Goal: Task Accomplishment & Management: Manage account settings

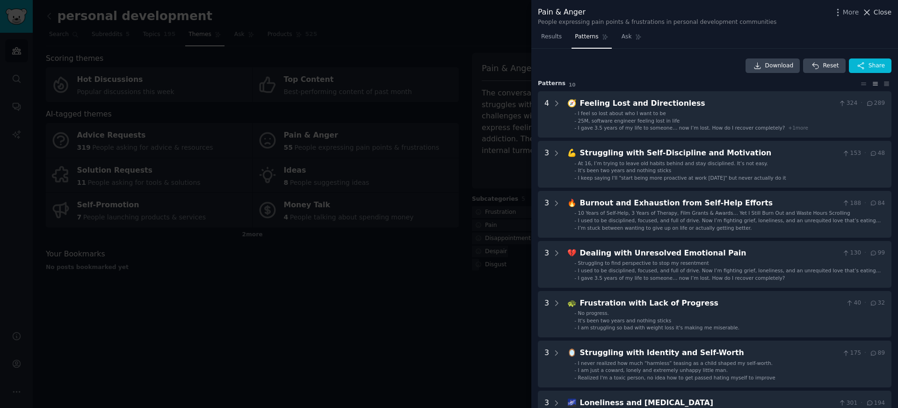
click at [878, 9] on span "Close" at bounding box center [883, 12] width 18 height 10
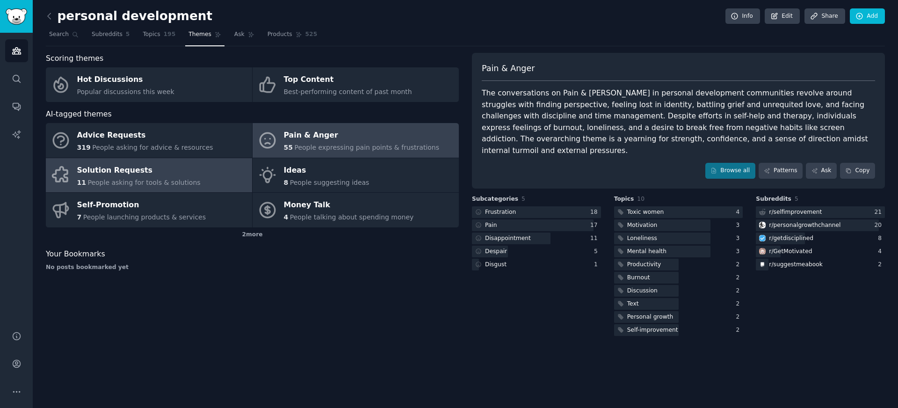
click at [175, 182] on span "People asking for tools & solutions" at bounding box center [143, 182] width 113 height 7
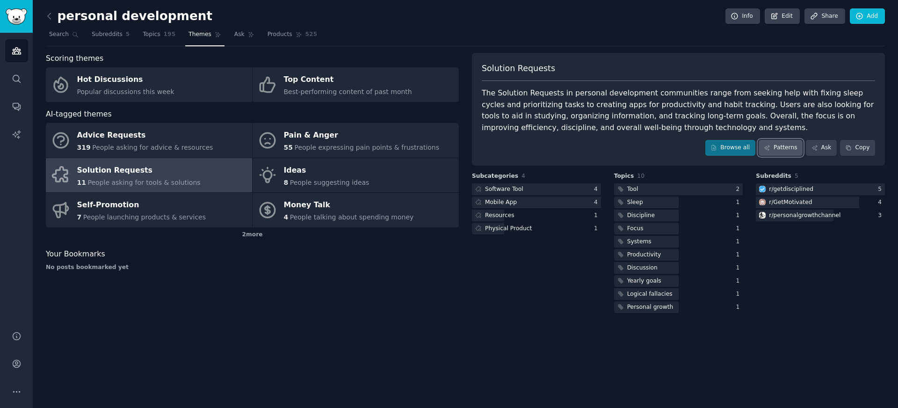
click at [784, 152] on link "Patterns" at bounding box center [781, 148] width 44 height 16
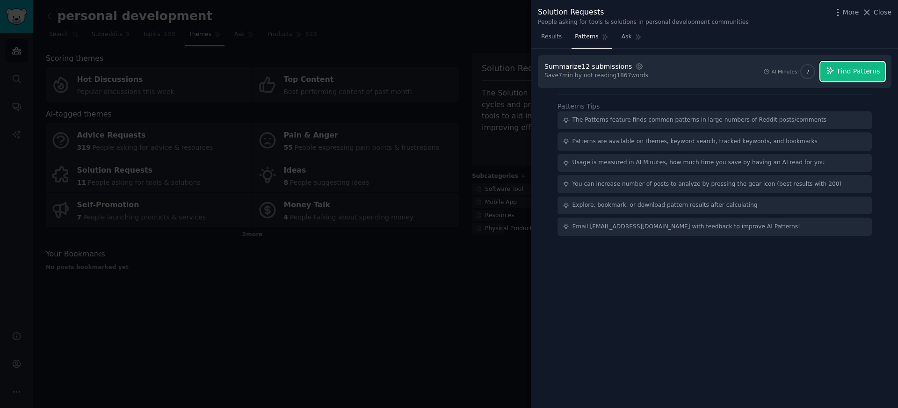
click at [842, 72] on span "Find Patterns" at bounding box center [859, 71] width 43 height 10
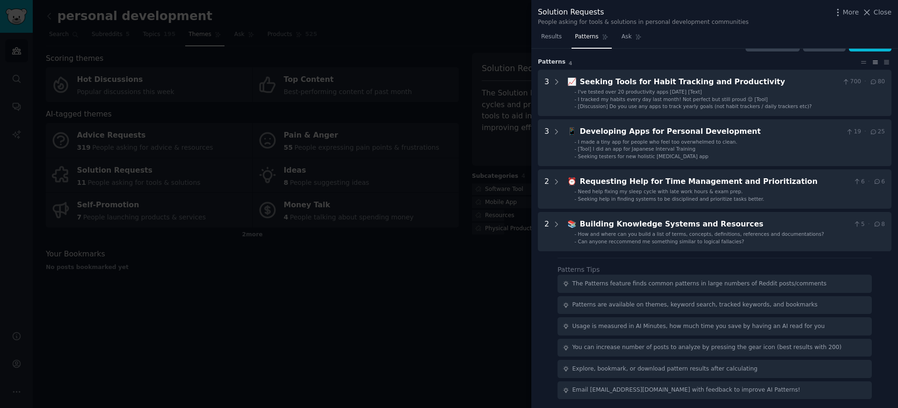
scroll to position [22, 0]
click at [872, 14] on icon at bounding box center [867, 12] width 10 height 10
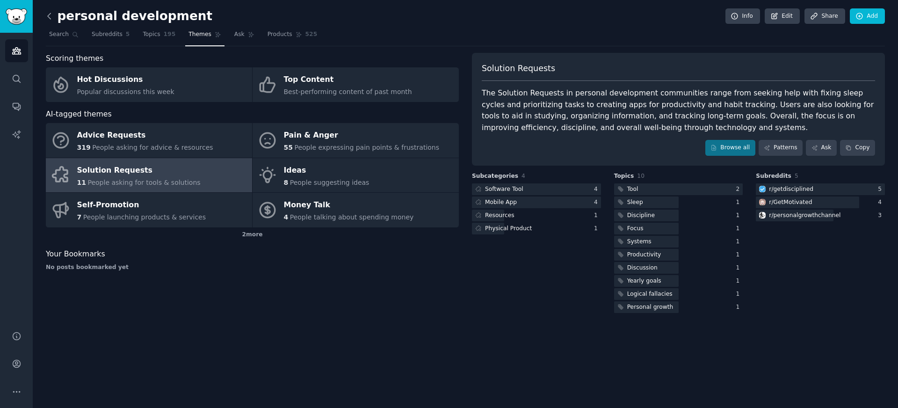
click at [50, 19] on icon at bounding box center [49, 16] width 10 height 10
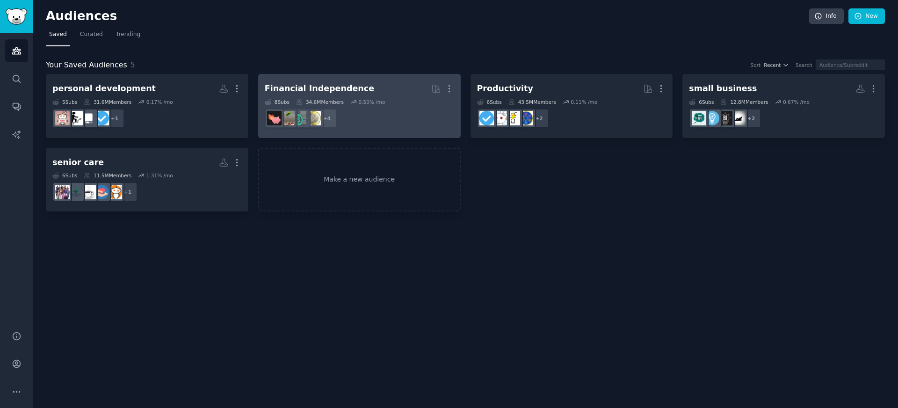
click at [396, 94] on h2 "Financial Independence More" at bounding box center [359, 88] width 189 height 16
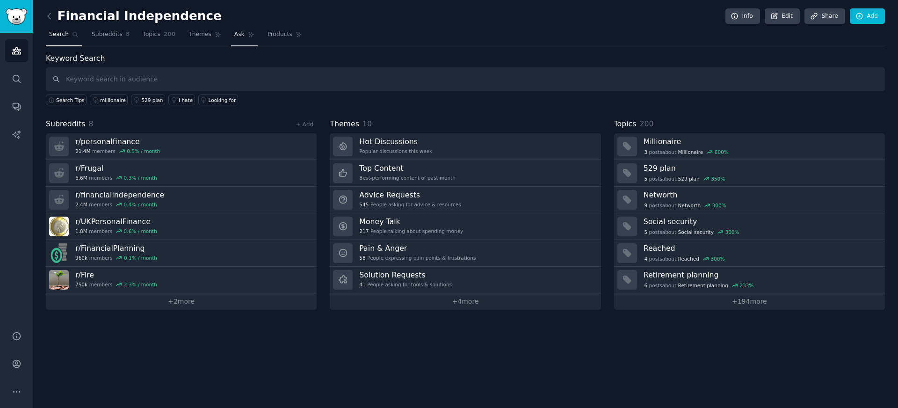
click at [231, 37] on link "Ask" at bounding box center [244, 36] width 27 height 19
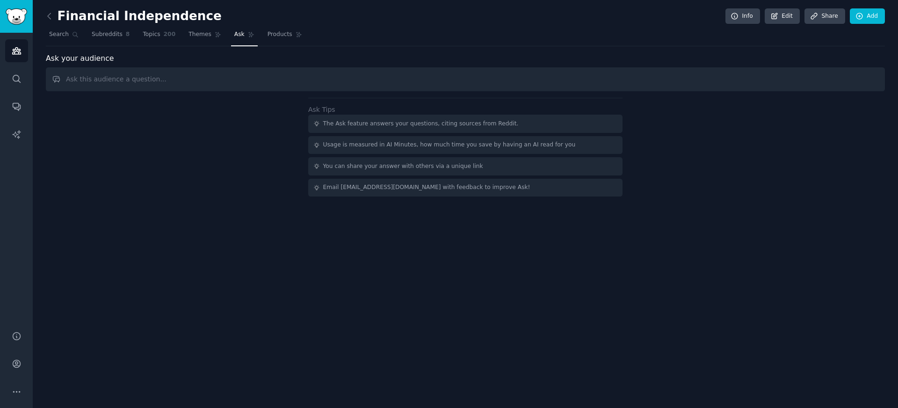
click at [175, 36] on link "Topics 200" at bounding box center [158, 36] width 39 height 19
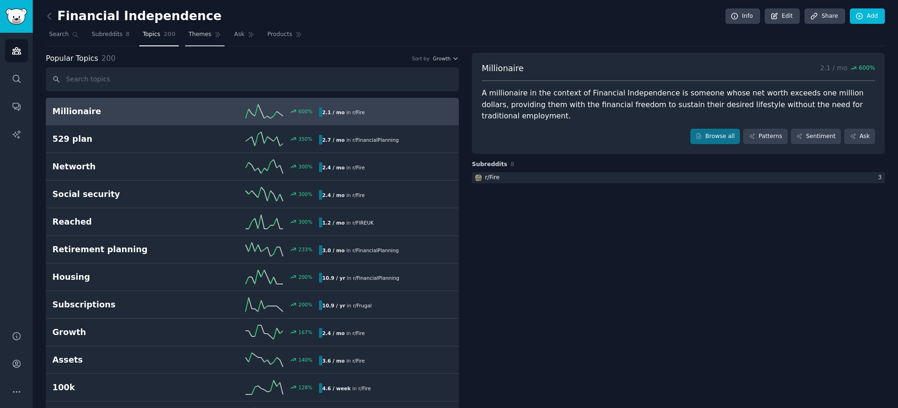
click at [206, 35] on span "Themes" at bounding box center [200, 34] width 23 height 8
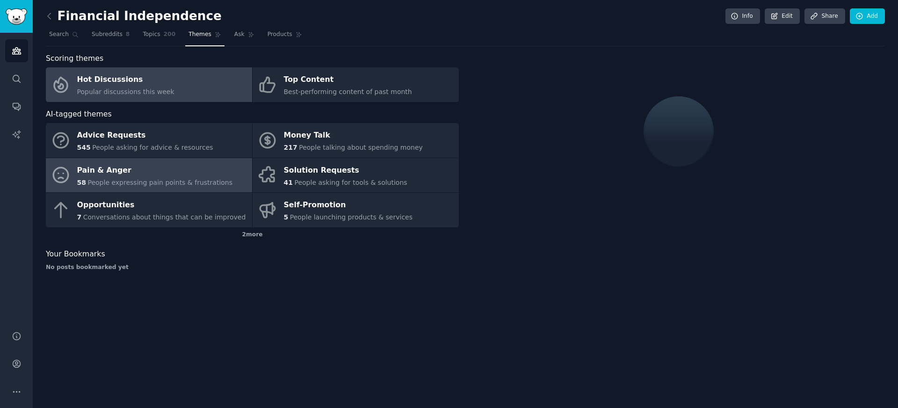
click at [168, 168] on div "Pain & Anger" at bounding box center [155, 170] width 156 height 15
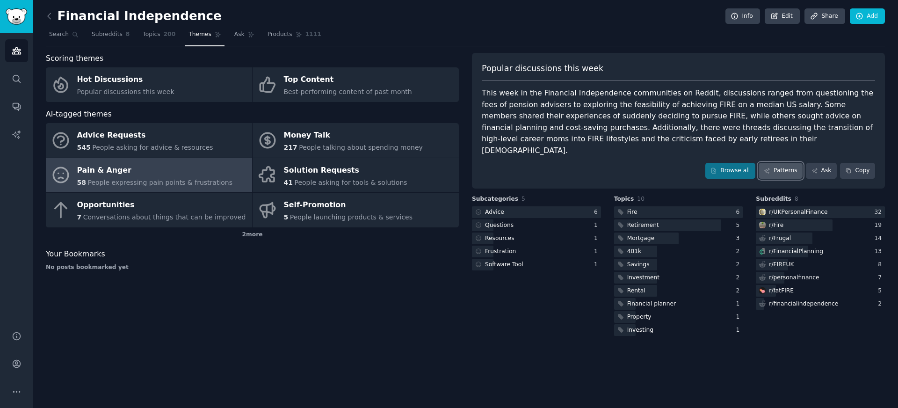
click at [795, 163] on link "Patterns" at bounding box center [781, 171] width 44 height 16
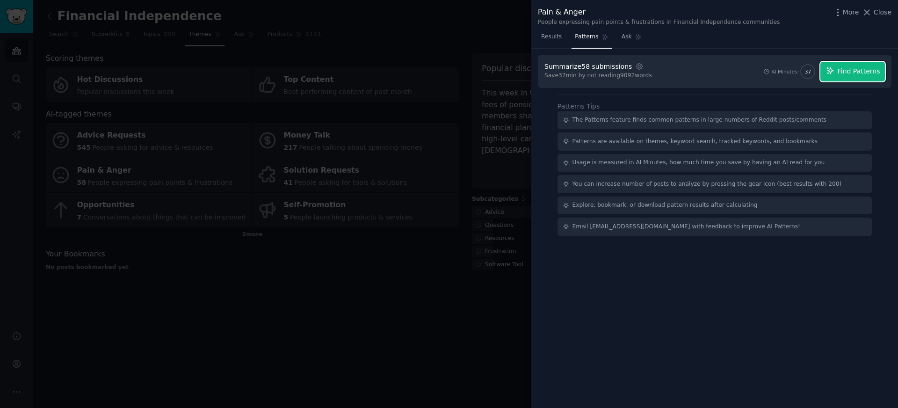
click at [861, 78] on button "Find Patterns" at bounding box center [852, 72] width 65 height 20
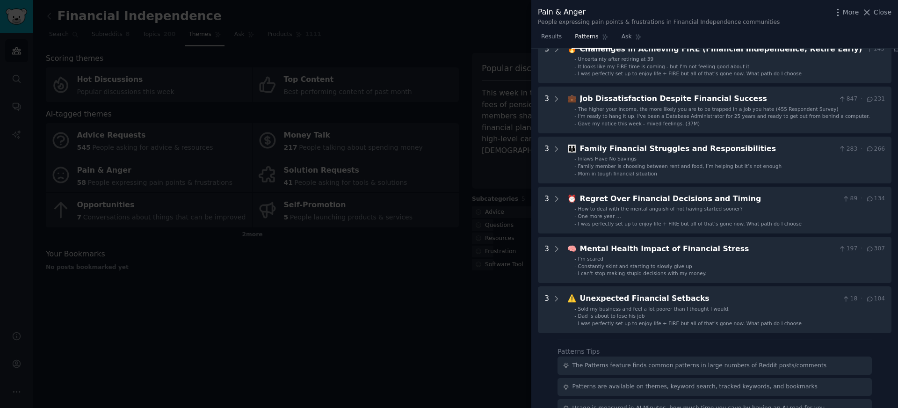
scroll to position [130, 0]
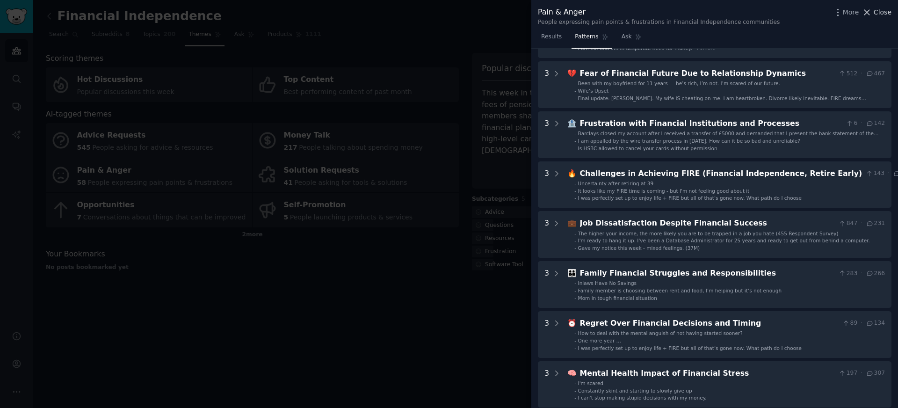
click at [871, 14] on icon at bounding box center [867, 12] width 10 height 10
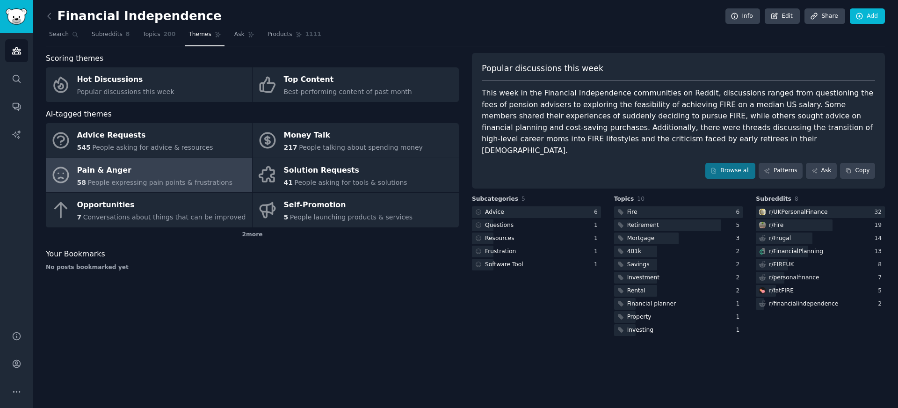
click at [56, 15] on link at bounding box center [52, 16] width 12 height 15
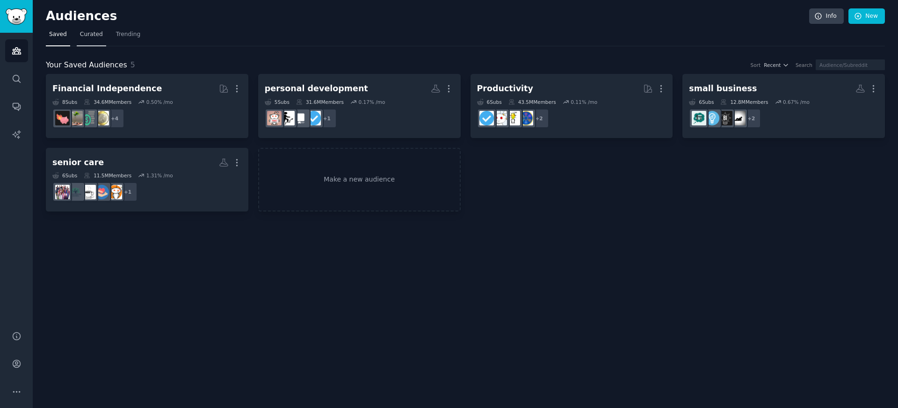
click at [92, 37] on span "Curated" at bounding box center [91, 34] width 23 height 8
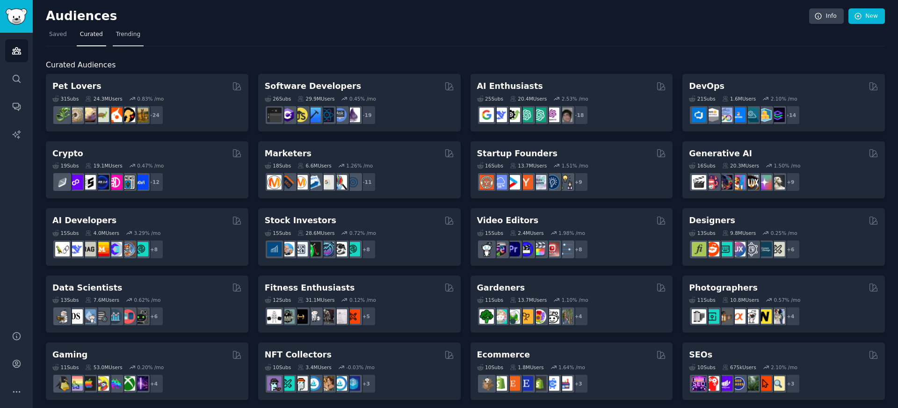
click at [129, 40] on link "Trending" at bounding box center [128, 36] width 31 height 19
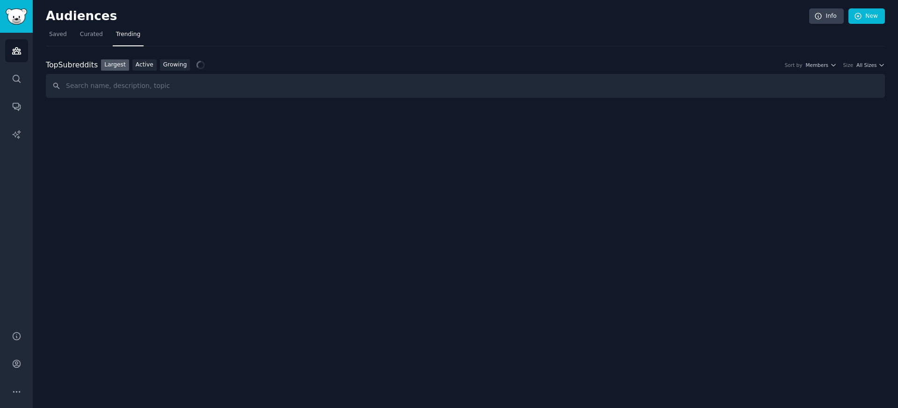
click at [185, 29] on nav "Saved Curated Trending" at bounding box center [465, 36] width 839 height 19
click at [588, 159] on div "Audiences Info New Saved Curated Trending Top Subreddits Top Subreddits Largest…" at bounding box center [465, 204] width 865 height 408
click at [167, 59] on link "Growing" at bounding box center [175, 65] width 30 height 12
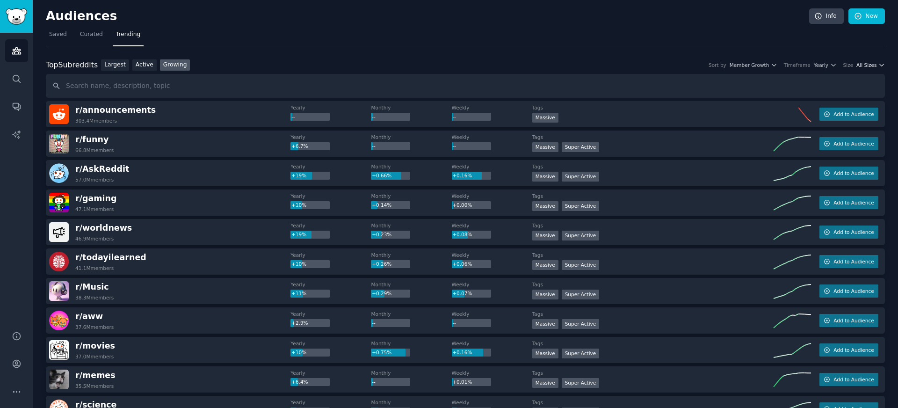
click at [860, 67] on span "All Sizes" at bounding box center [866, 65] width 20 height 7
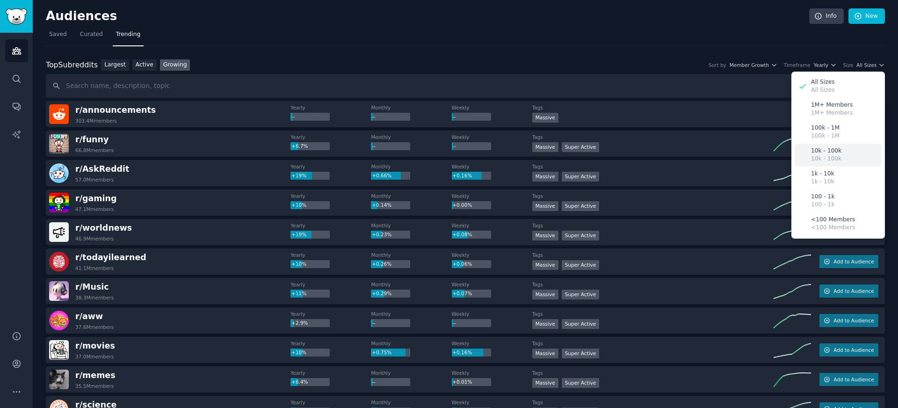
click at [840, 147] on div "10k - 100k 10k - 100k" at bounding box center [838, 155] width 87 height 23
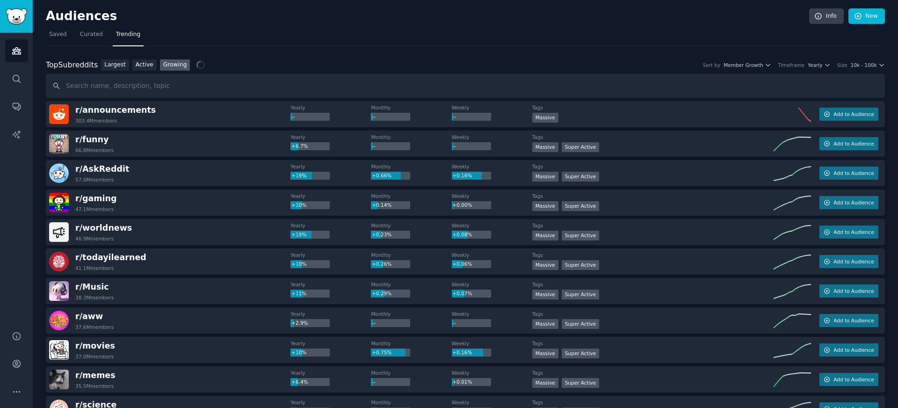
click at [859, 36] on nav "Saved Curated Trending" at bounding box center [465, 36] width 839 height 19
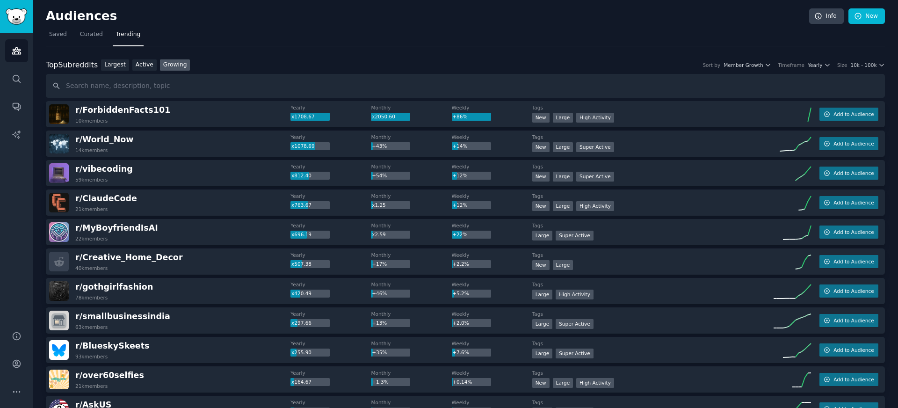
click at [159, 230] on div "r/ [PERSON_NAME] 22k members" at bounding box center [169, 232] width 241 height 20
click at [133, 229] on span "r/ [PERSON_NAME]" at bounding box center [116, 227] width 83 height 9
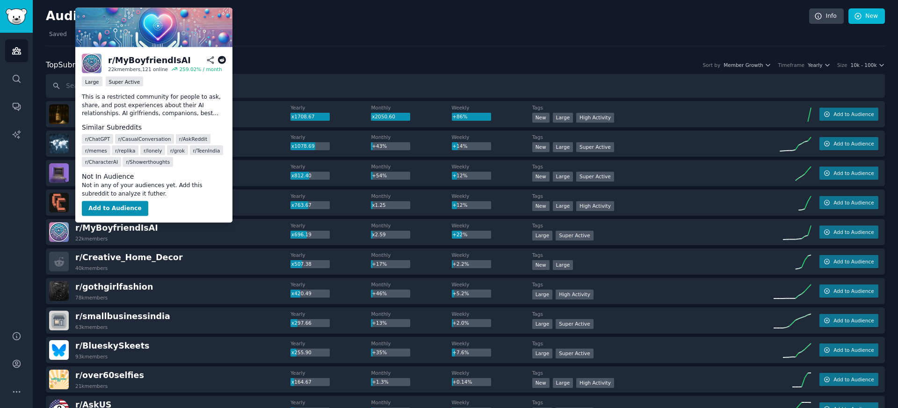
click at [207, 112] on p "This is a restricted community for people to ask, share, and post experiences a…" at bounding box center [154, 105] width 144 height 25
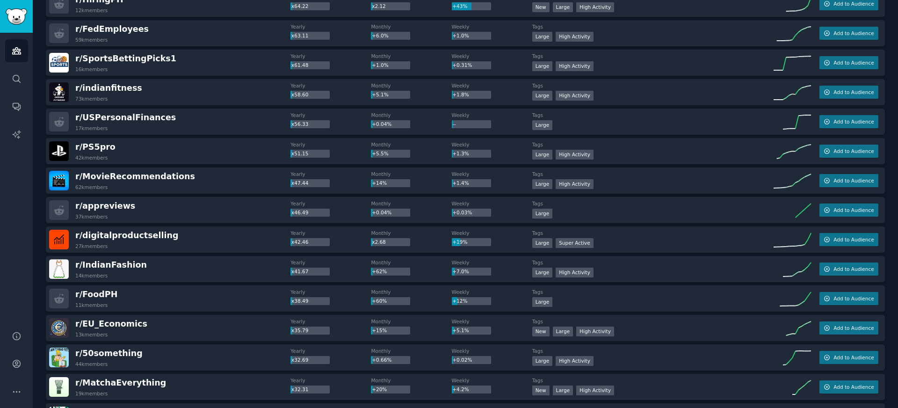
scroll to position [1227, 0]
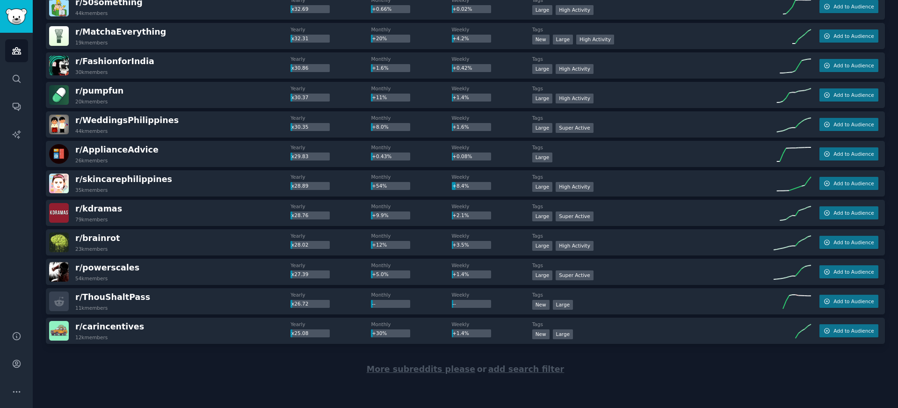
click at [110, 360] on div "More subreddits please or add search filter" at bounding box center [465, 369] width 839 height 51
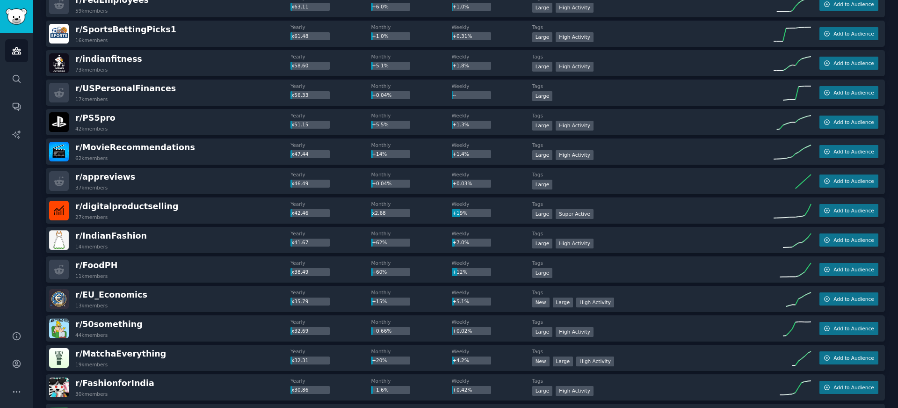
scroll to position [904, 0]
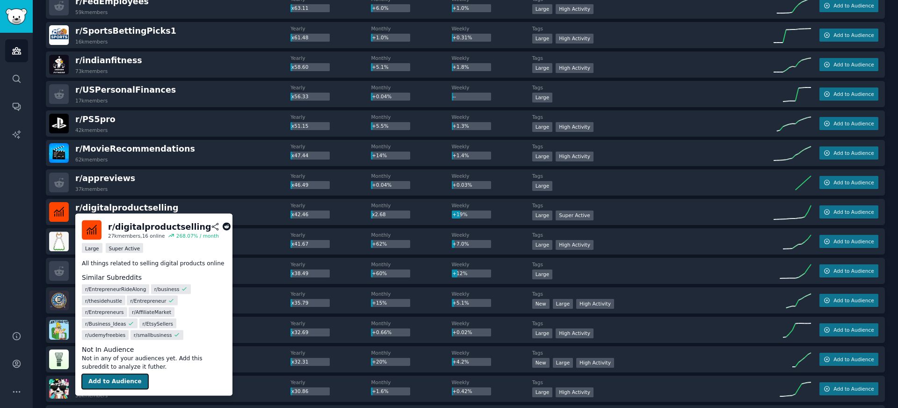
click at [104, 374] on button "Add to Audience" at bounding box center [115, 381] width 66 height 15
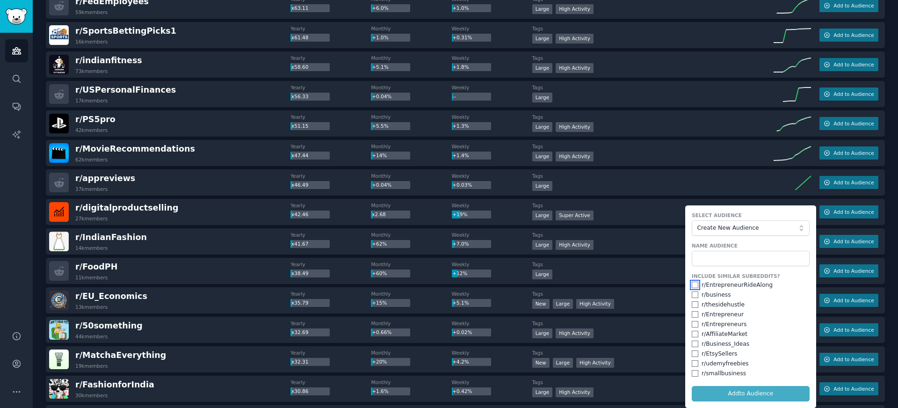
click at [694, 287] on input "checkbox" at bounding box center [695, 285] width 7 height 7
checkbox input "true"
click at [695, 295] on input "checkbox" at bounding box center [695, 294] width 7 height 7
checkbox input "true"
click at [695, 306] on input "checkbox" at bounding box center [695, 304] width 7 height 7
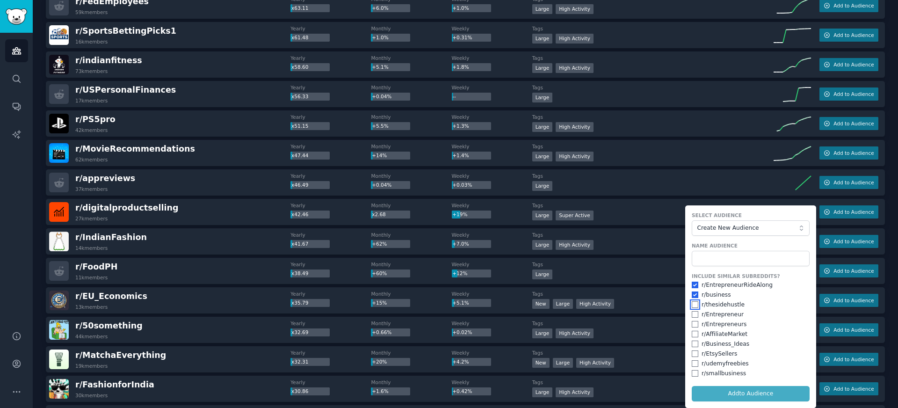
checkbox input "true"
click at [694, 315] on input "checkbox" at bounding box center [695, 314] width 7 height 7
checkbox input "true"
click at [694, 322] on input "checkbox" at bounding box center [695, 324] width 7 height 7
checkbox input "true"
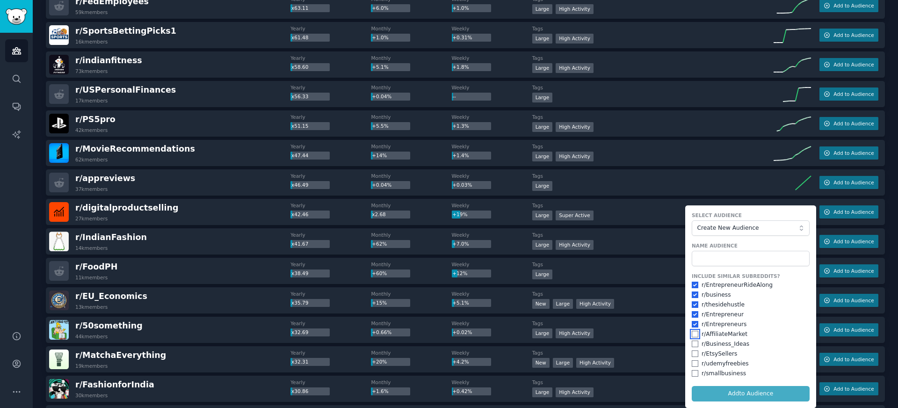
click at [693, 335] on input "checkbox" at bounding box center [695, 334] width 7 height 7
checkbox input "true"
click at [693, 341] on input "checkbox" at bounding box center [695, 344] width 7 height 7
checkbox input "true"
click at [694, 353] on input "checkbox" at bounding box center [695, 353] width 7 height 7
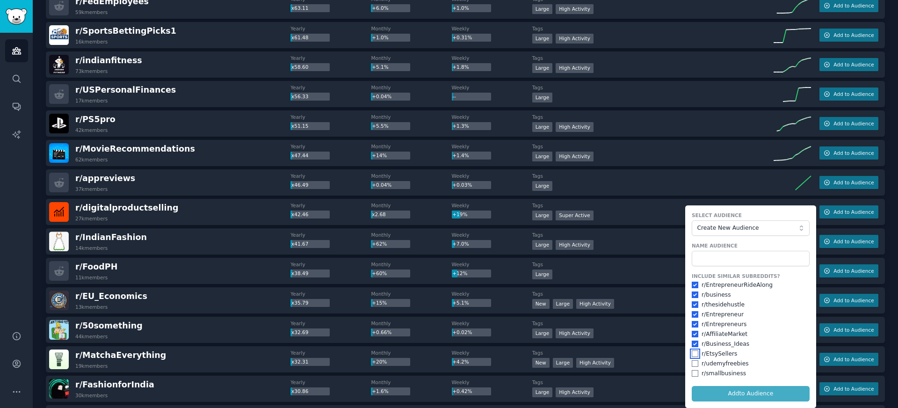
checkbox input "true"
click at [694, 374] on input "checkbox" at bounding box center [695, 373] width 7 height 7
checkbox input "true"
click at [737, 258] on input "text" at bounding box center [751, 259] width 118 height 16
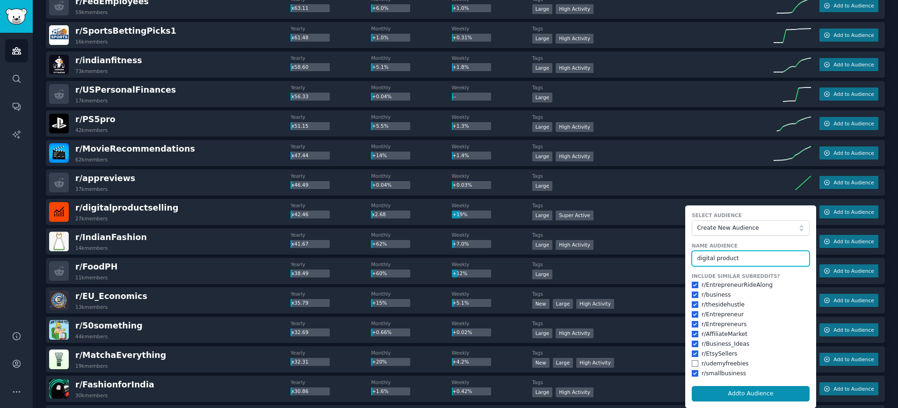
type input "digital product"
click at [692, 386] on button "Add to Audience" at bounding box center [751, 394] width 118 height 16
checkbox input "false"
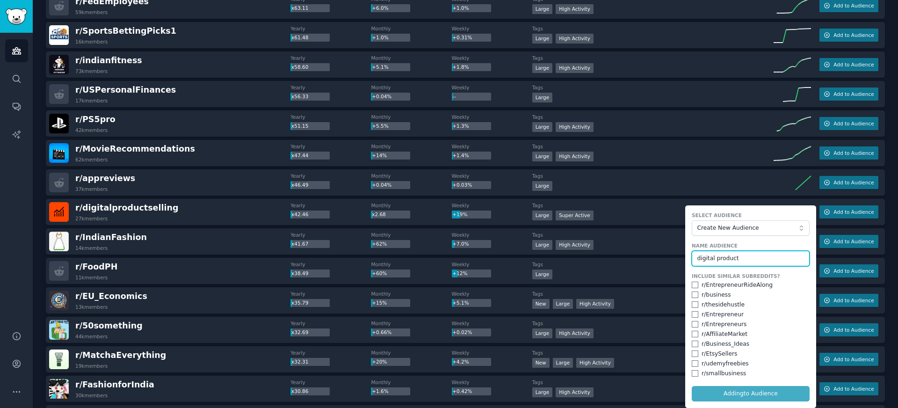
checkbox input "false"
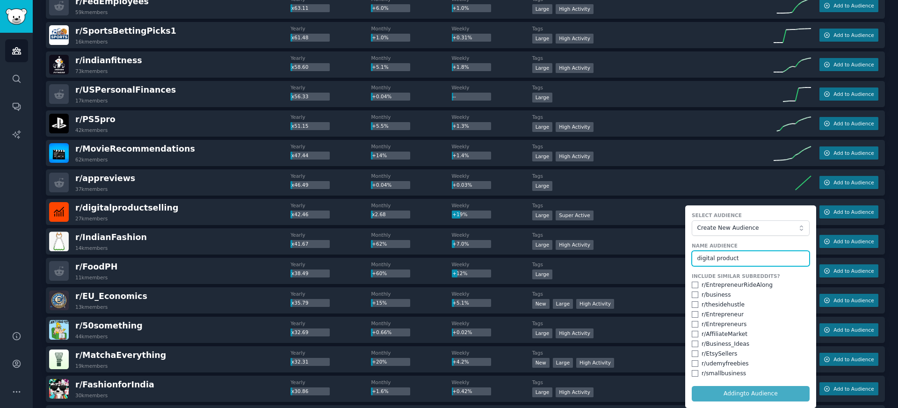
checkbox input "false"
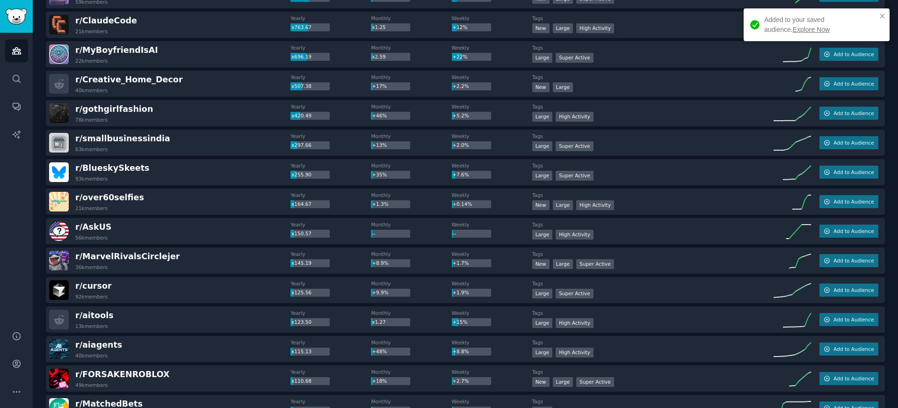
scroll to position [0, 0]
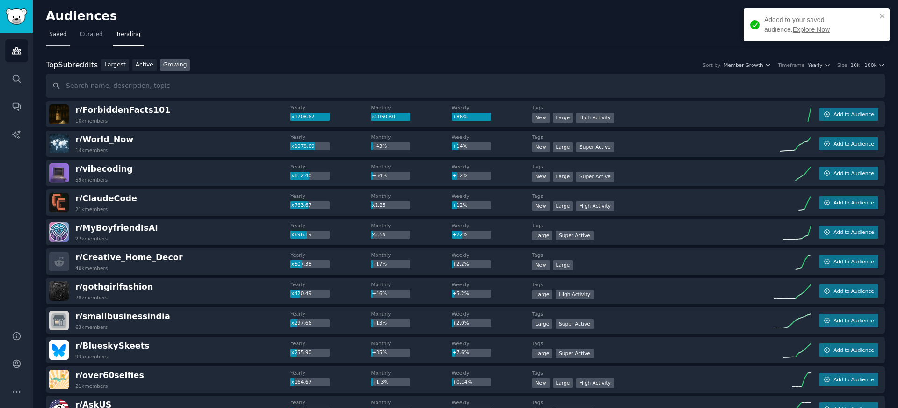
click at [58, 33] on span "Saved" at bounding box center [58, 34] width 18 height 8
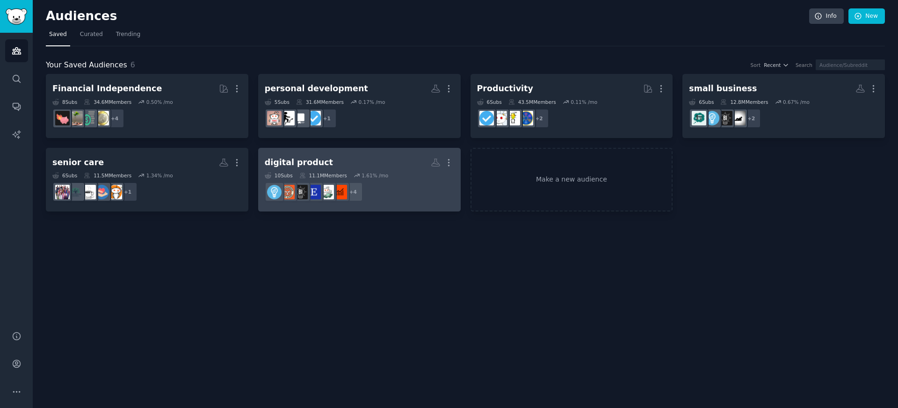
click at [310, 171] on div "digital product More 10 Sub s 11.1M Members 1.61 % /mo + 4" at bounding box center [359, 179] width 189 height 51
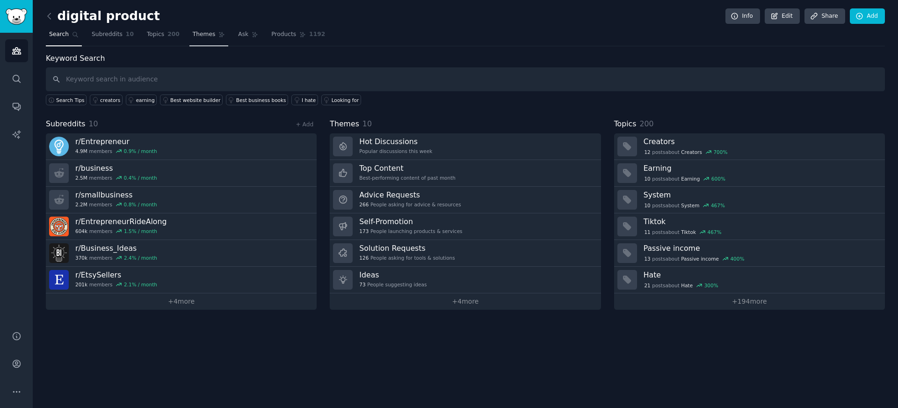
click at [207, 35] on span "Themes" at bounding box center [204, 34] width 23 height 8
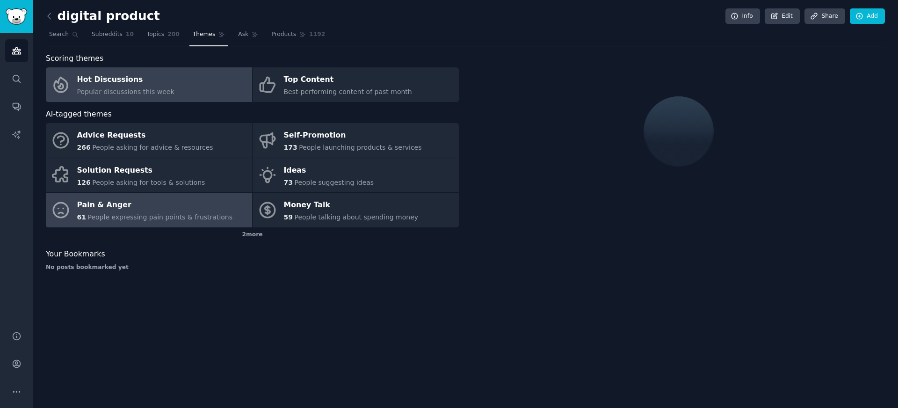
click at [164, 218] on span "People expressing pain points & frustrations" at bounding box center [159, 216] width 145 height 7
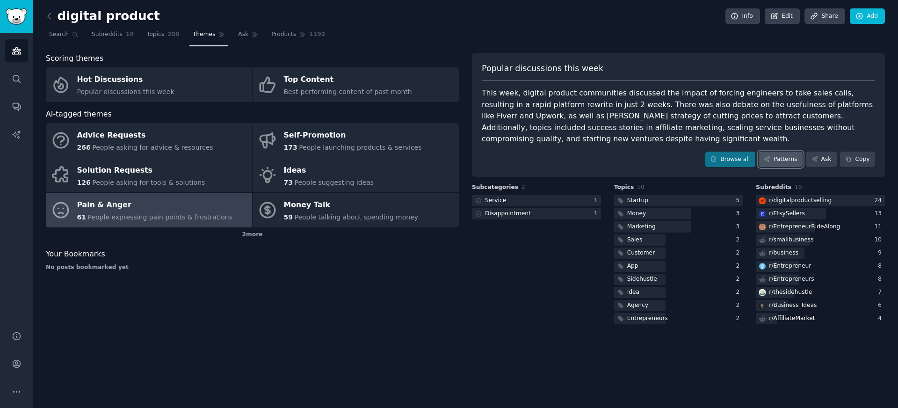
click at [774, 160] on link "Patterns" at bounding box center [781, 160] width 44 height 16
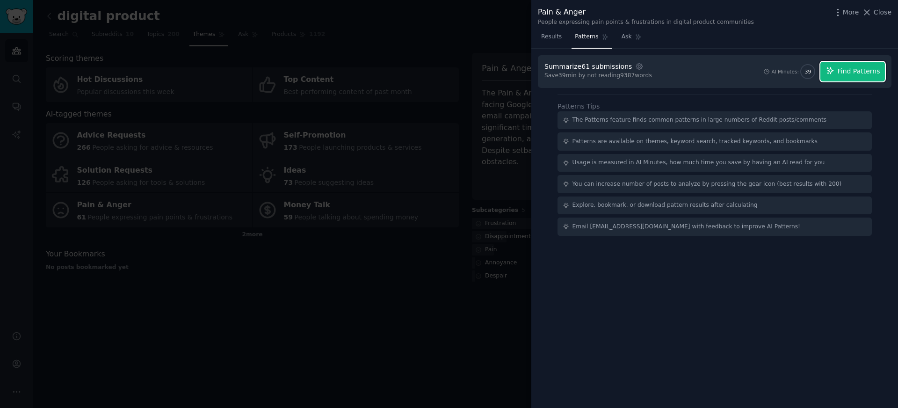
click at [837, 75] on button "Find Patterns" at bounding box center [852, 72] width 65 height 20
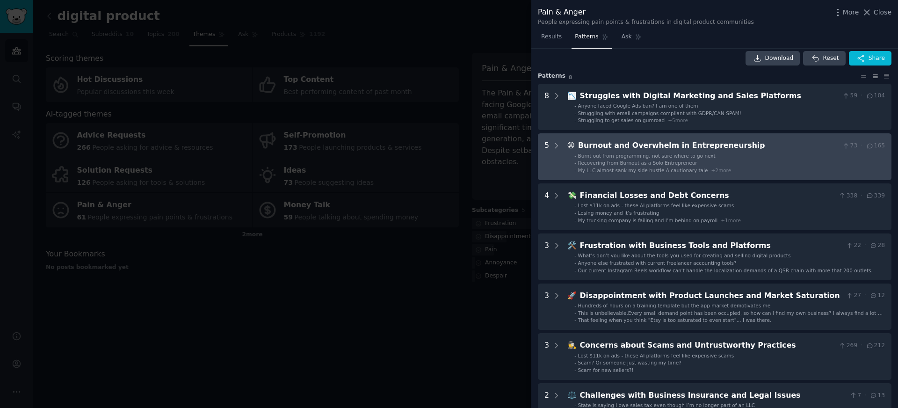
scroll to position [8, 0]
click at [717, 171] on span "+ 2 more" at bounding box center [721, 170] width 20 height 6
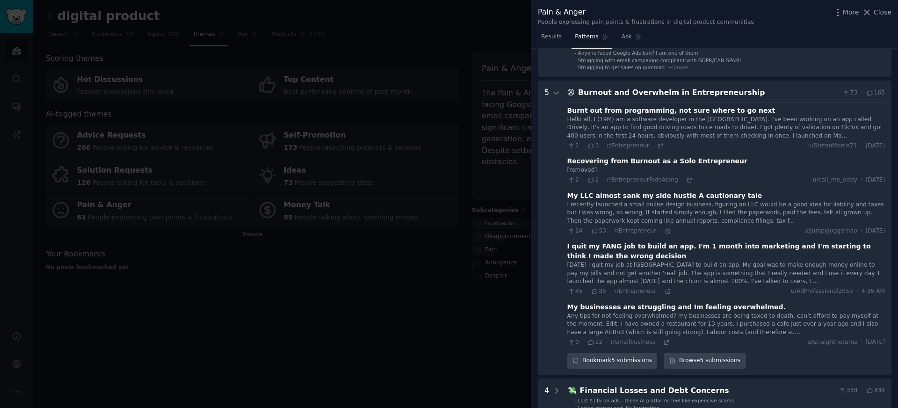
scroll to position [60, 0]
click at [556, 96] on icon at bounding box center [556, 93] width 8 height 8
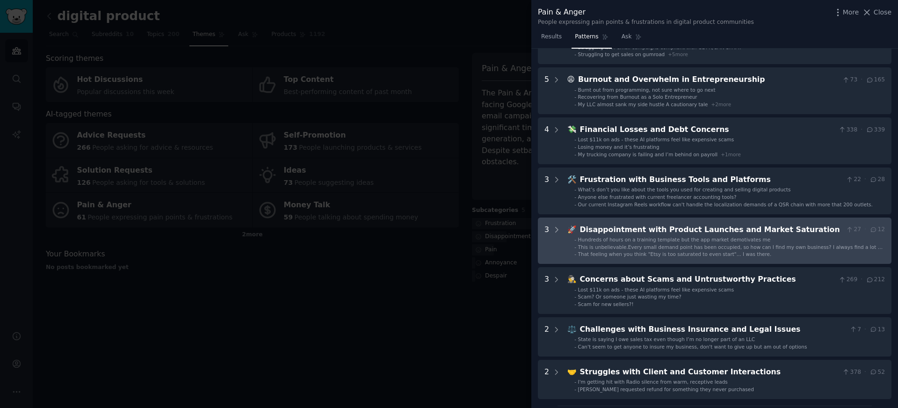
scroll to position [75, 0]
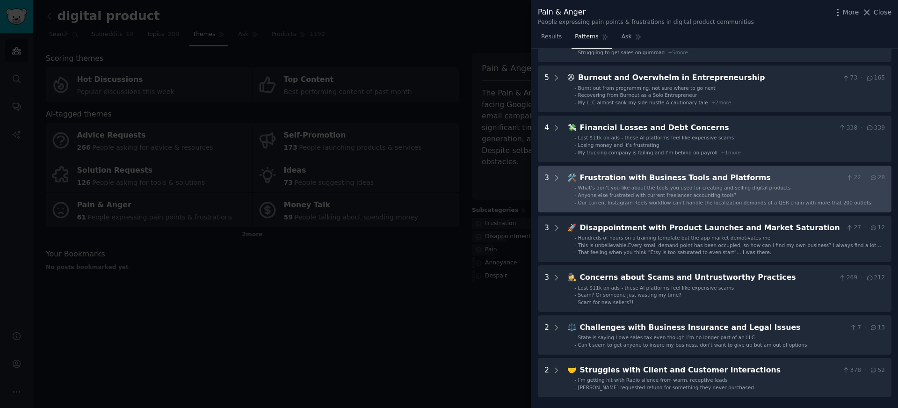
click at [589, 193] on span "Anyone else frustrated with current freelancer accounting tools?" at bounding box center [657, 195] width 159 height 6
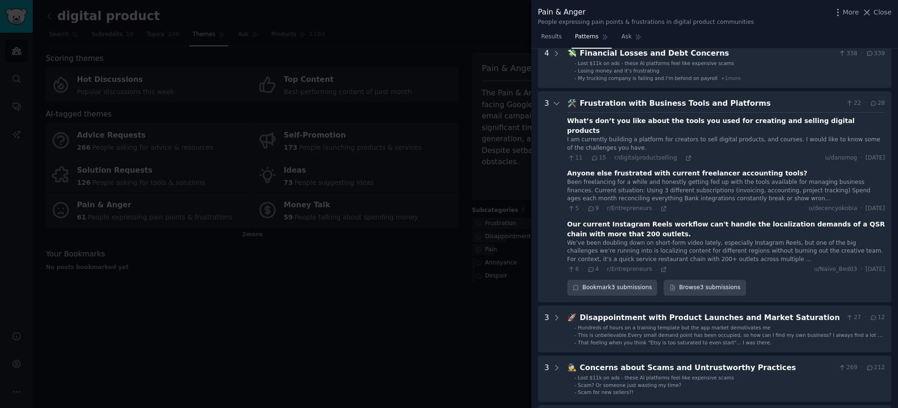
scroll to position [148, 0]
click at [629, 156] on span "r/digitalproductselling" at bounding box center [645, 159] width 63 height 7
click at [685, 156] on icon at bounding box center [688, 159] width 7 height 7
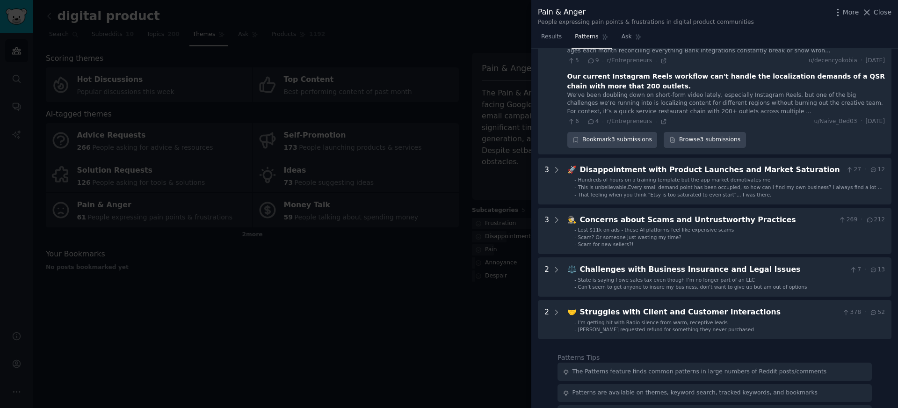
scroll to position [300, 0]
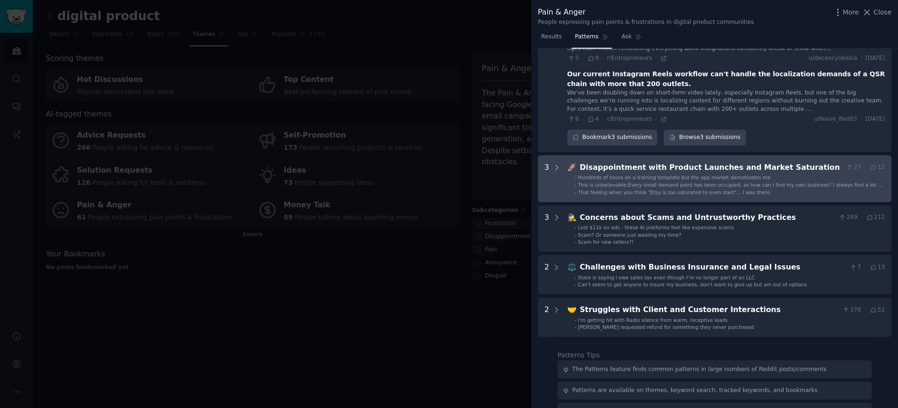
click at [642, 189] on span "That feeling when you think "Etsy is too saturated to even start"... I was ther…" at bounding box center [675, 192] width 194 height 6
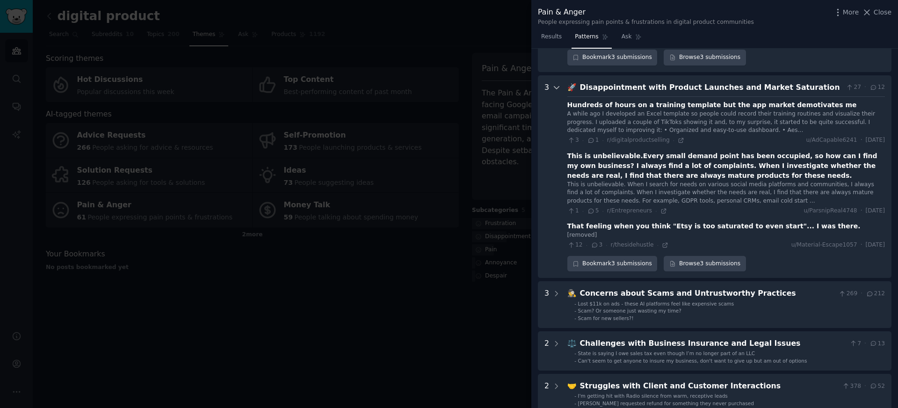
scroll to position [383, 0]
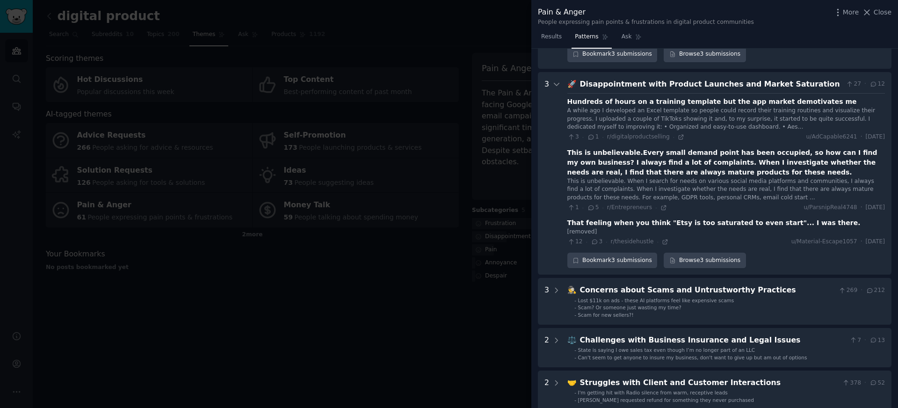
click at [562, 80] on Saturation "3 🚀 Disappointment with Product Launches and Market Saturation 27 · 12 Hundreds…" at bounding box center [715, 173] width 354 height 203
click at [555, 80] on icon at bounding box center [556, 84] width 8 height 8
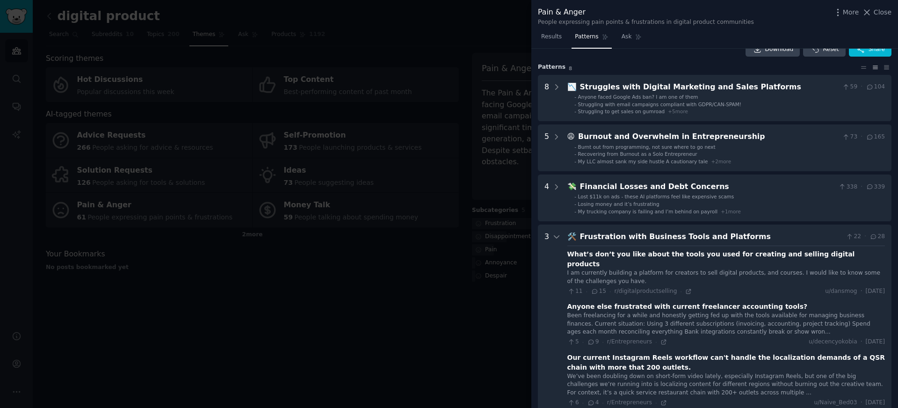
scroll to position [0, 0]
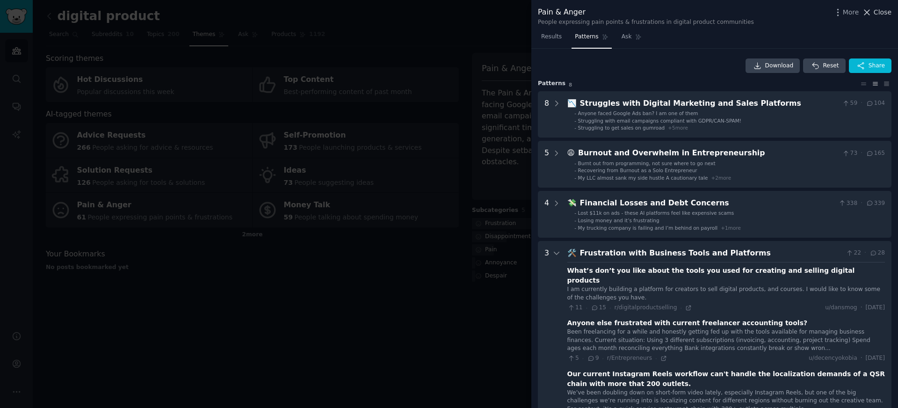
click at [873, 11] on button "Close" at bounding box center [876, 12] width 29 height 10
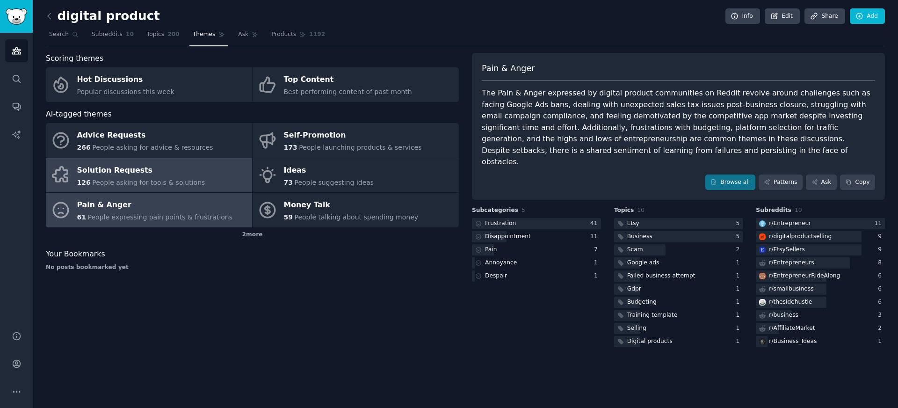
click at [161, 175] on div "Solution Requests" at bounding box center [141, 170] width 128 height 15
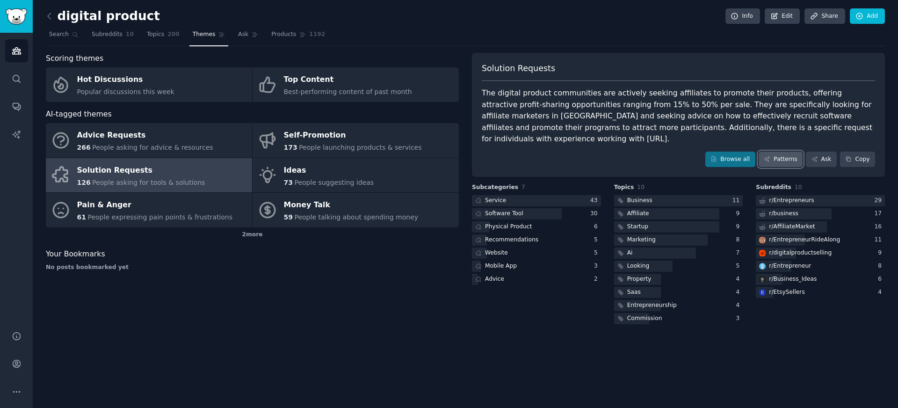
click at [786, 152] on link "Patterns" at bounding box center [781, 160] width 44 height 16
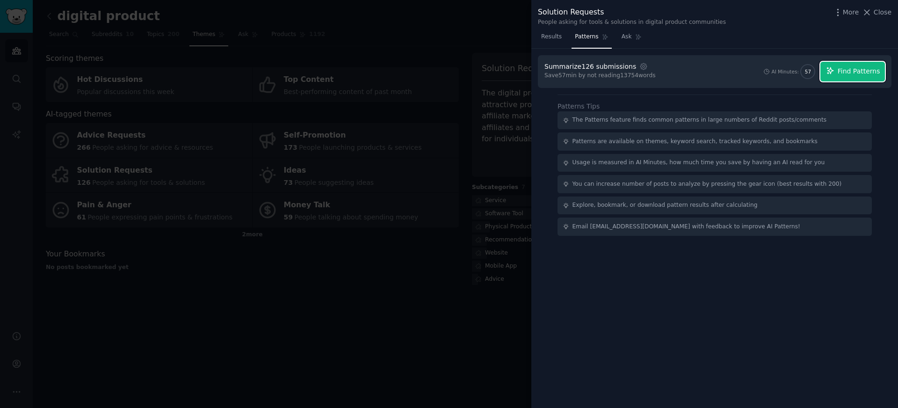
click at [854, 68] on span "Find Patterns" at bounding box center [859, 71] width 43 height 10
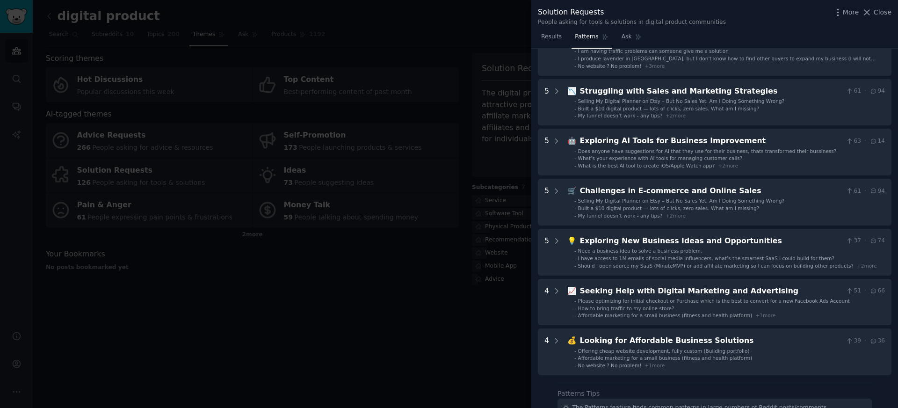
scroll to position [213, 0]
click at [614, 175] on div "10 🤝 Seeking Affiliates for Marketing and Sales 30 · 32 - WE ARE LOOKING FOR AF…" at bounding box center [715, 126] width 354 height 496
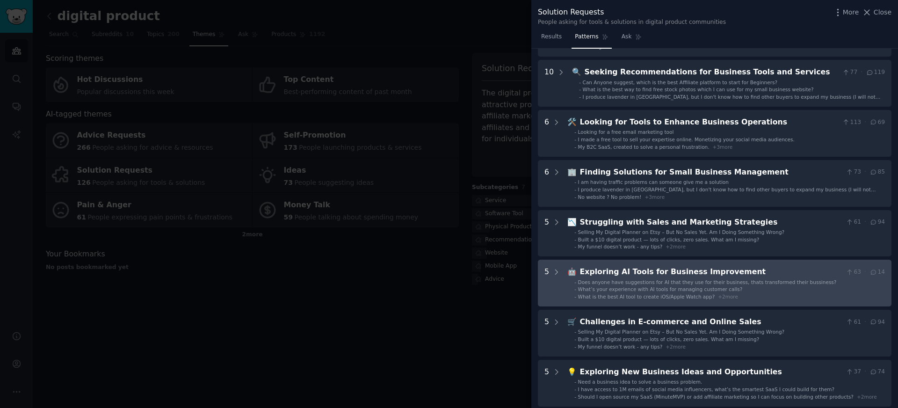
scroll to position [0, 0]
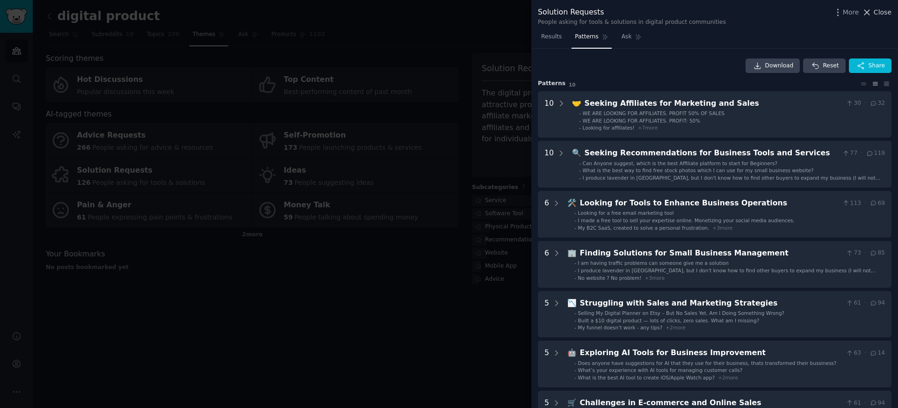
click at [871, 10] on icon at bounding box center [867, 12] width 10 height 10
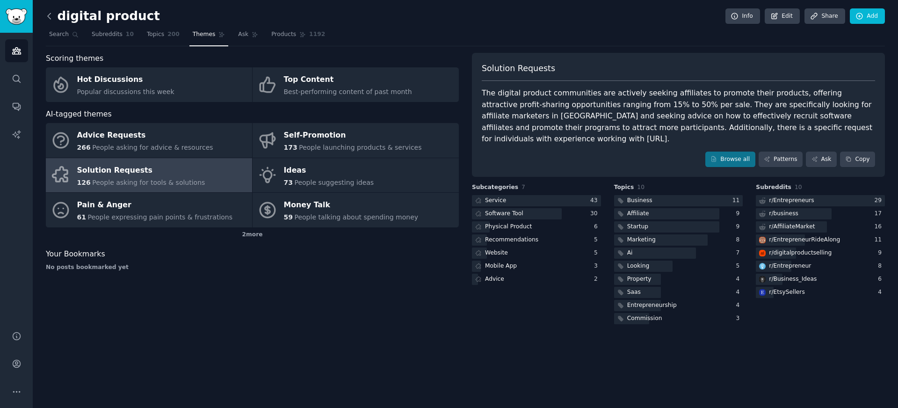
click at [47, 20] on icon at bounding box center [49, 16] width 10 height 10
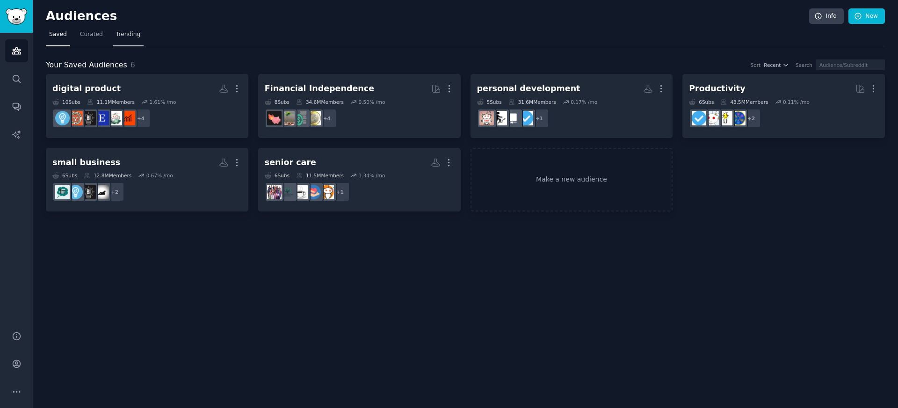
click at [128, 34] on span "Trending" at bounding box center [128, 34] width 24 height 8
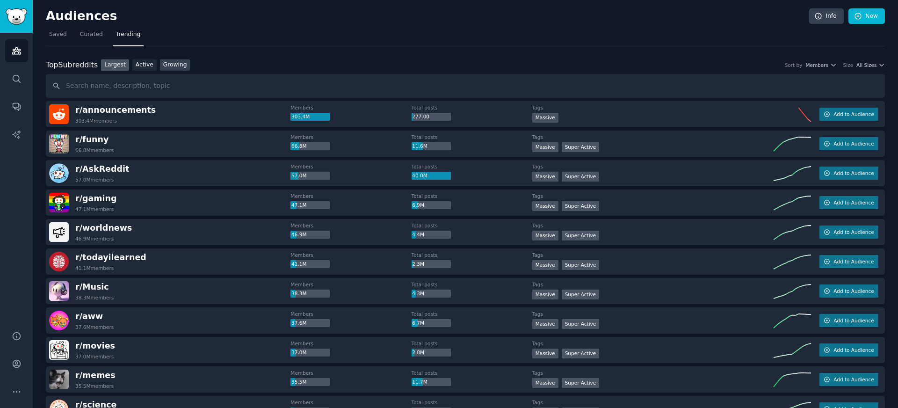
click at [174, 60] on link "Growing" at bounding box center [175, 65] width 30 height 12
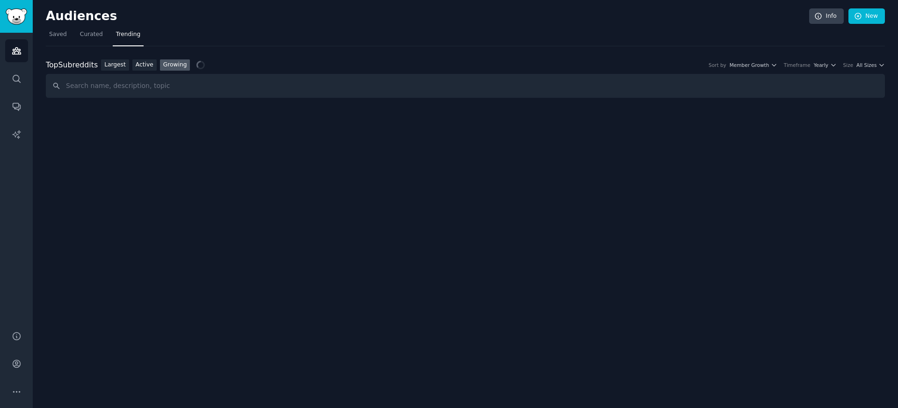
click at [775, 68] on div "Top Subreddits Top Subreddits Largest Active Growing Sort by Member Growth Time…" at bounding box center [465, 65] width 839 height 12
click at [775, 66] on icon "button" at bounding box center [774, 65] width 7 height 7
click at [774, 65] on icon "button" at bounding box center [774, 65] width 7 height 7
click at [833, 63] on icon "button" at bounding box center [833, 65] width 7 height 7
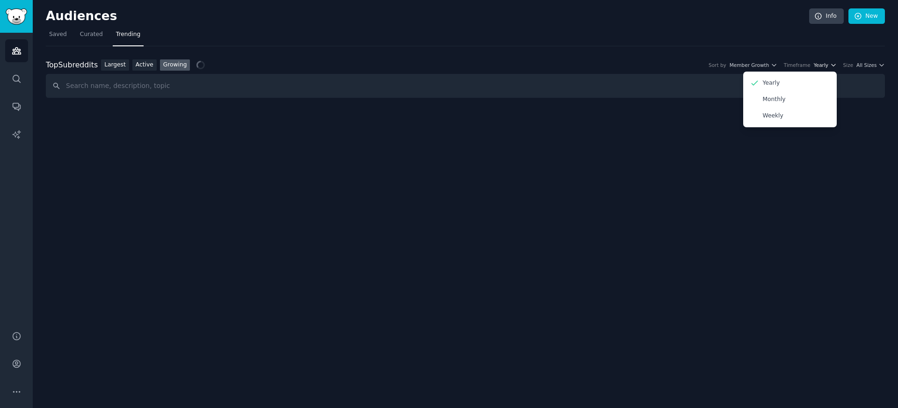
click at [832, 63] on icon "button" at bounding box center [833, 65] width 7 height 7
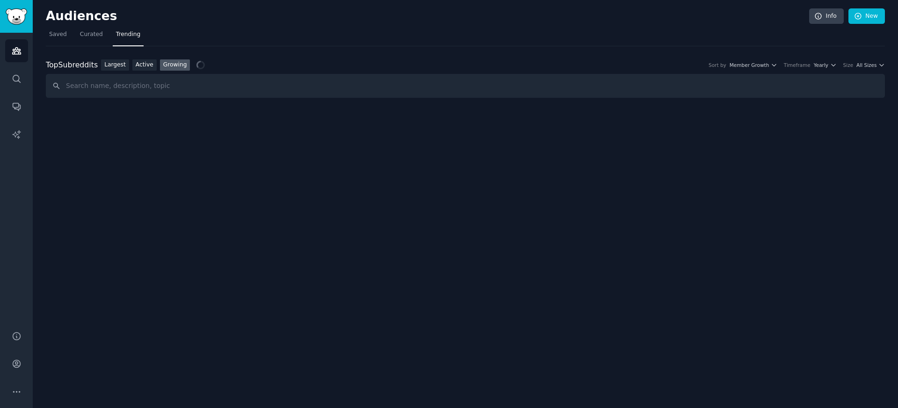
click at [836, 42] on nav "Saved Curated Trending" at bounding box center [465, 36] width 839 height 19
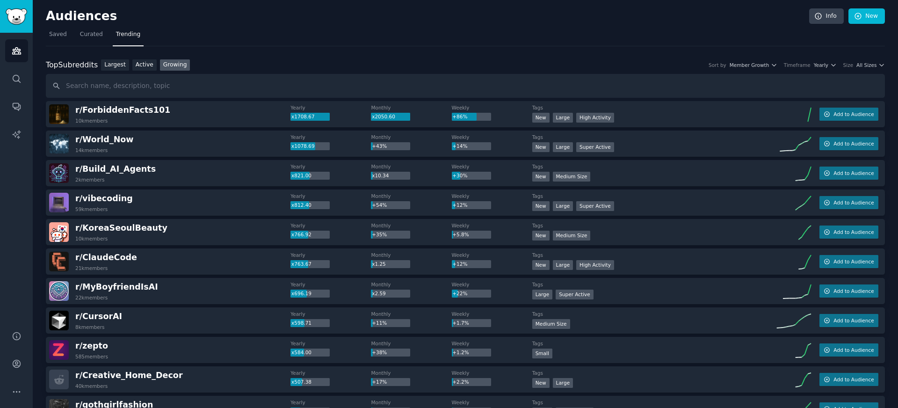
click at [868, 68] on div "Top Subreddits Top Subreddits Largest Active Growing Sort by Member Growth Time…" at bounding box center [465, 65] width 839 height 12
click at [868, 67] on span "All Sizes" at bounding box center [866, 65] width 20 height 7
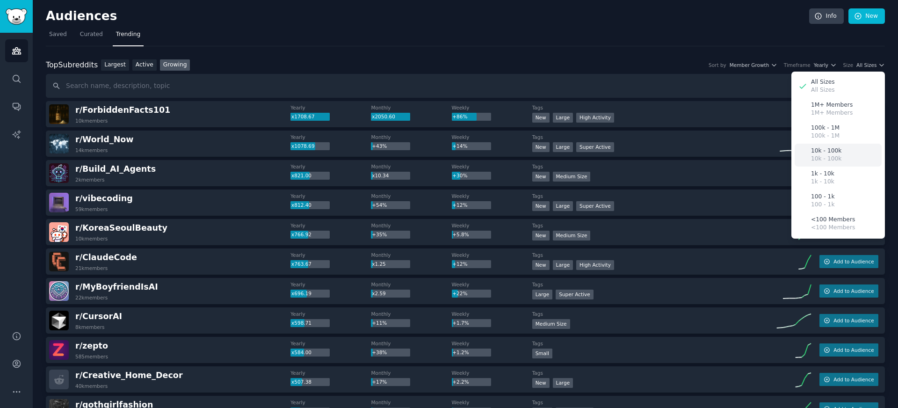
click at [829, 145] on div "10k - 100k 10k - 100k" at bounding box center [838, 155] width 87 height 23
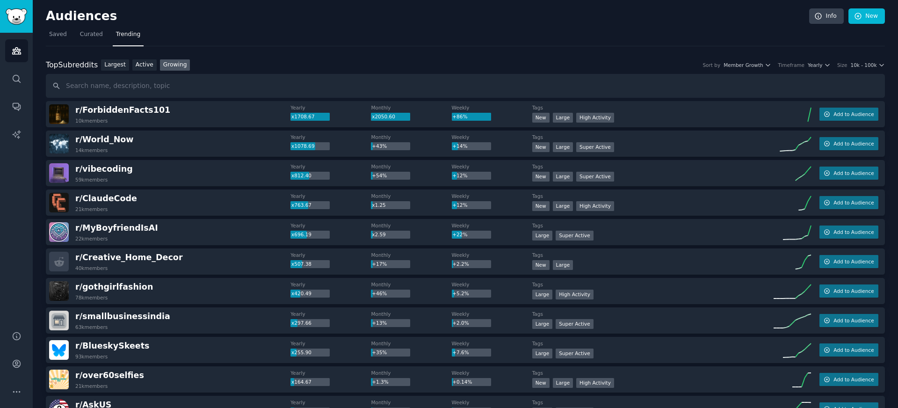
click at [801, 38] on nav "Saved Curated Trending" at bounding box center [465, 36] width 839 height 19
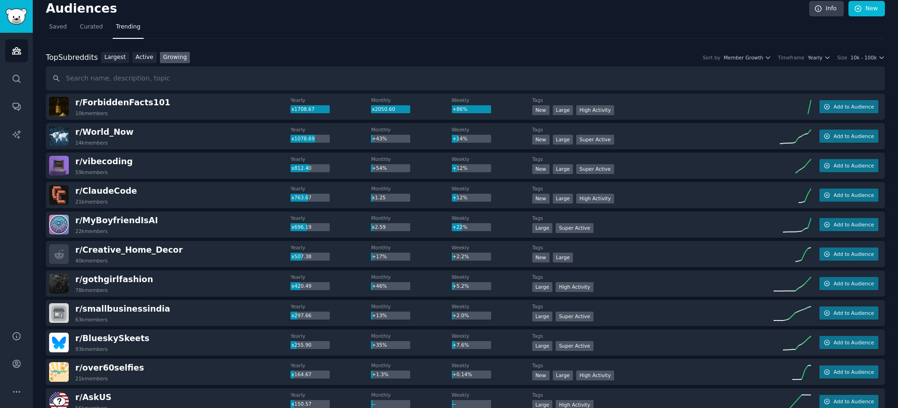
scroll to position [8, 0]
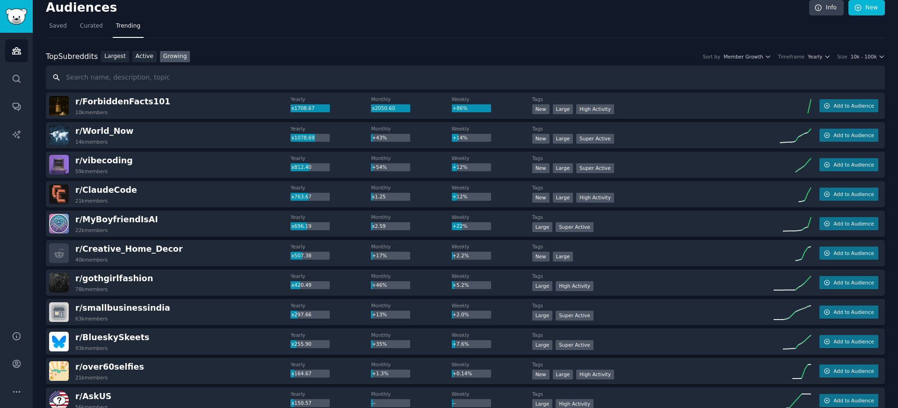
click at [244, 72] on input "text" at bounding box center [465, 77] width 839 height 24
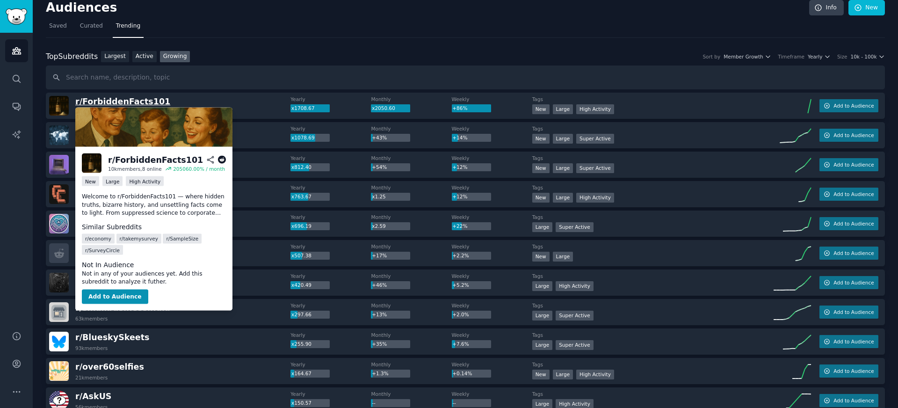
click at [142, 104] on span "r/ ForbiddenFacts101" at bounding box center [122, 101] width 95 height 9
click at [124, 301] on button "Add to Audience" at bounding box center [115, 296] width 66 height 15
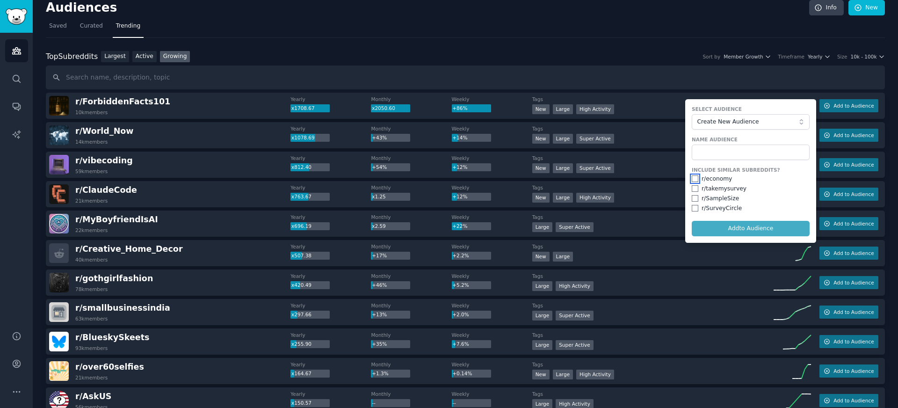
click at [693, 178] on input "checkbox" at bounding box center [695, 178] width 7 height 7
checkbox input "true"
click at [694, 191] on input "checkbox" at bounding box center [695, 188] width 7 height 7
checkbox input "true"
click at [694, 203] on div "Include Similar Subreddits? r/ economy r/ takemysurvey r/ SampleSize r/ SurveyC…" at bounding box center [751, 190] width 118 height 46
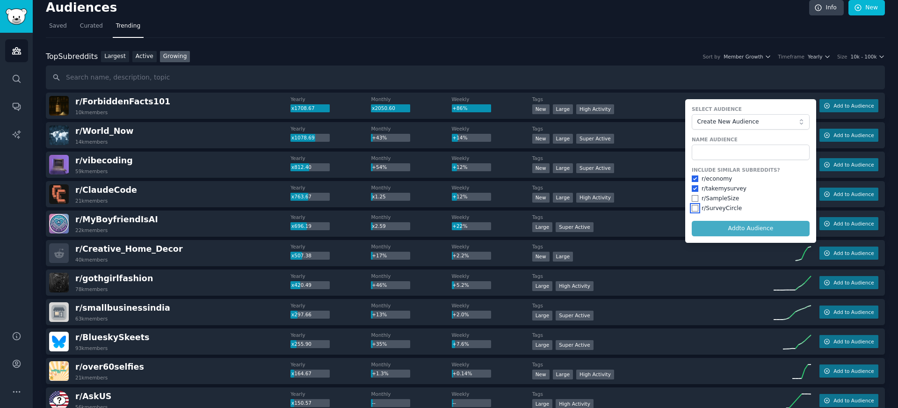
click at [694, 209] on input "checkbox" at bounding box center [695, 208] width 7 height 7
checkbox input "true"
click at [694, 202] on div "r/ SampleSize" at bounding box center [751, 199] width 118 height 8
click at [694, 199] on input "checkbox" at bounding box center [695, 198] width 7 height 7
checkbox input "true"
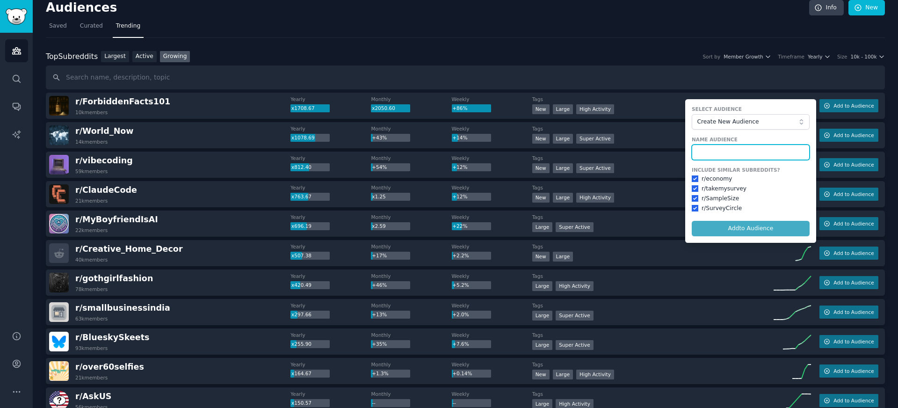
click at [735, 146] on input "text" at bounding box center [751, 153] width 118 height 16
click at [130, 104] on span "r/ ForbiddenFacts101" at bounding box center [122, 101] width 95 height 9
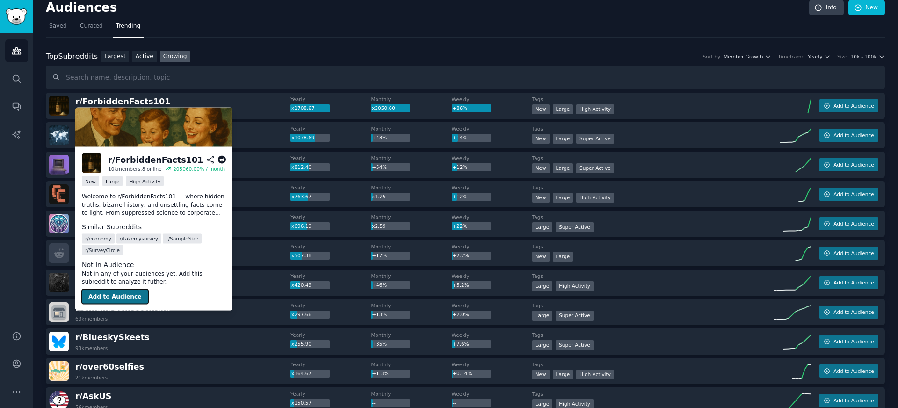
click at [116, 302] on button "Add to Audience" at bounding box center [115, 296] width 66 height 15
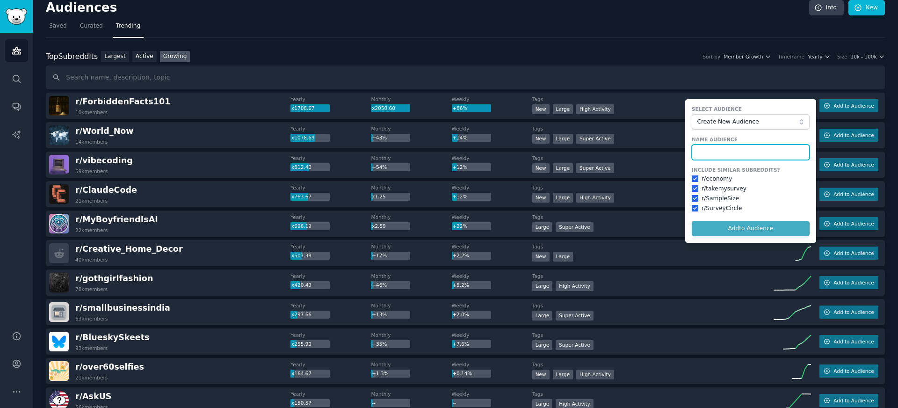
click at [725, 155] on input "text" at bounding box center [751, 153] width 118 height 16
type input "facts and surveys (forbidden facts)"
click at [692, 221] on button "Add to Audience" at bounding box center [751, 229] width 118 height 16
checkbox input "false"
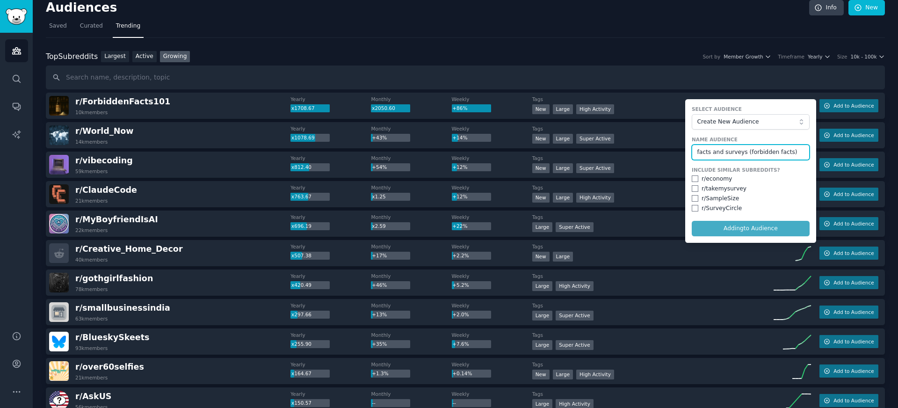
checkbox input "false"
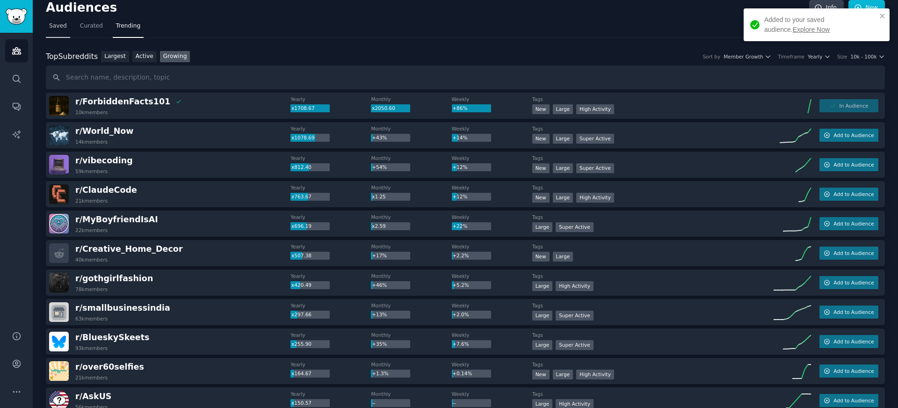
click at [58, 25] on span "Saved" at bounding box center [58, 26] width 18 height 8
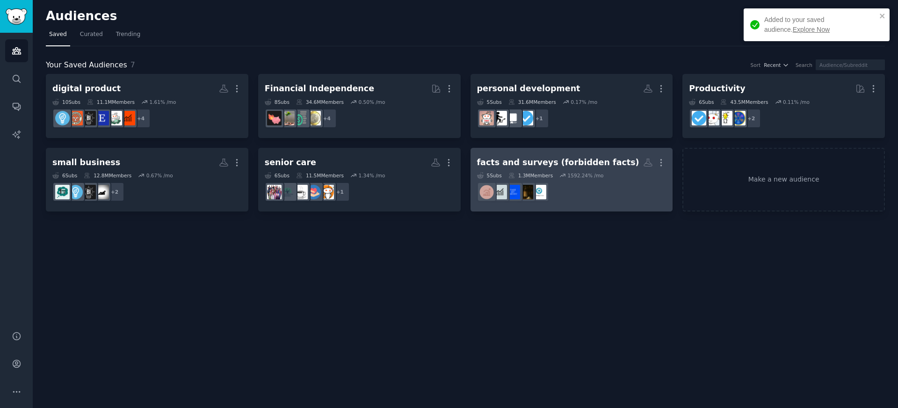
click at [506, 159] on div "facts and surveys (forbidden facts)" at bounding box center [558, 163] width 162 height 12
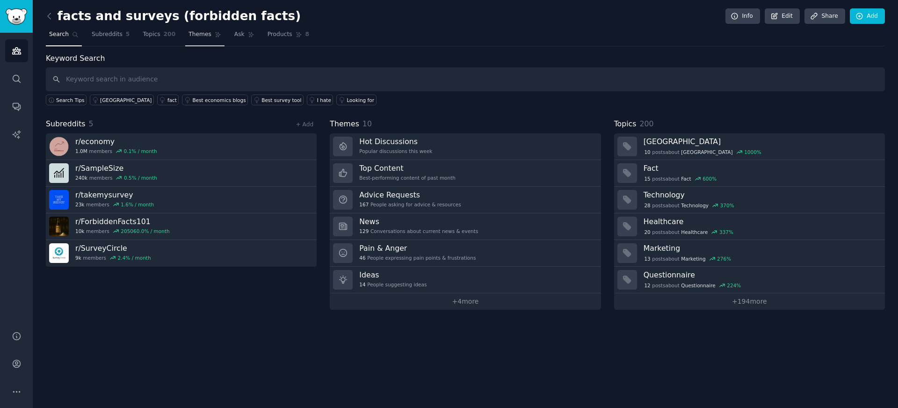
click at [193, 35] on span "Themes" at bounding box center [200, 34] width 23 height 8
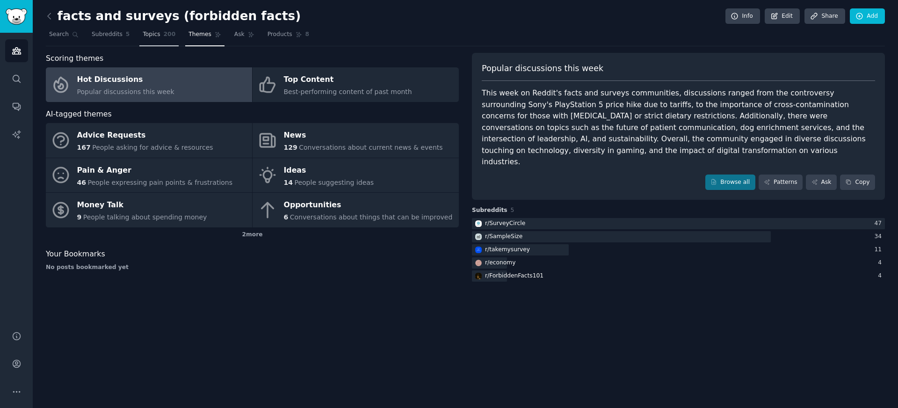
click at [158, 39] on link "Topics 200" at bounding box center [158, 36] width 39 height 19
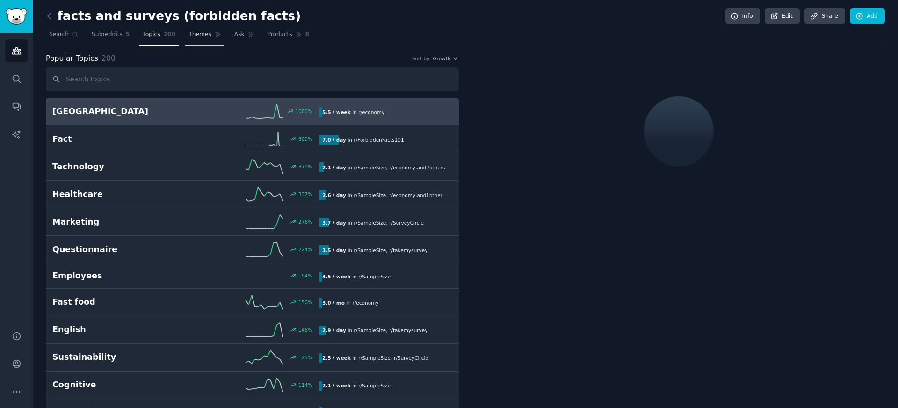
click at [190, 39] on link "Themes" at bounding box center [204, 36] width 39 height 19
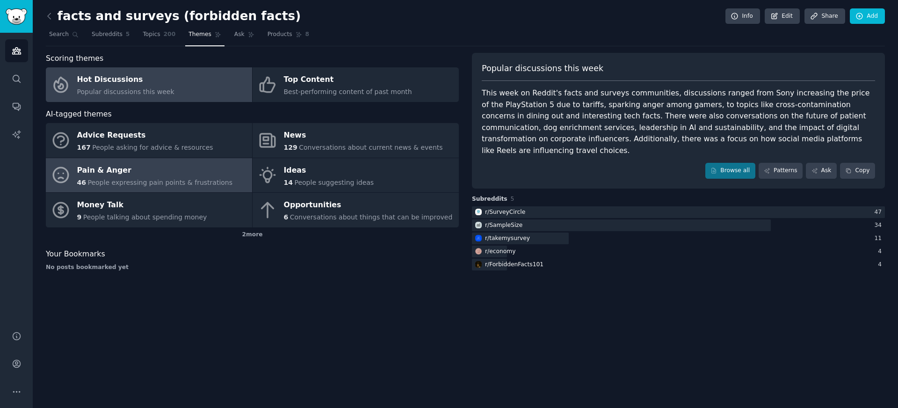
click at [148, 168] on div "Pain & Anger" at bounding box center [155, 170] width 156 height 15
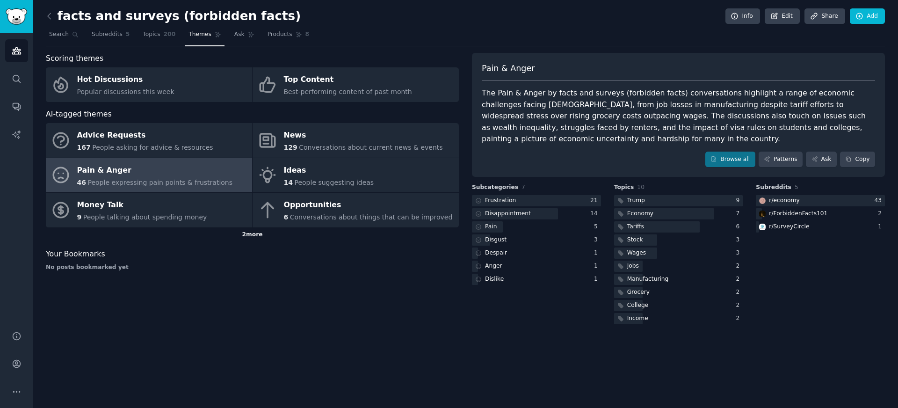
click at [254, 238] on div "2 more" at bounding box center [252, 234] width 413 height 15
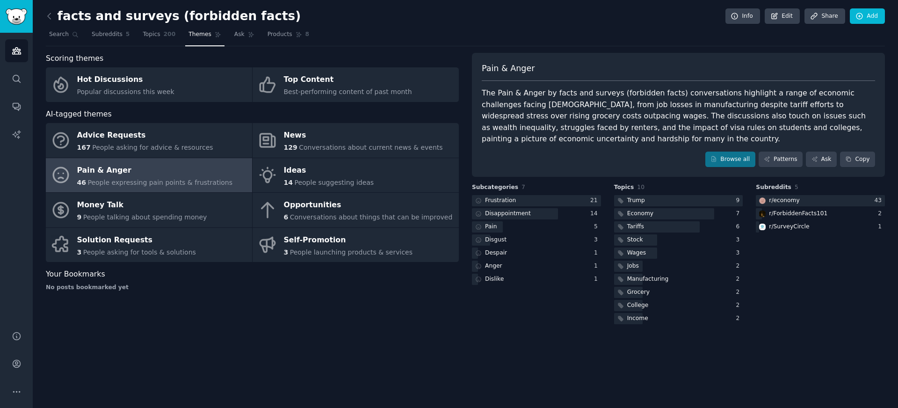
click at [283, 313] on div "Scoring themes Hot Discussions Popular discussions this week Top Content Best-p…" at bounding box center [252, 189] width 413 height 273
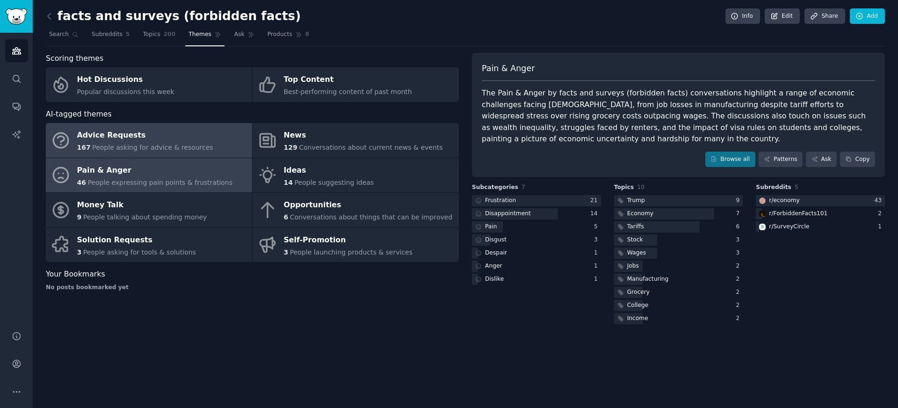
click at [200, 151] on span "People asking for advice & resources" at bounding box center [152, 147] width 121 height 7
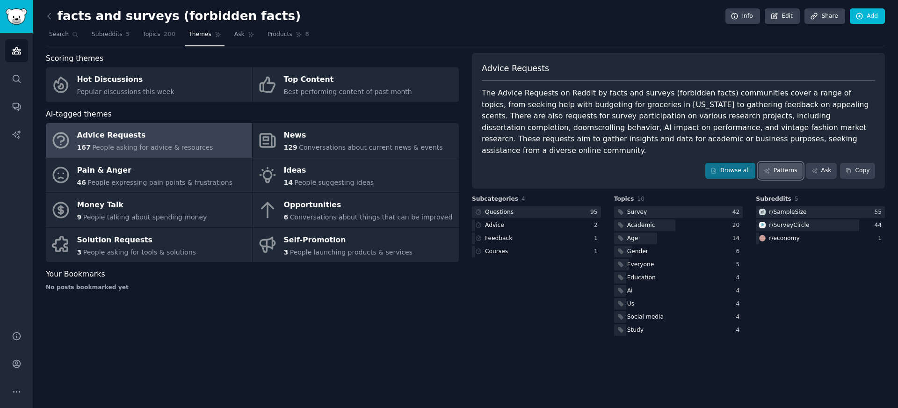
click at [776, 166] on link "Patterns" at bounding box center [781, 171] width 44 height 16
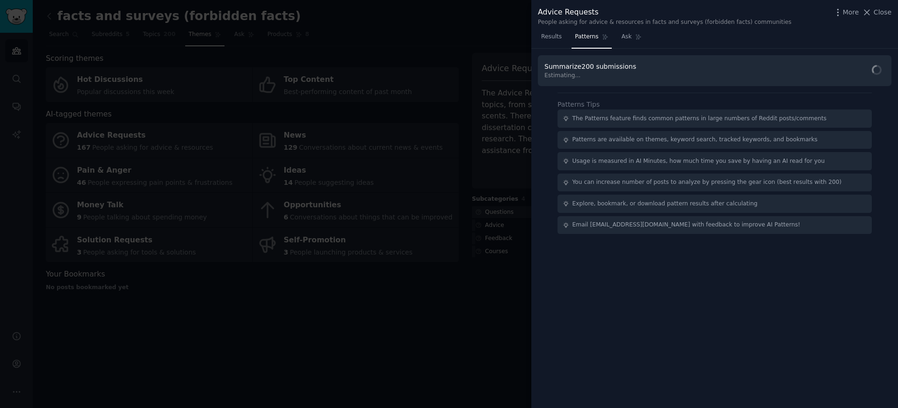
click at [856, 71] on div "Summarize 200 submissions Estimating..." at bounding box center [715, 70] width 354 height 31
click at [875, 72] on icon at bounding box center [877, 70] width 10 height 10
click at [873, 72] on span "Find Patterns" at bounding box center [859, 71] width 43 height 10
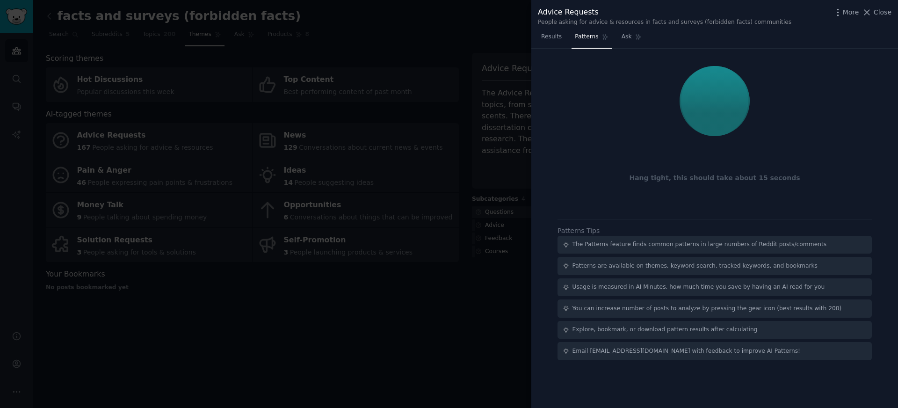
click at [595, 41] on span "Patterns" at bounding box center [586, 37] width 23 height 8
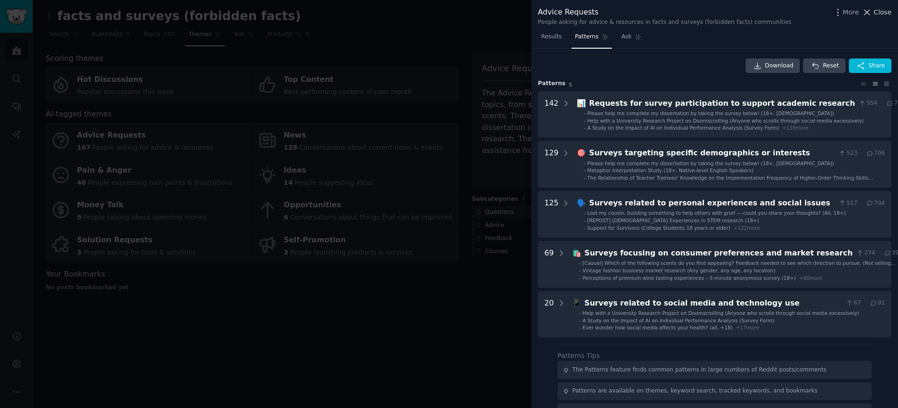
click at [882, 13] on span "Close" at bounding box center [883, 12] width 18 height 10
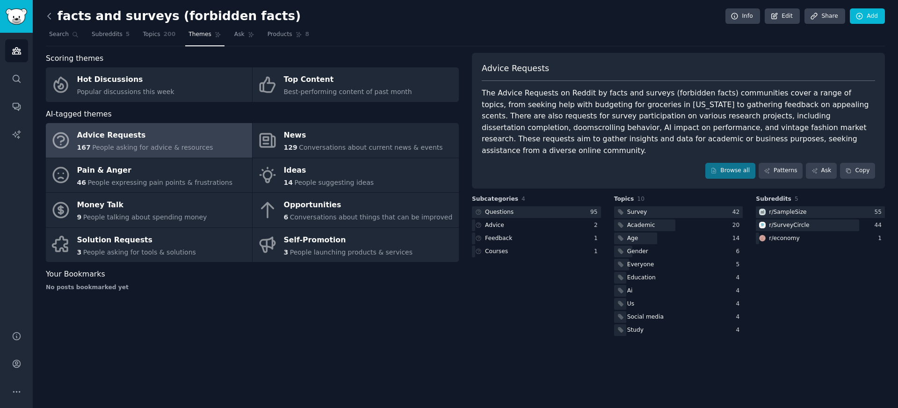
click at [47, 18] on icon at bounding box center [49, 16] width 10 height 10
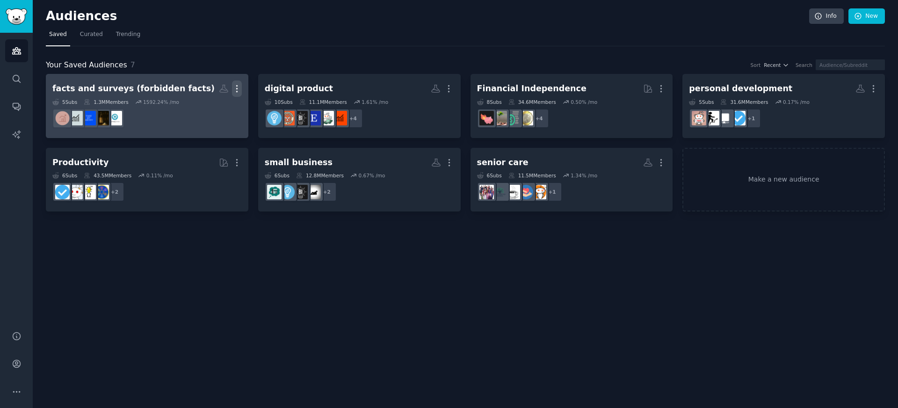
click at [238, 88] on icon "button" at bounding box center [237, 89] width 10 height 10
click at [207, 109] on p "Delete" at bounding box center [212, 108] width 22 height 10
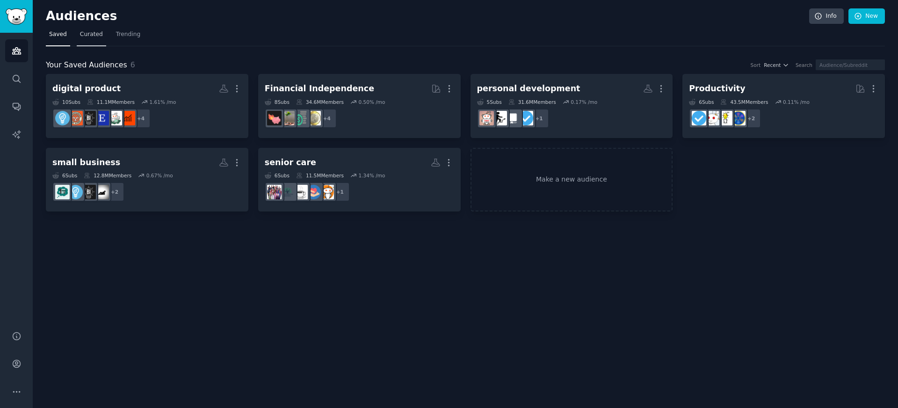
click at [88, 41] on link "Curated" at bounding box center [91, 36] width 29 height 19
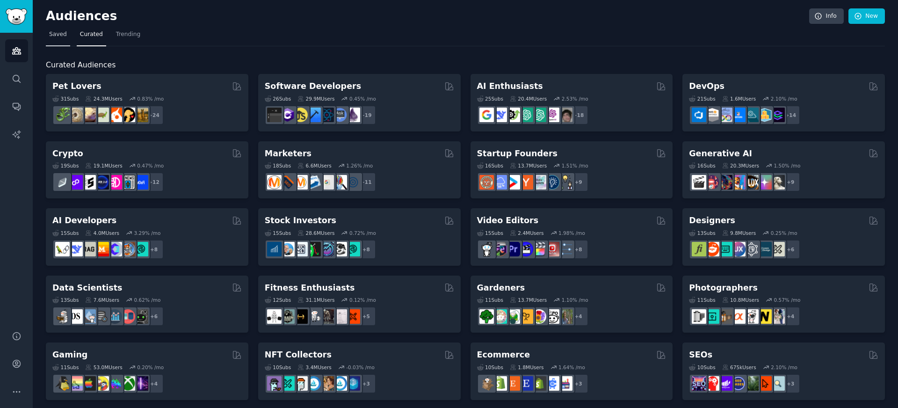
click at [65, 42] on link "Saved" at bounding box center [58, 36] width 24 height 19
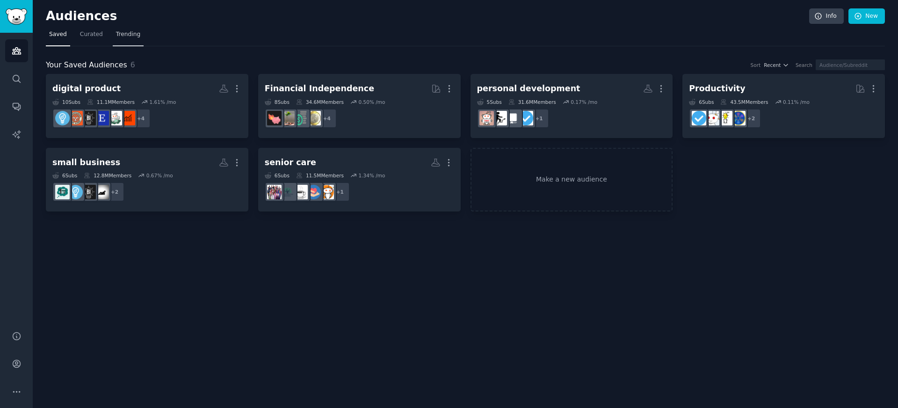
click at [123, 31] on span "Trending" at bounding box center [128, 34] width 24 height 8
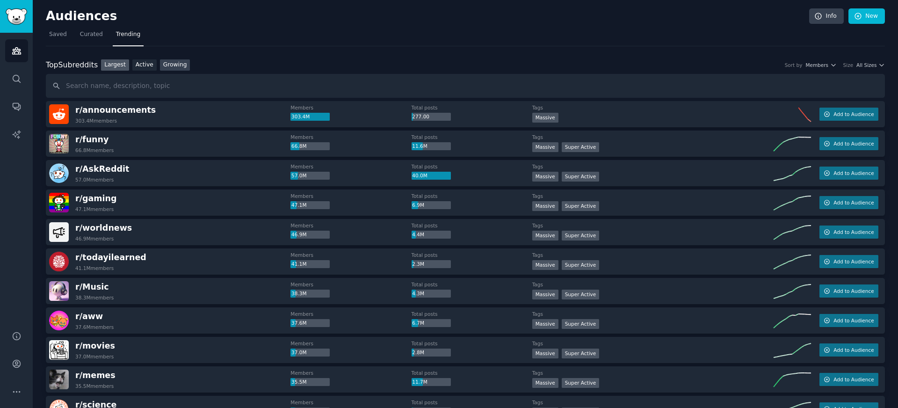
click at [178, 69] on link "Growing" at bounding box center [175, 65] width 30 height 12
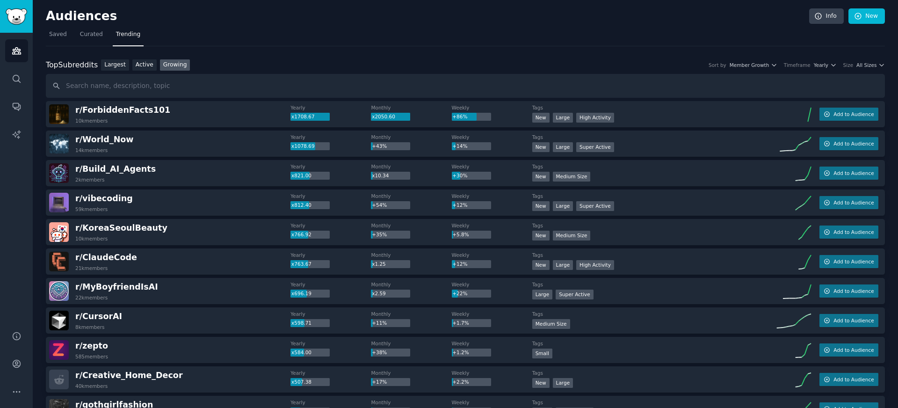
click at [822, 72] on div "Top Subreddits Top Subreddits Largest Active Growing Sort by Member Growth Time…" at bounding box center [465, 78] width 839 height 39
click at [821, 65] on span "Yearly" at bounding box center [821, 65] width 15 height 7
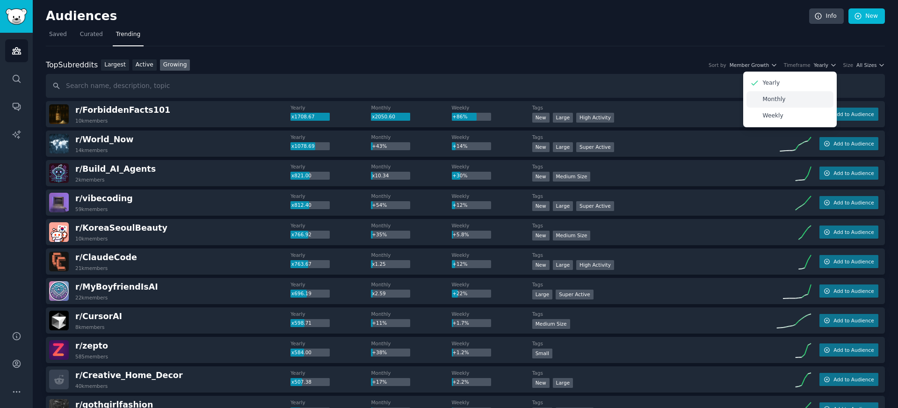
click at [777, 101] on p "Monthly" at bounding box center [774, 99] width 23 height 8
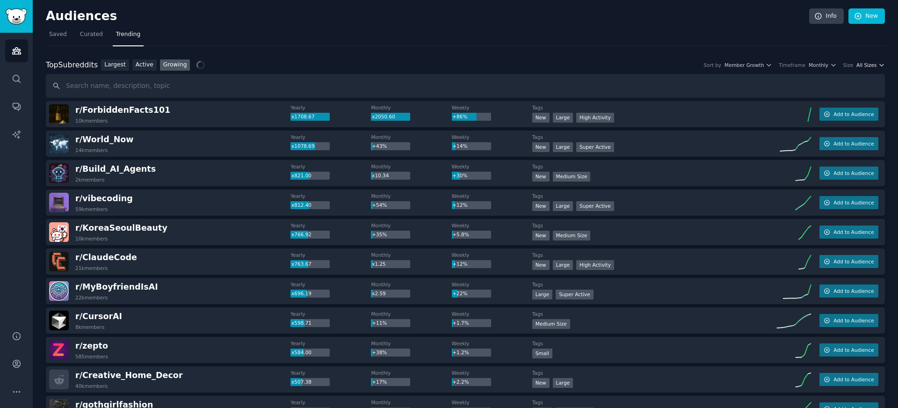
click at [863, 64] on span "All Sizes" at bounding box center [866, 65] width 20 height 7
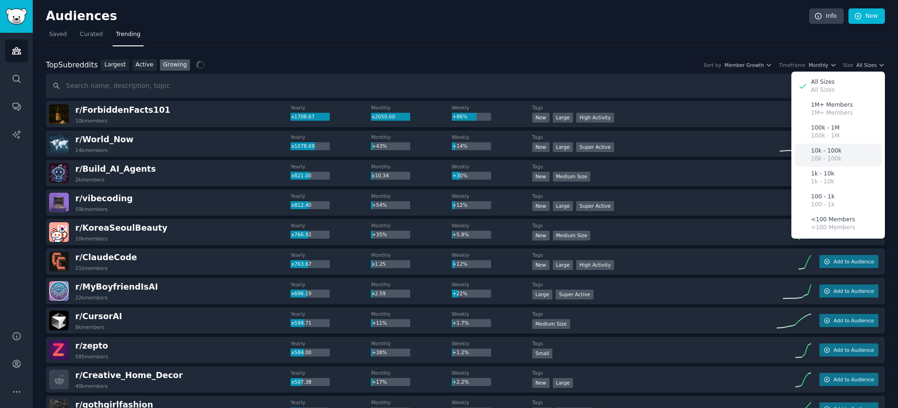
click at [820, 152] on p "10k - 100k" at bounding box center [826, 151] width 30 height 8
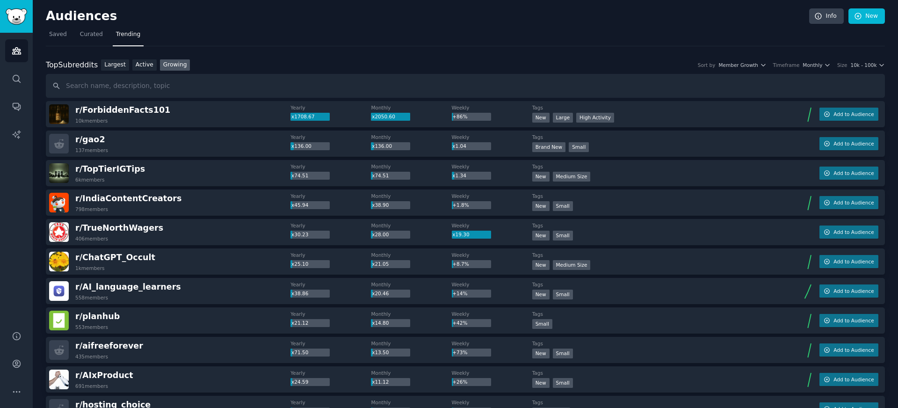
click at [152, 174] on div "r/ TopTierIGTips 6k members" at bounding box center [169, 173] width 241 height 20
click at [158, 220] on div "r/ TrueNorthWagers 406 members Yearly x30.23 Monthly x28.00 Weekly x19.30 Tags …" at bounding box center [465, 232] width 839 height 26
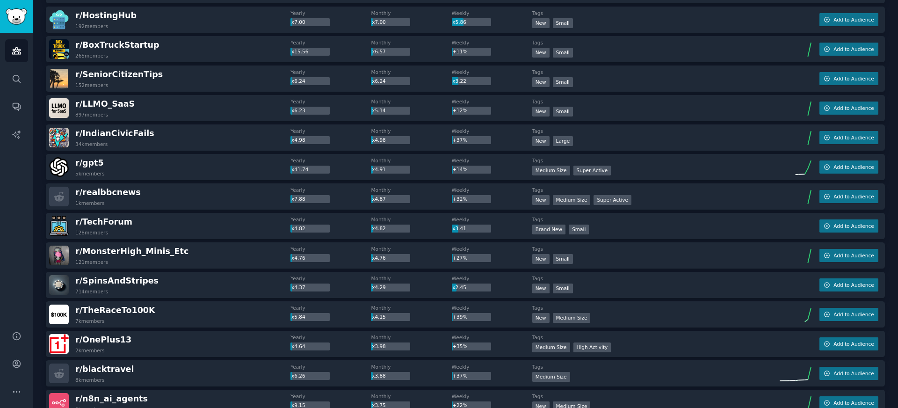
scroll to position [565, 0]
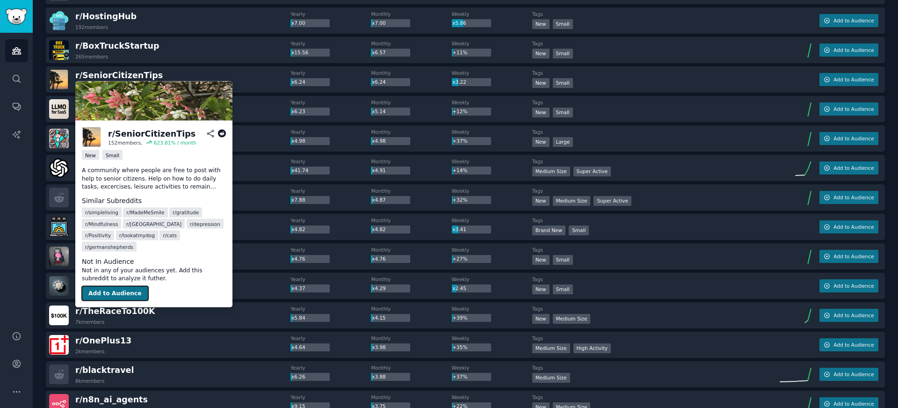
click at [115, 286] on button "Add to Audience" at bounding box center [115, 293] width 66 height 15
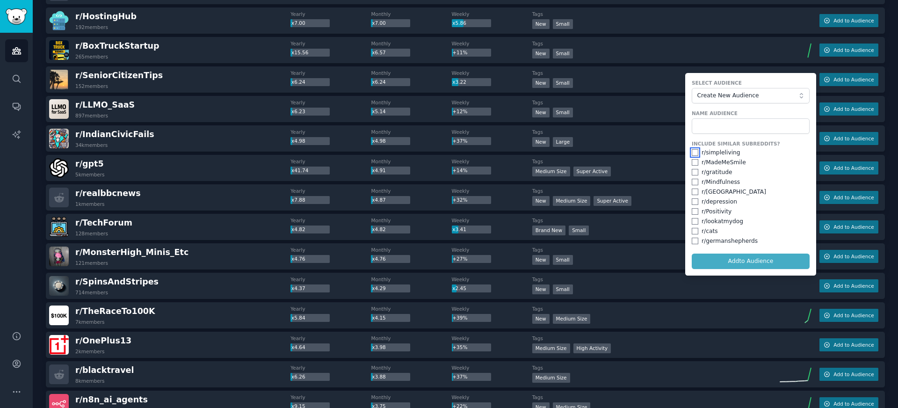
click at [692, 151] on input "checkbox" at bounding box center [695, 152] width 7 height 7
checkbox input "true"
click at [694, 163] on input "checkbox" at bounding box center [695, 162] width 7 height 7
checkbox input "true"
click at [693, 173] on input "checkbox" at bounding box center [695, 172] width 7 height 7
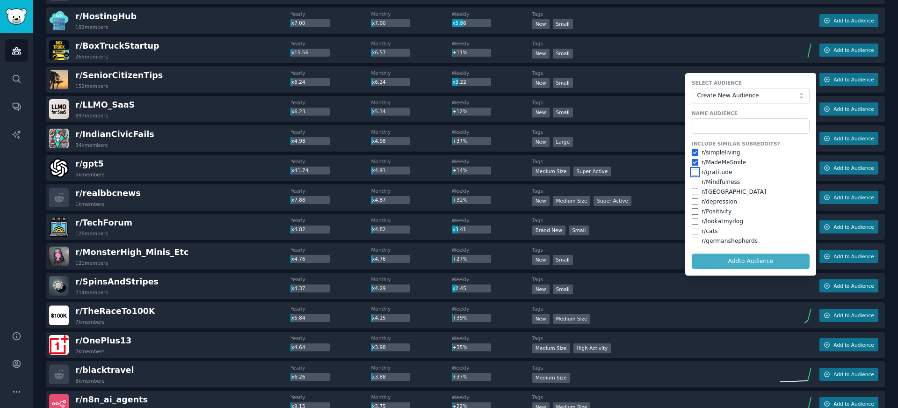
checkbox input "true"
click at [693, 181] on input "checkbox" at bounding box center [695, 182] width 7 height 7
checkbox input "true"
click at [693, 192] on input "checkbox" at bounding box center [695, 192] width 7 height 7
checkbox input "true"
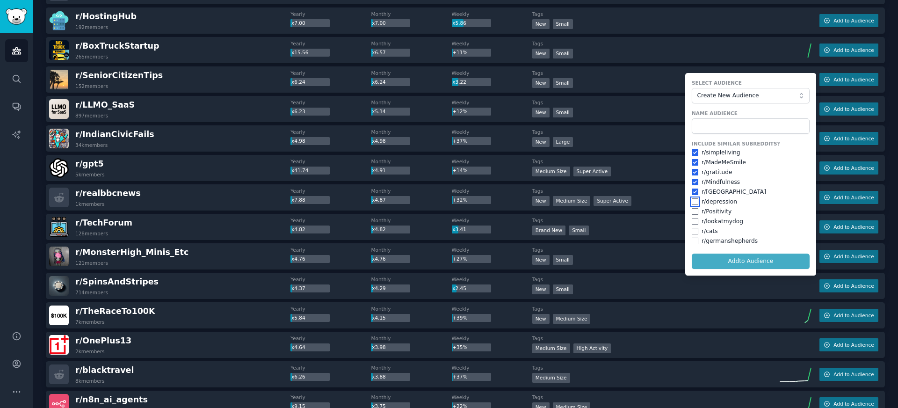
click at [693, 203] on input "checkbox" at bounding box center [695, 201] width 7 height 7
click at [693, 216] on div "Include Similar Subreddits? r/ simpleliving r/ MadeMeSmile r/ gratitude r/ Mind…" at bounding box center [751, 192] width 118 height 105
click at [692, 199] on input "checkbox" at bounding box center [695, 201] width 7 height 7
checkbox input "false"
click at [692, 188] on div "r/ [GEOGRAPHIC_DATA]" at bounding box center [751, 192] width 118 height 8
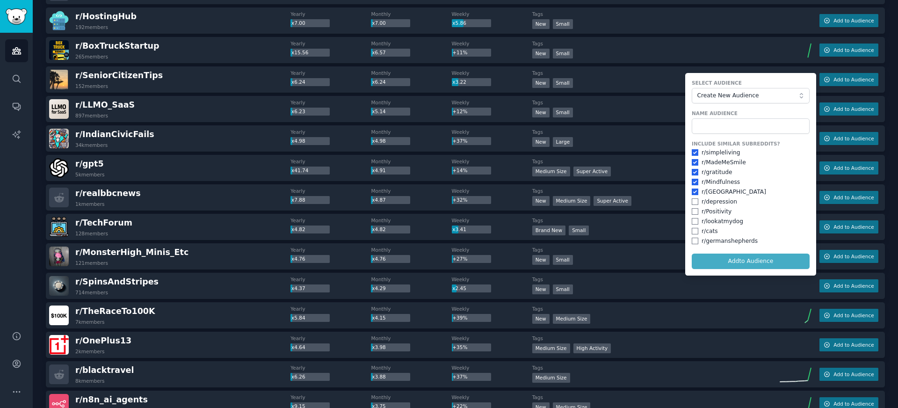
click at [695, 188] on div "r/ [GEOGRAPHIC_DATA]" at bounding box center [751, 192] width 118 height 8
click at [695, 178] on div "r/ Mindfulness" at bounding box center [751, 182] width 118 height 8
click at [694, 168] on div "r/ gratitude" at bounding box center [751, 172] width 118 height 8
click at [693, 162] on input "checkbox" at bounding box center [695, 162] width 7 height 7
checkbox input "false"
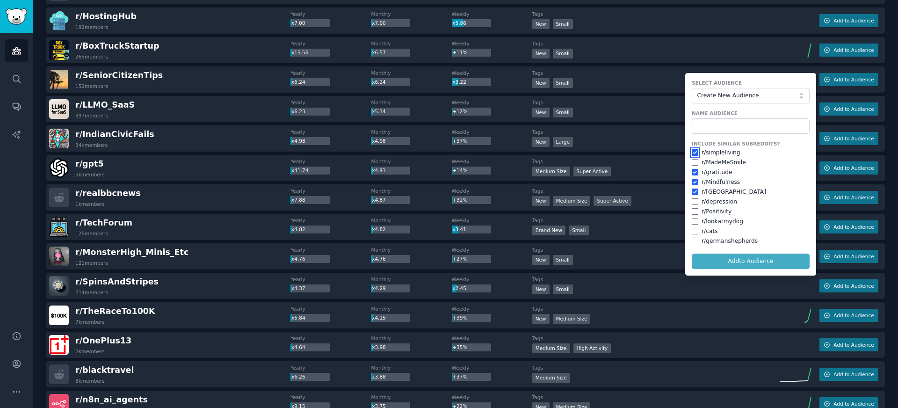
click at [693, 150] on input "checkbox" at bounding box center [695, 152] width 7 height 7
checkbox input "false"
click at [692, 175] on input "checkbox" at bounding box center [695, 172] width 7 height 7
checkbox input "false"
click at [692, 180] on input "checkbox" at bounding box center [695, 182] width 7 height 7
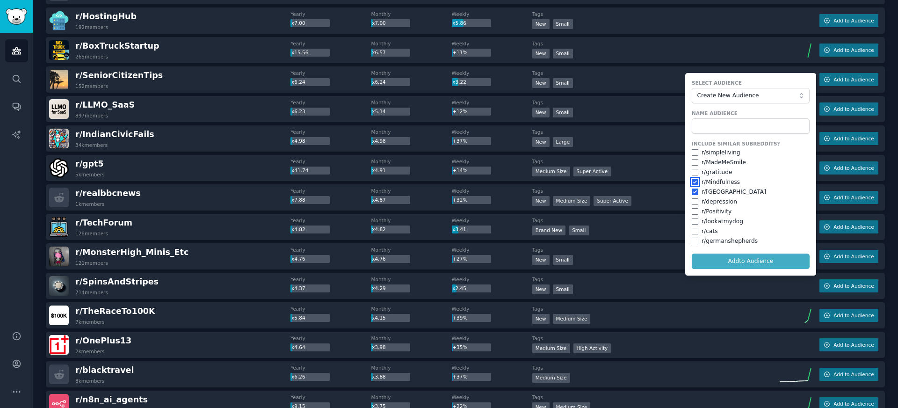
checkbox input "false"
click at [692, 192] on input "checkbox" at bounding box center [695, 192] width 7 height 7
checkbox input "false"
click at [693, 201] on input "checkbox" at bounding box center [695, 201] width 7 height 7
checkbox input "true"
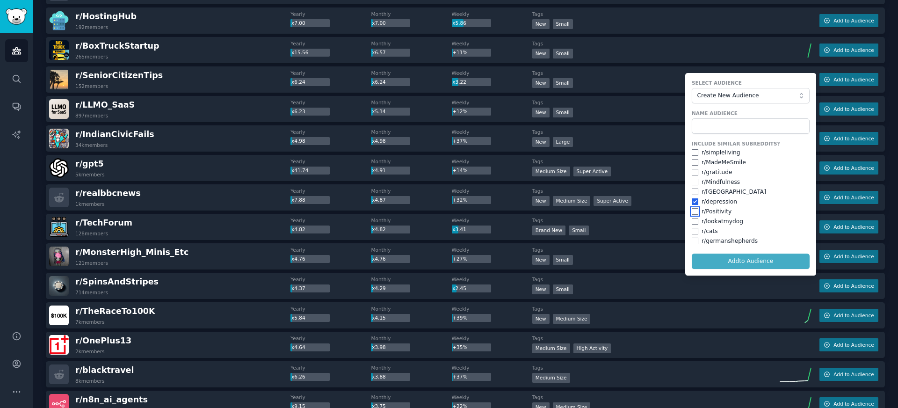
click at [693, 212] on input "checkbox" at bounding box center [695, 211] width 7 height 7
checkbox input "true"
click at [696, 150] on input "checkbox" at bounding box center [695, 152] width 7 height 7
checkbox input "true"
click at [736, 93] on span "Create New Audience" at bounding box center [748, 96] width 102 height 8
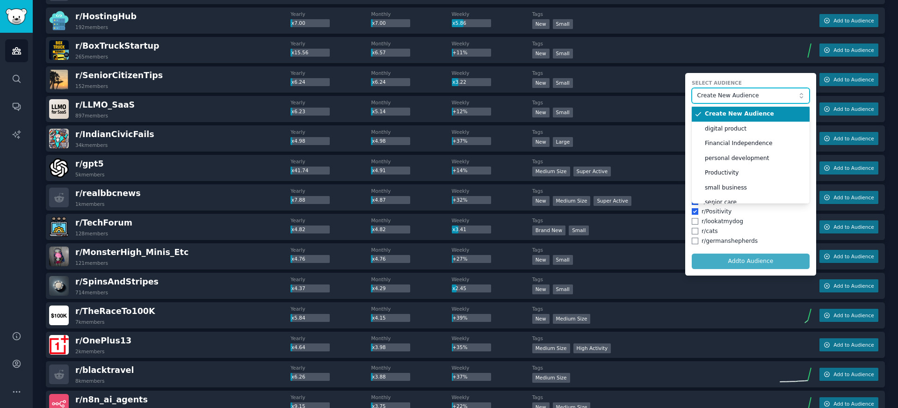
click at [736, 93] on span "Create New Audience" at bounding box center [748, 96] width 102 height 8
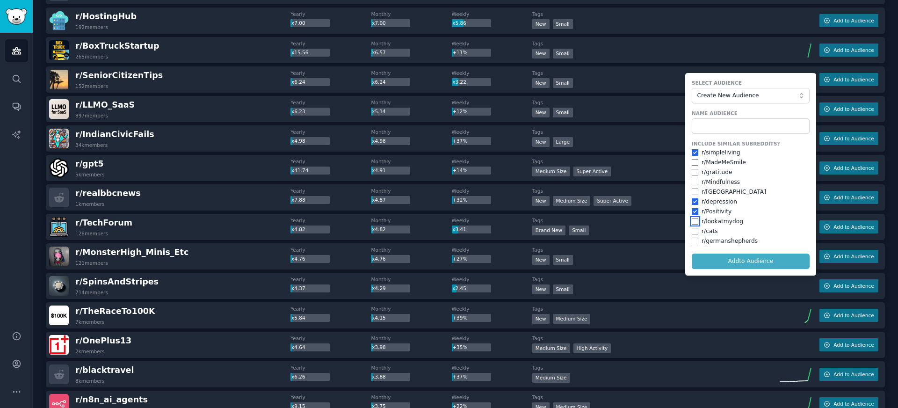
click at [693, 224] on input "checkbox" at bounding box center [695, 221] width 7 height 7
checkbox input "true"
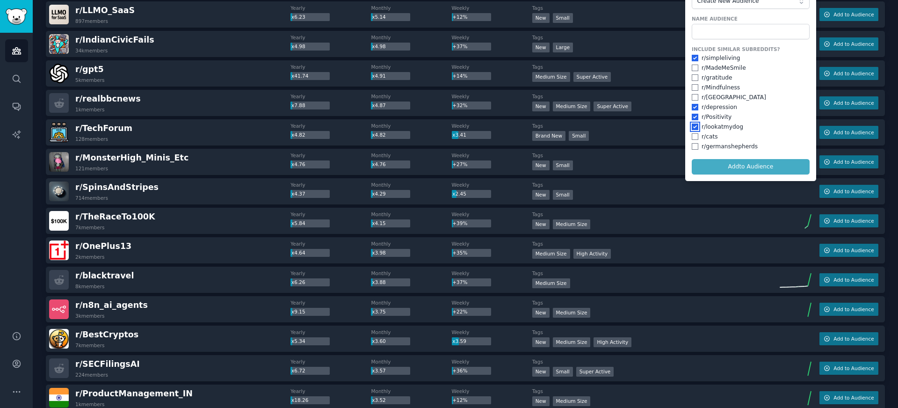
scroll to position [531, 0]
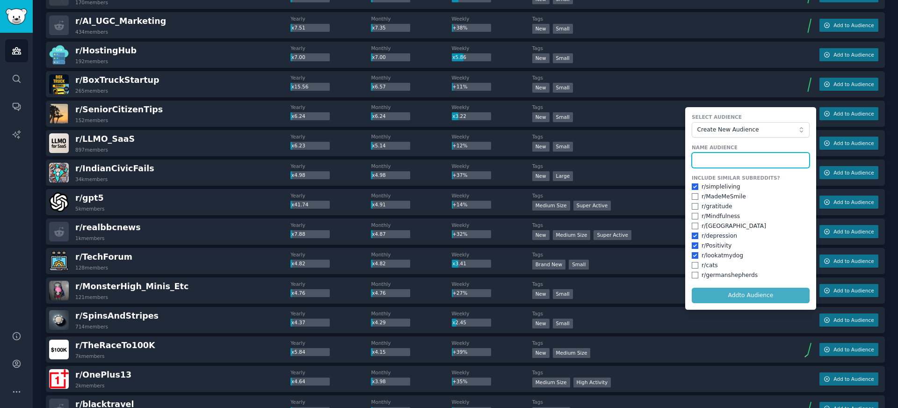
click at [719, 162] on input "text" at bounding box center [751, 160] width 118 height 16
type input "senior care"
click at [692, 288] on button "Add to Audience" at bounding box center [751, 296] width 118 height 16
checkbox input "false"
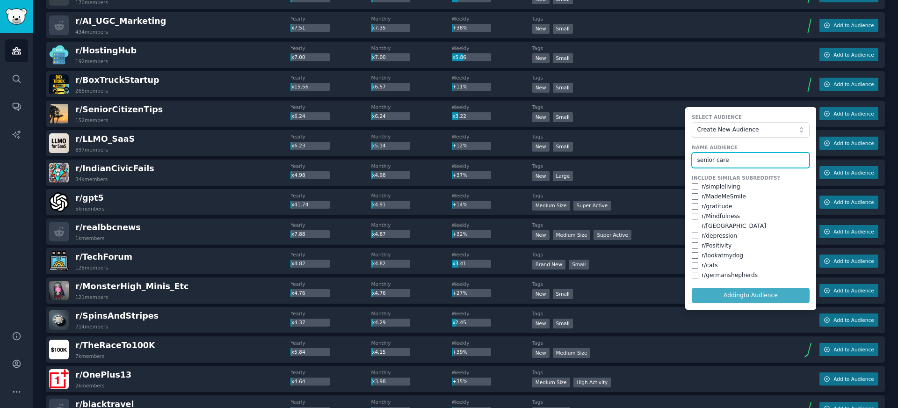
checkbox input "false"
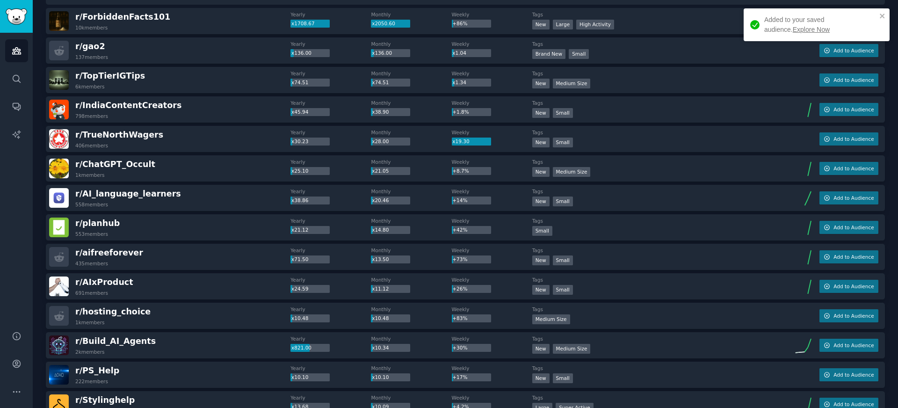
scroll to position [0, 0]
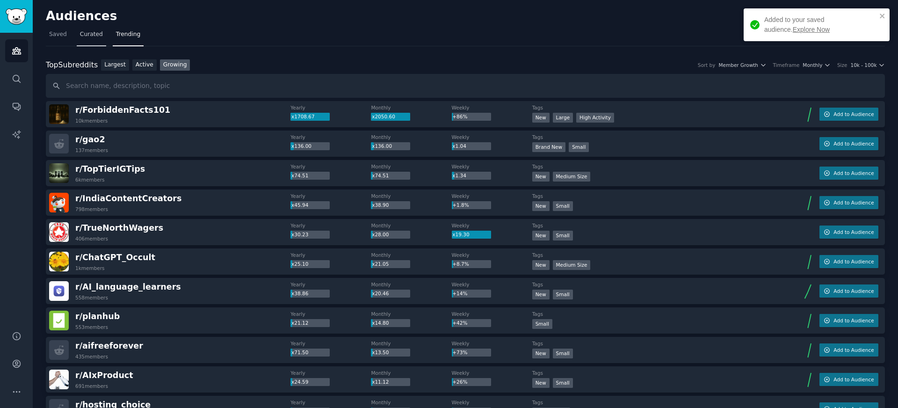
click at [80, 35] on span "Curated" at bounding box center [91, 34] width 23 height 8
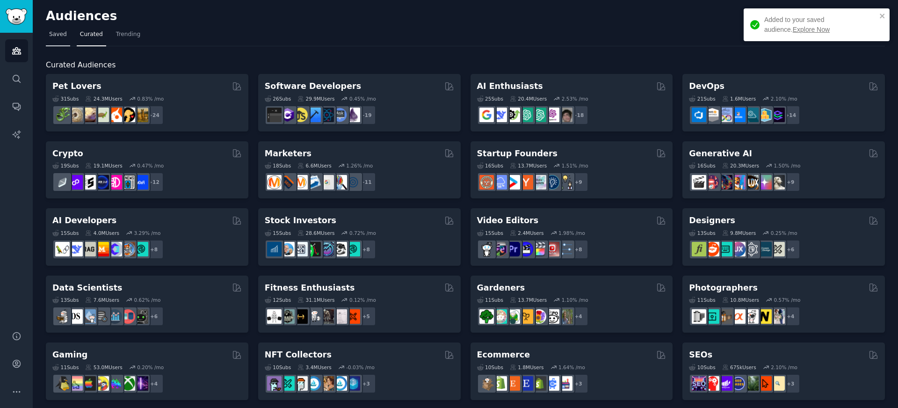
click at [66, 30] on link "Saved" at bounding box center [58, 36] width 24 height 19
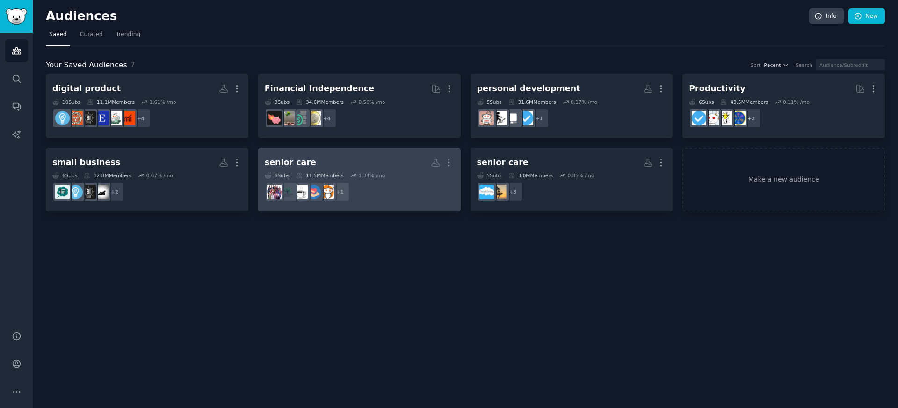
click at [402, 169] on h2 "senior care Custom Audience More" at bounding box center [359, 162] width 189 height 16
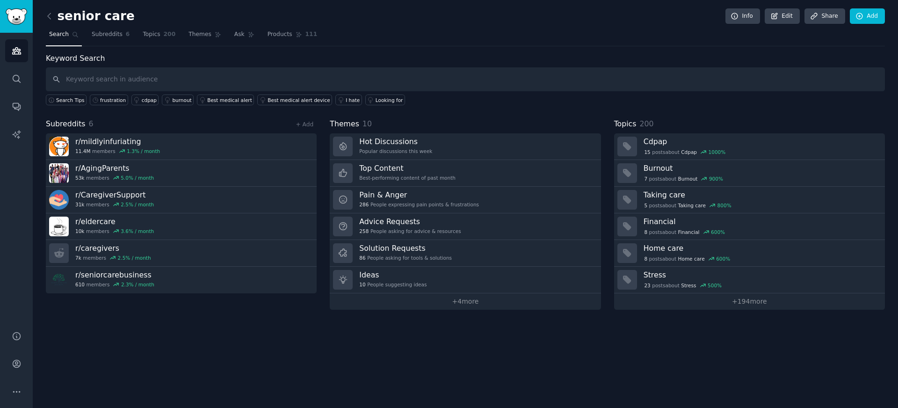
click at [200, 331] on div "senior care Info Edit Share Add Search Subreddits 6 Topics 200 Themes Ask Produ…" at bounding box center [465, 204] width 865 height 408
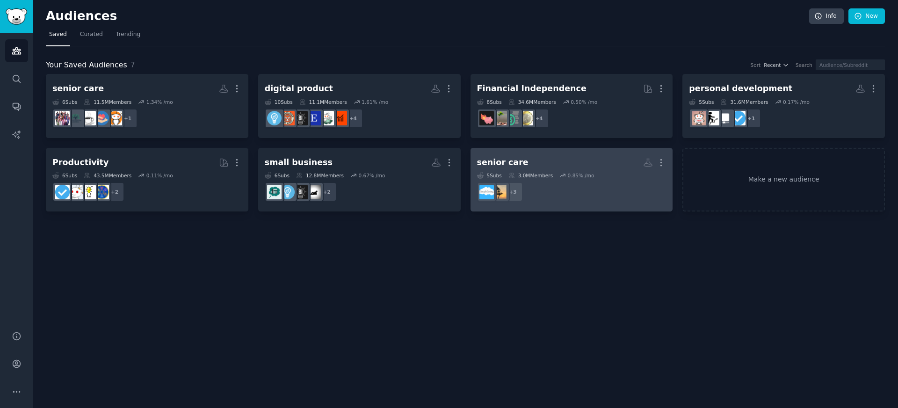
click at [584, 152] on link "senior care More 5 Sub s 3.0M Members 0.85 % /mo r/simpleliving + 3" at bounding box center [572, 180] width 203 height 64
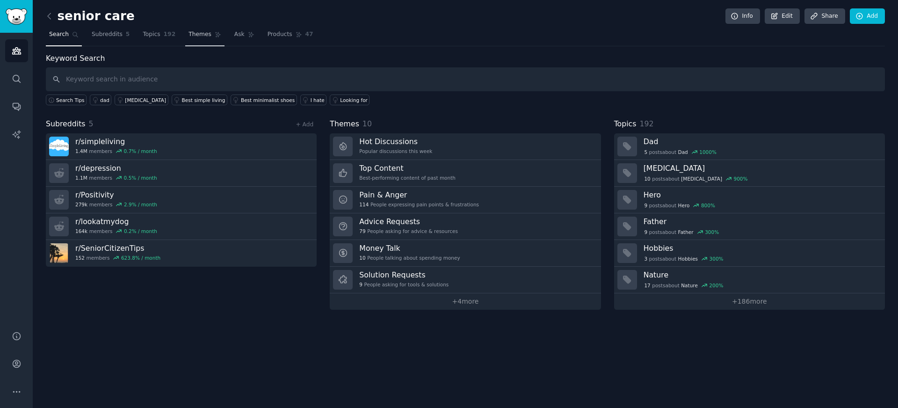
click at [196, 37] on span "Themes" at bounding box center [200, 34] width 23 height 8
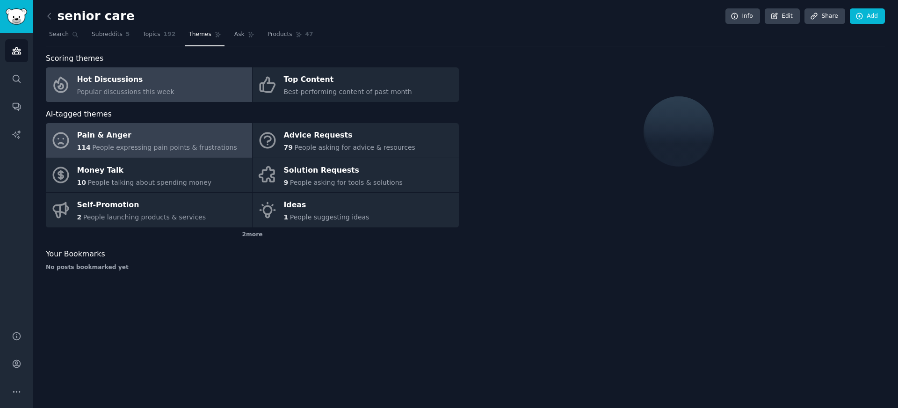
click at [174, 149] on span "People expressing pain points & frustrations" at bounding box center [164, 147] width 145 height 7
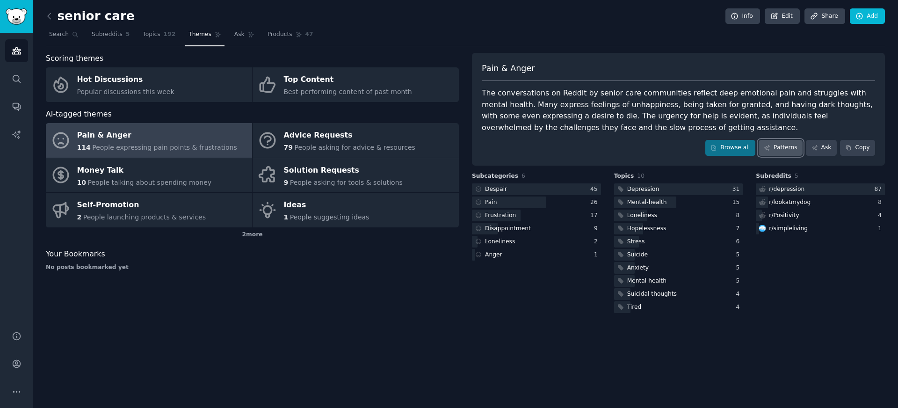
click at [779, 145] on link "Patterns" at bounding box center [781, 148] width 44 height 16
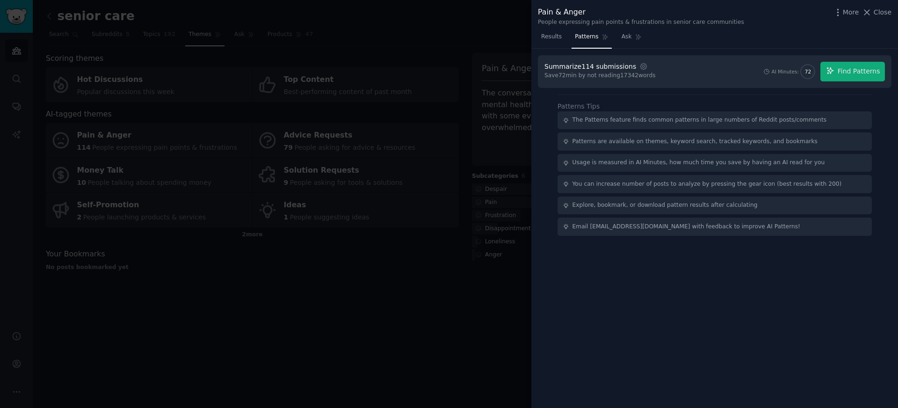
click at [856, 85] on div "Summarize 114 submissions Settings Save 72 min by not reading 17342 words AI Mi…" at bounding box center [715, 71] width 354 height 33
click at [851, 75] on span "Find Patterns" at bounding box center [859, 71] width 43 height 10
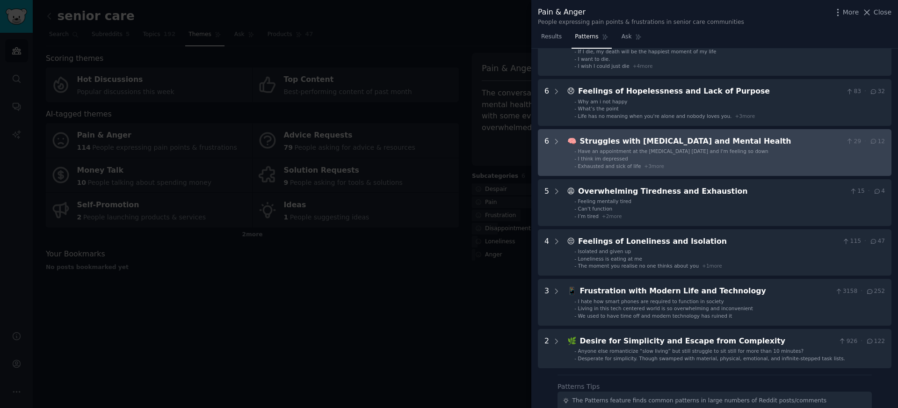
scroll to position [63, 0]
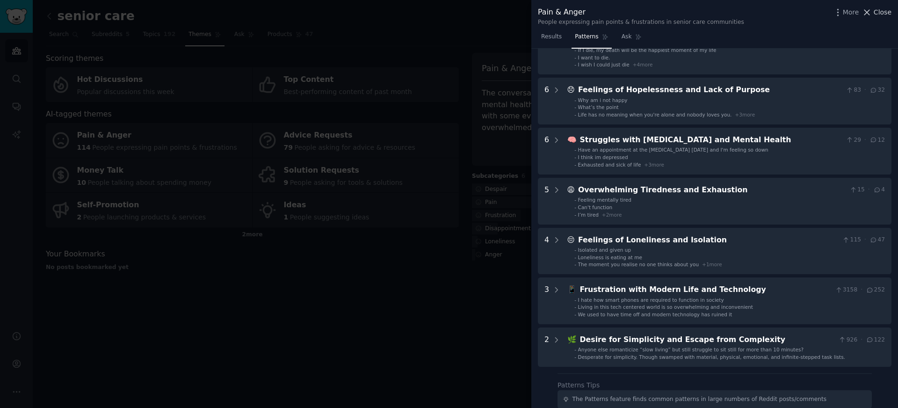
click at [872, 11] on icon at bounding box center [867, 12] width 10 height 10
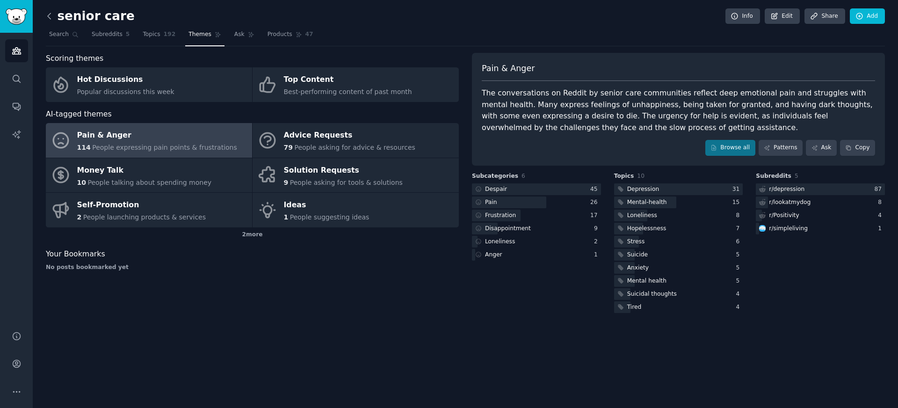
click at [51, 17] on icon at bounding box center [49, 16] width 10 height 10
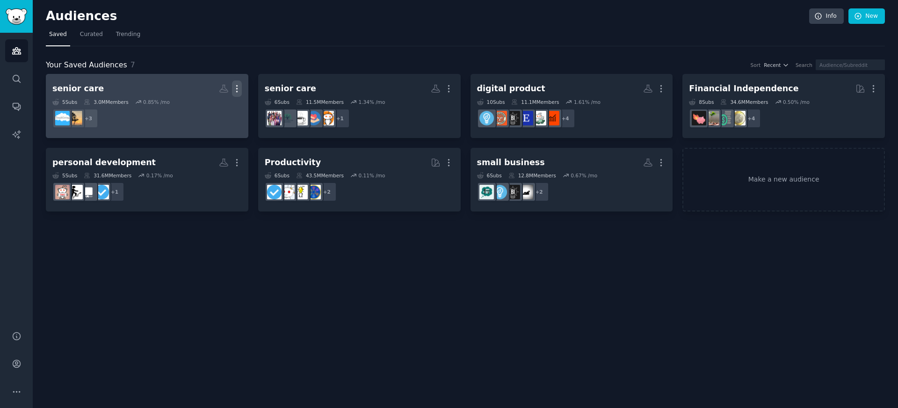
click at [239, 90] on icon "button" at bounding box center [237, 89] width 10 height 10
click at [209, 109] on p "Delete" at bounding box center [212, 108] width 22 height 10
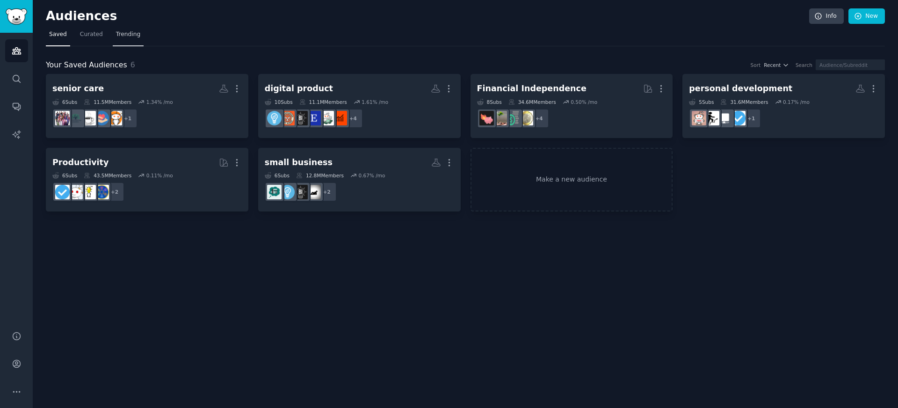
click at [130, 32] on span "Trending" at bounding box center [128, 34] width 24 height 8
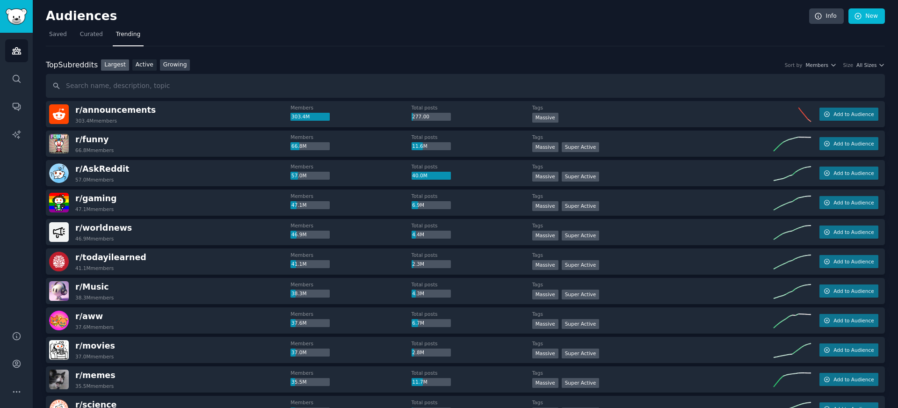
click at [170, 65] on link "Growing" at bounding box center [175, 65] width 30 height 12
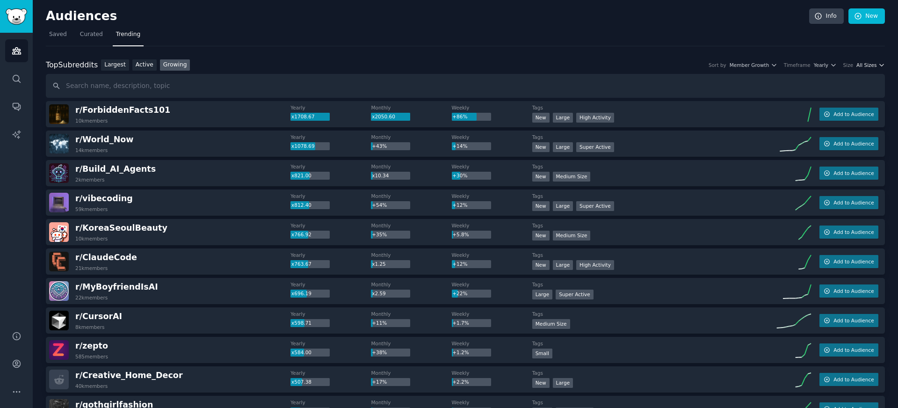
click at [865, 66] on span "All Sizes" at bounding box center [866, 65] width 20 height 7
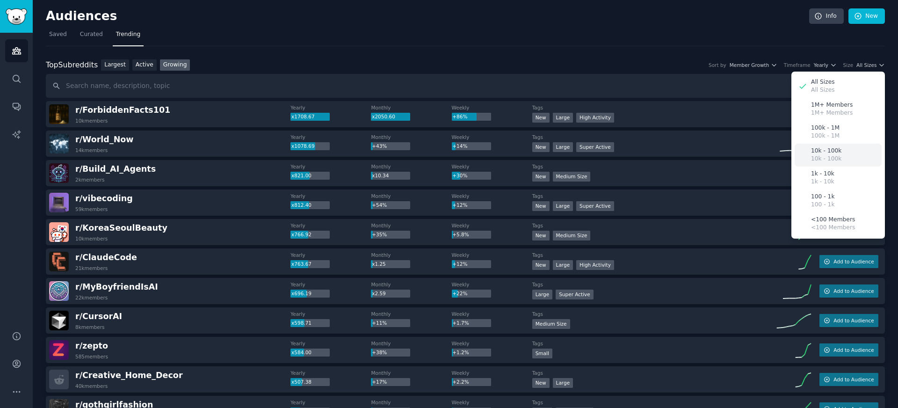
click at [834, 148] on p "10k - 100k" at bounding box center [826, 151] width 30 height 8
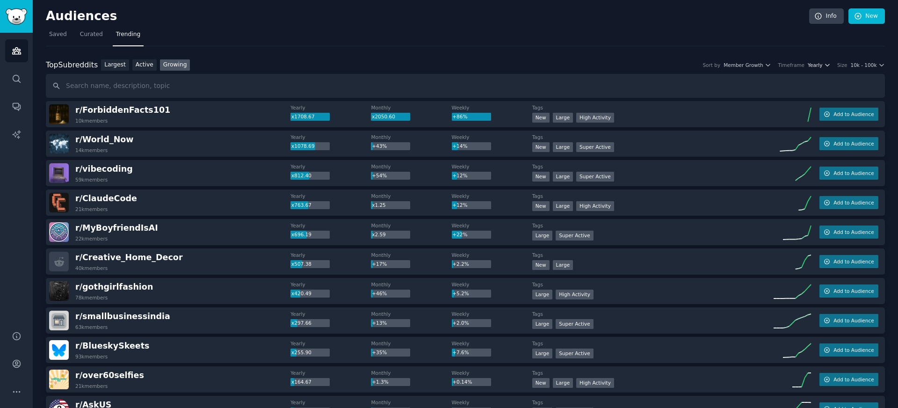
click at [819, 64] on span "Yearly" at bounding box center [815, 65] width 15 height 7
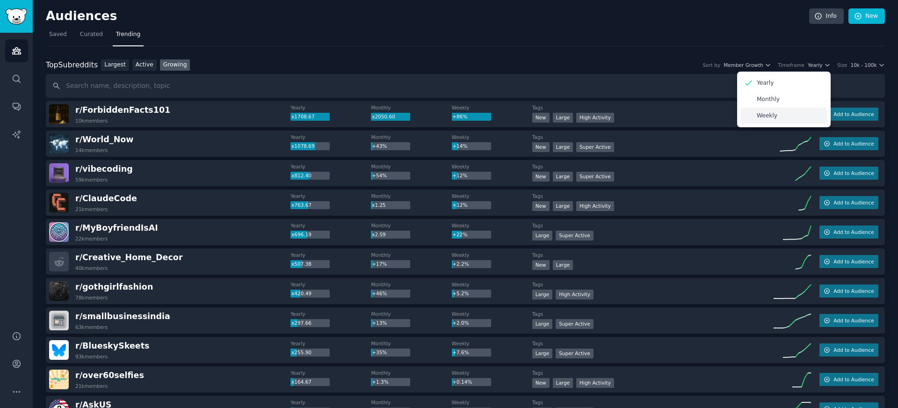
click at [778, 113] on div "Weekly" at bounding box center [783, 116] width 87 height 16
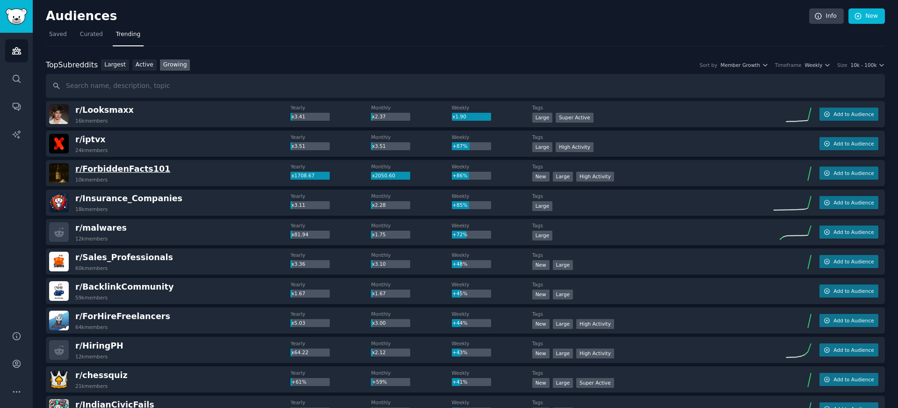
click at [142, 171] on span "r/ ForbiddenFacts101" at bounding box center [122, 168] width 95 height 9
click at [134, 168] on span "r/ ForbiddenFacts101" at bounding box center [122, 168] width 95 height 9
click at [128, 167] on span "r/ ForbiddenFacts101" at bounding box center [122, 168] width 95 height 9
click at [133, 169] on span "r/ ForbiddenFacts101" at bounding box center [122, 168] width 95 height 9
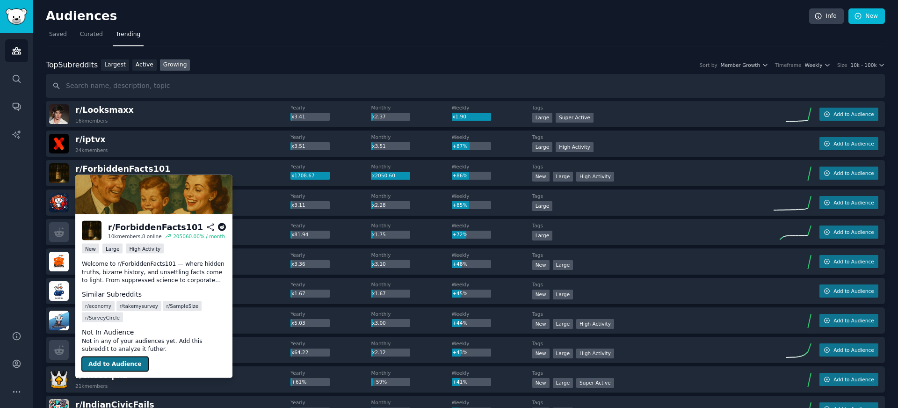
click at [114, 363] on button "Add to Audience" at bounding box center [115, 363] width 66 height 15
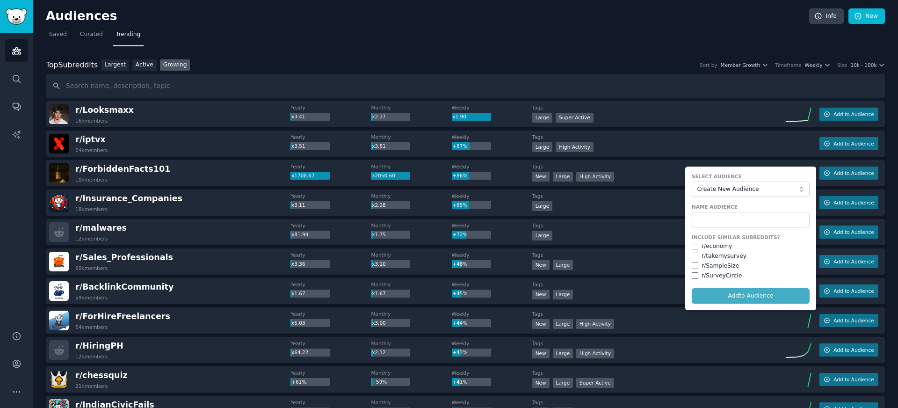
click at [719, 249] on div "r/ economy" at bounding box center [717, 246] width 30 height 8
click at [692, 245] on input "checkbox" at bounding box center [695, 246] width 7 height 7
checkbox input "true"
click at [693, 273] on input "checkbox" at bounding box center [695, 275] width 7 height 7
checkbox input "true"
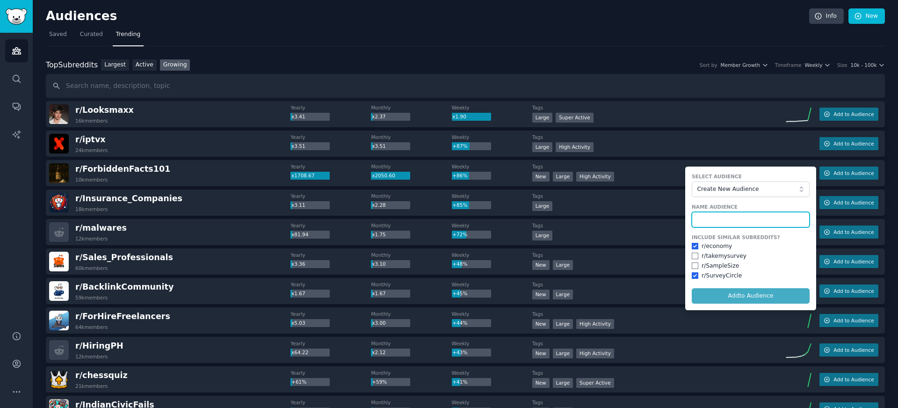
click at [728, 217] on input "text" at bounding box center [751, 220] width 118 height 16
type input "facts and surveys"
click at [692, 288] on button "Add to Audience" at bounding box center [751, 296] width 118 height 16
checkbox input "false"
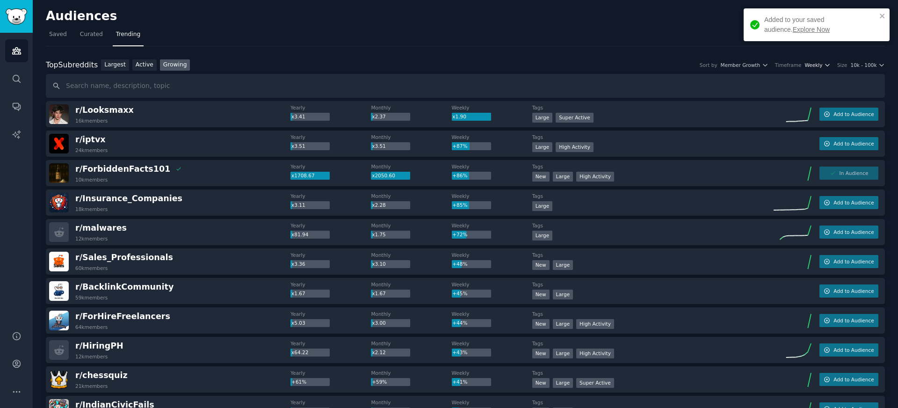
click at [827, 65] on icon "button" at bounding box center [828, 65] width 4 height 2
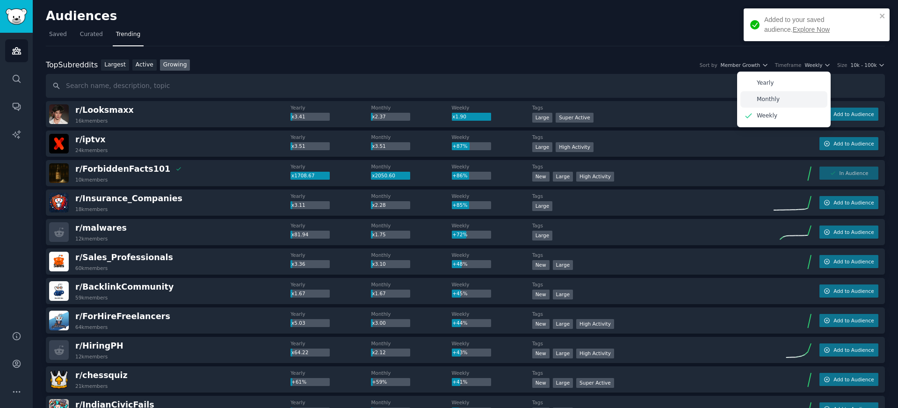
click at [784, 97] on div "Monthly" at bounding box center [783, 99] width 87 height 16
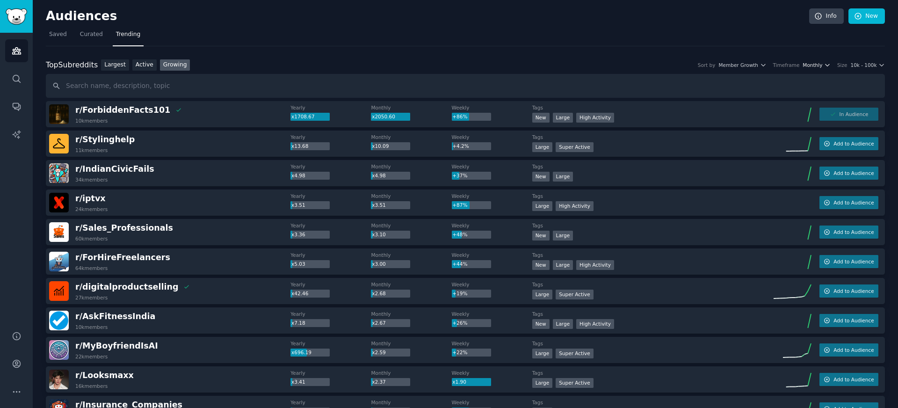
click at [818, 65] on span "Monthly" at bounding box center [813, 65] width 20 height 7
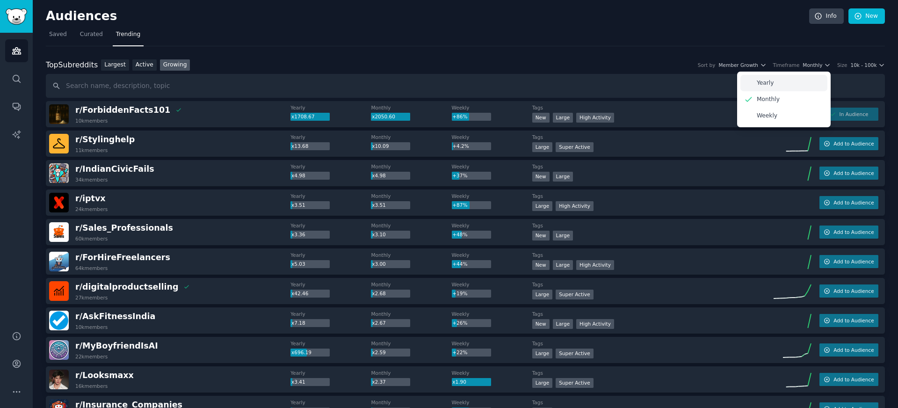
click at [797, 81] on div "Yearly" at bounding box center [783, 83] width 87 height 16
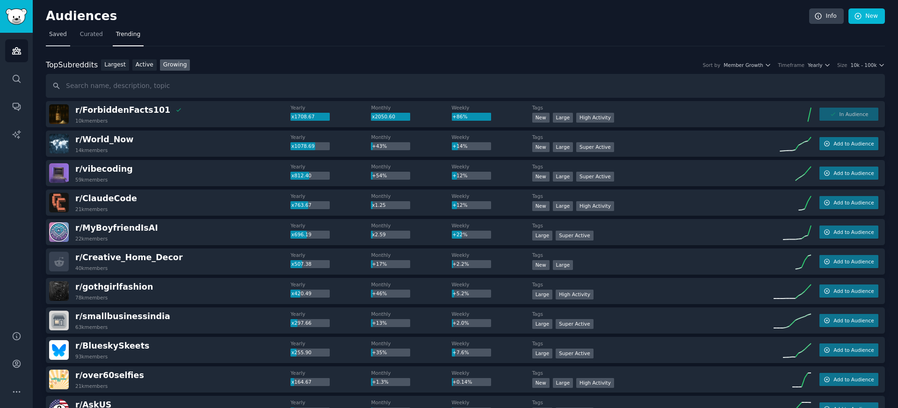
click at [66, 37] on link "Saved" at bounding box center [58, 36] width 24 height 19
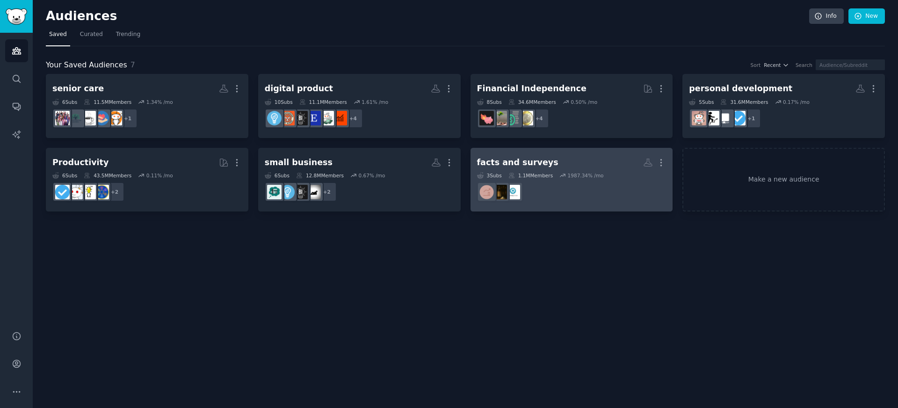
click at [569, 165] on h2 "facts and surveys More" at bounding box center [571, 162] width 189 height 16
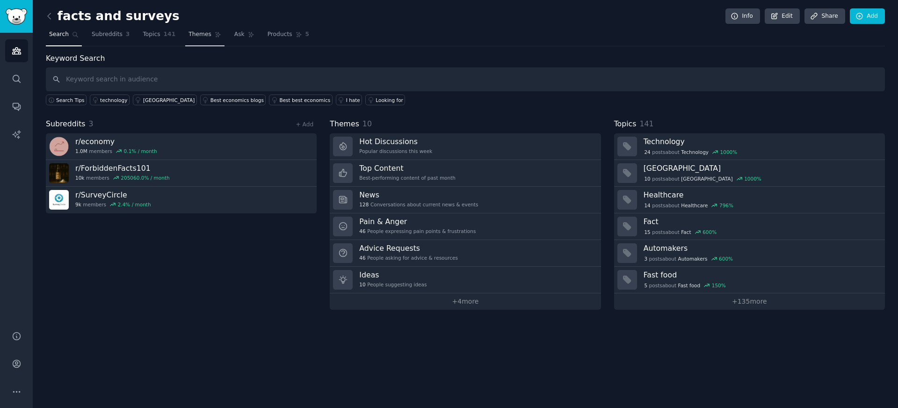
click at [201, 36] on span "Themes" at bounding box center [200, 34] width 23 height 8
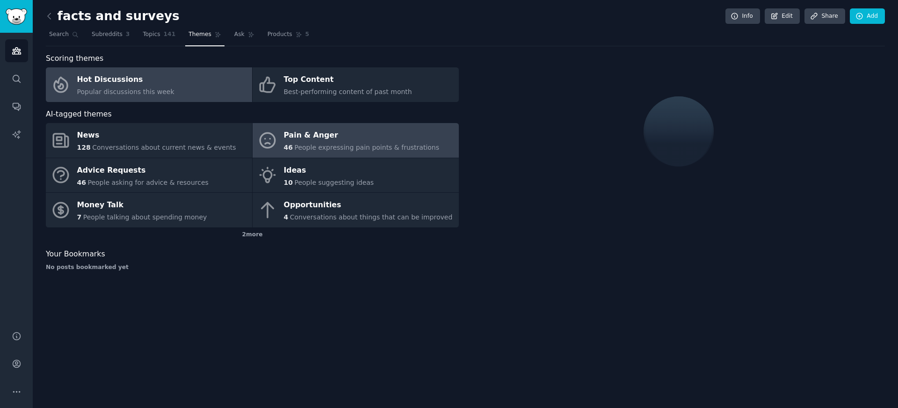
click at [290, 128] on div "Pain & Anger" at bounding box center [362, 135] width 156 height 15
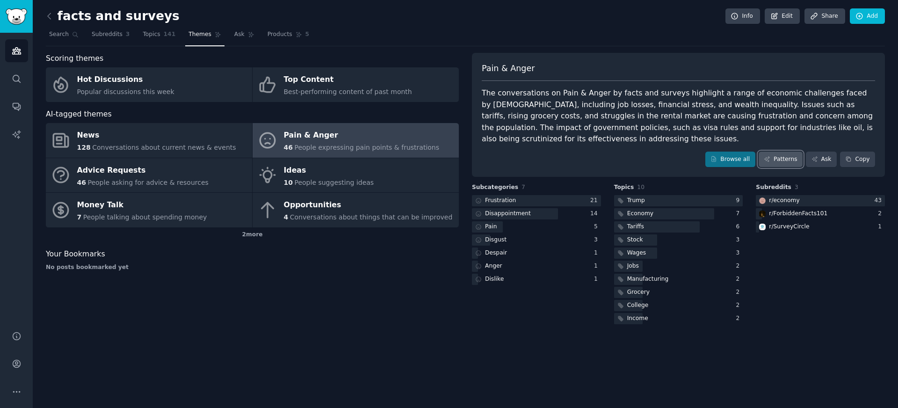
click at [776, 161] on link "Patterns" at bounding box center [781, 160] width 44 height 16
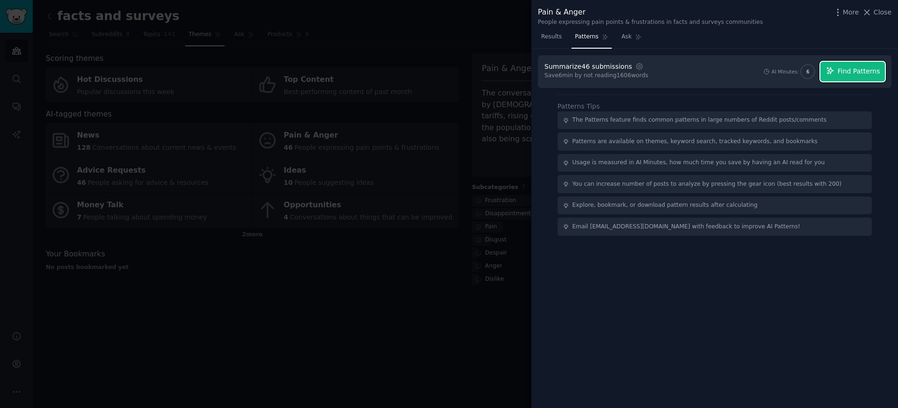
click at [864, 72] on span "Find Patterns" at bounding box center [859, 71] width 43 height 10
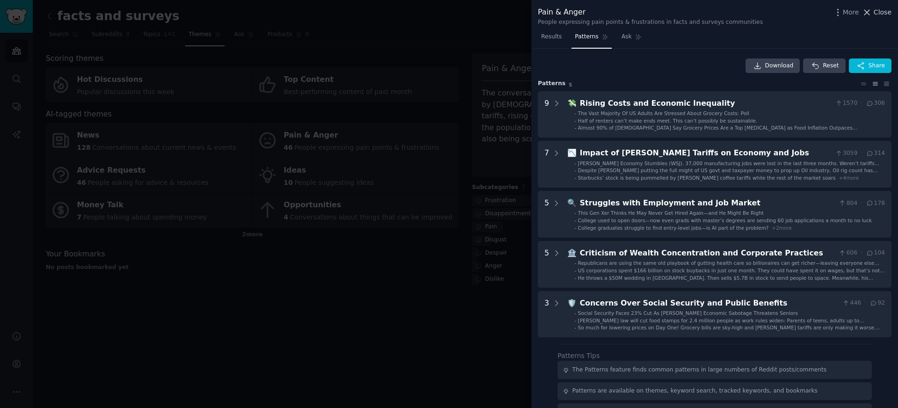
click at [879, 15] on span "Close" at bounding box center [883, 12] width 18 height 10
click at [879, 15] on link "Add" at bounding box center [867, 16] width 35 height 16
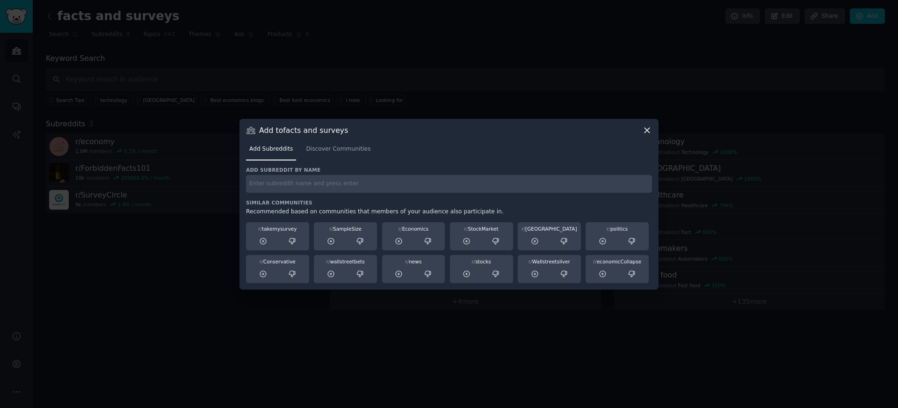
click at [641, 139] on div "Add Subreddits Discover Communities" at bounding box center [449, 151] width 406 height 32
click at [646, 133] on icon at bounding box center [647, 130] width 10 height 10
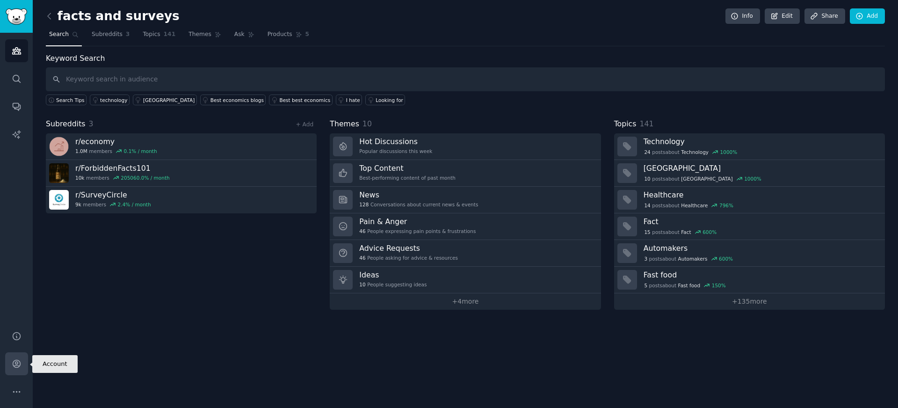
click at [25, 358] on link "Account" at bounding box center [16, 363] width 23 height 23
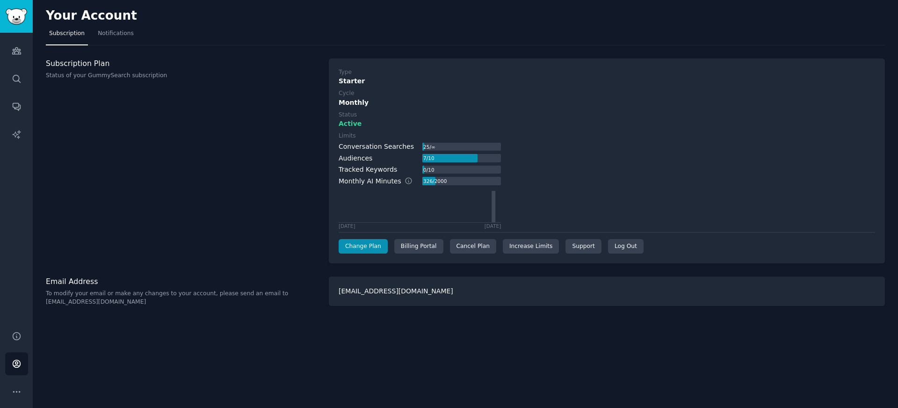
click at [378, 300] on div "[EMAIL_ADDRESS][DOMAIN_NAME]" at bounding box center [607, 290] width 556 height 29
click at [376, 292] on div "[EMAIL_ADDRESS][DOMAIN_NAME]" at bounding box center [607, 290] width 556 height 29
click at [431, 302] on div "[EMAIL_ADDRESS][DOMAIN_NAME]" at bounding box center [607, 290] width 556 height 29
click at [114, 37] on link "Notifications" at bounding box center [115, 35] width 43 height 19
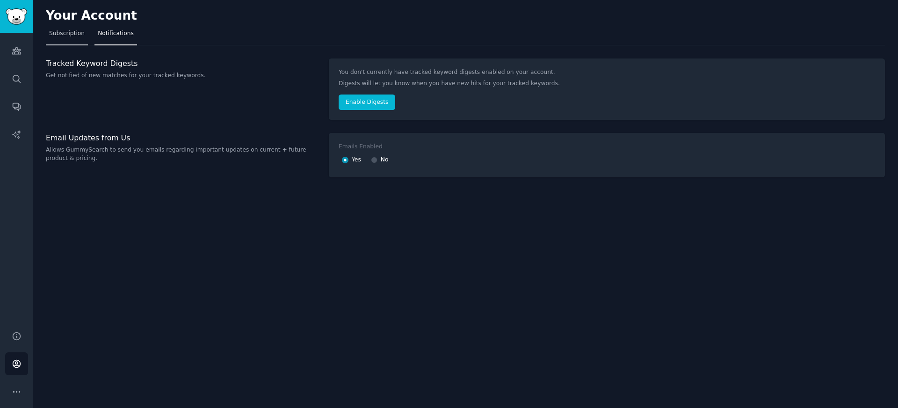
click at [66, 36] on span "Subscription" at bounding box center [67, 33] width 36 height 8
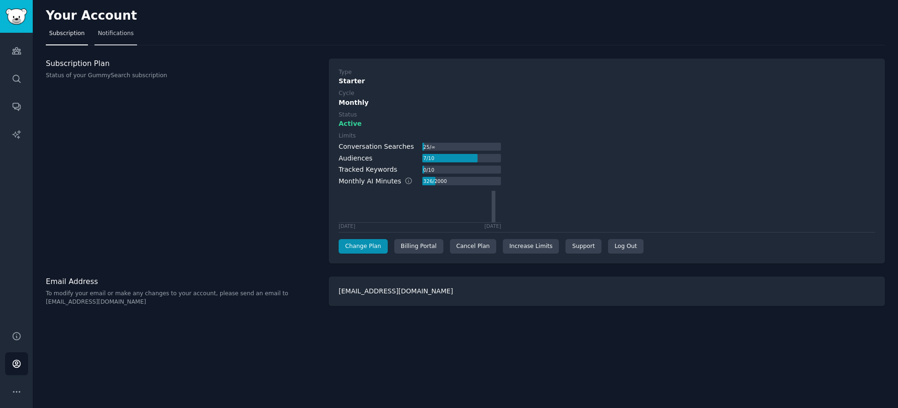
click at [115, 31] on span "Notifications" at bounding box center [116, 33] width 36 height 8
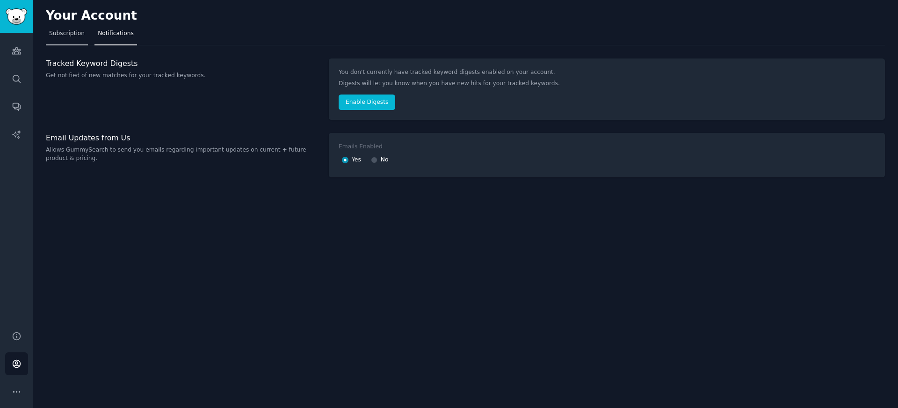
click at [80, 34] on span "Subscription" at bounding box center [67, 33] width 36 height 8
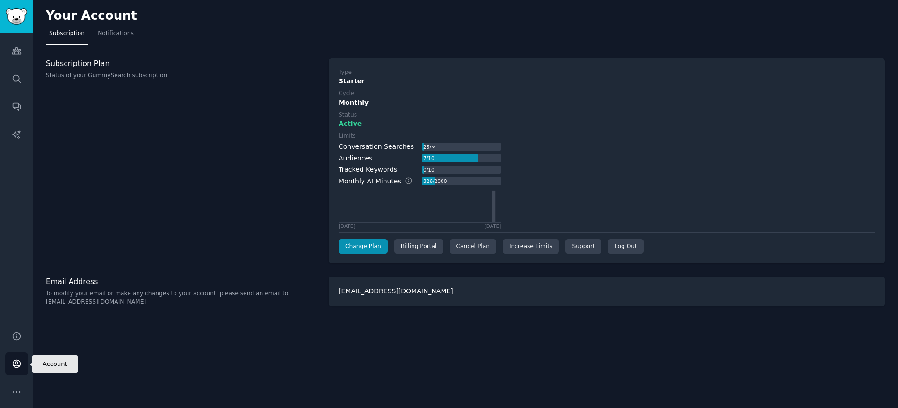
click at [15, 369] on link "Account" at bounding box center [16, 363] width 23 height 23
click at [15, 385] on button "More" at bounding box center [16, 391] width 23 height 23
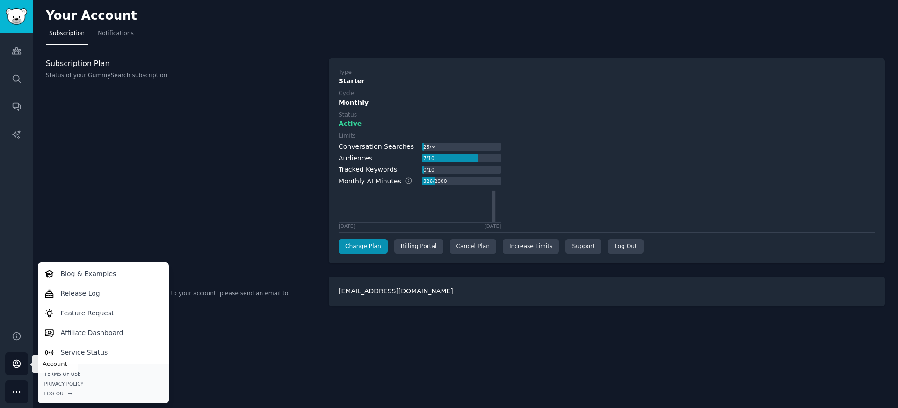
click at [15, 368] on icon "Sidebar" at bounding box center [17, 364] width 10 height 10
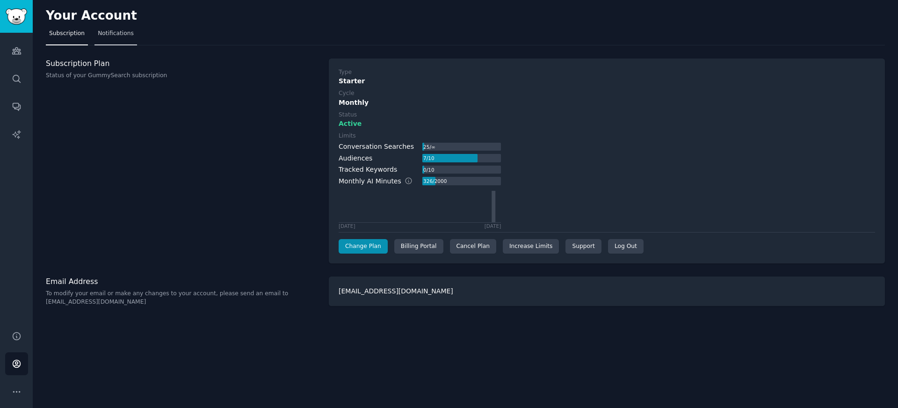
click at [132, 38] on link "Notifications" at bounding box center [115, 35] width 43 height 19
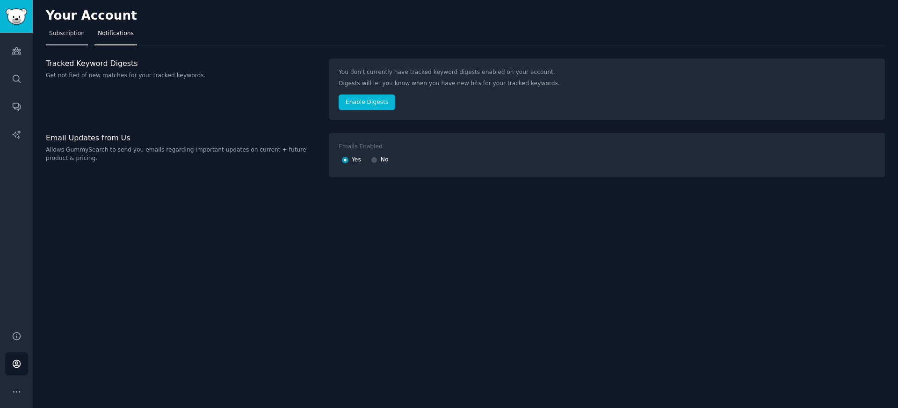
click at [79, 35] on span "Subscription" at bounding box center [67, 33] width 36 height 8
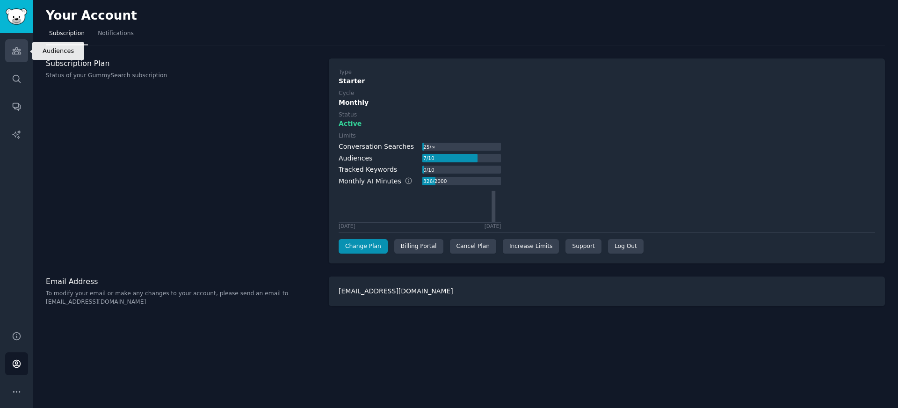
click at [25, 46] on link "Audiences" at bounding box center [16, 50] width 23 height 23
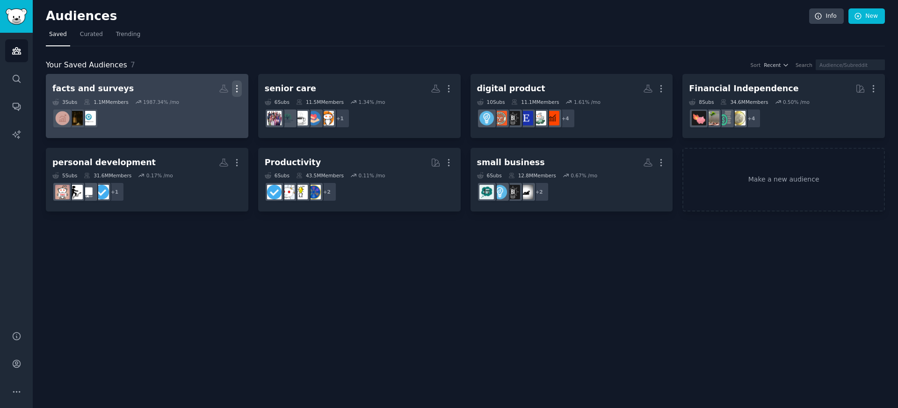
click at [233, 90] on icon "button" at bounding box center [237, 89] width 10 height 10
click at [160, 91] on h2 "facts and surveys More View Delete" at bounding box center [146, 88] width 189 height 16
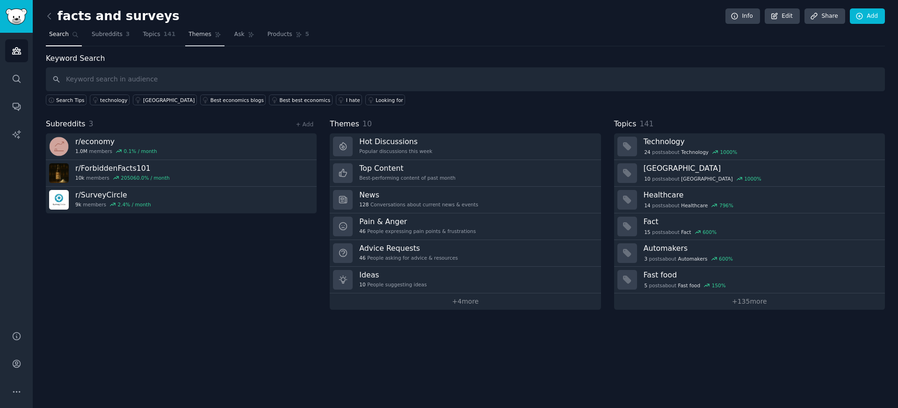
click at [207, 36] on span "Themes" at bounding box center [200, 34] width 23 height 8
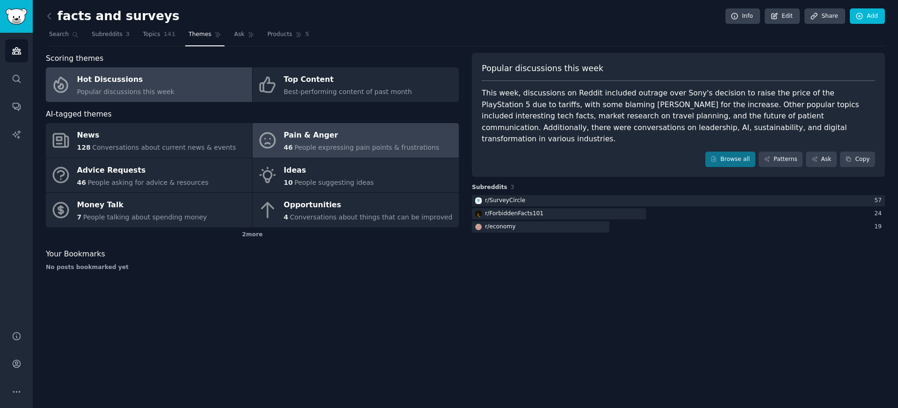
click at [308, 128] on div "Pain & Anger" at bounding box center [362, 135] width 156 height 15
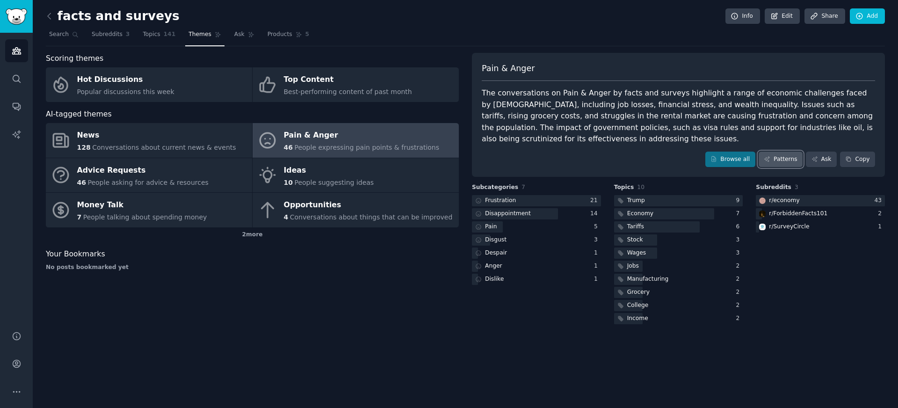
click at [770, 163] on link "Patterns" at bounding box center [781, 160] width 44 height 16
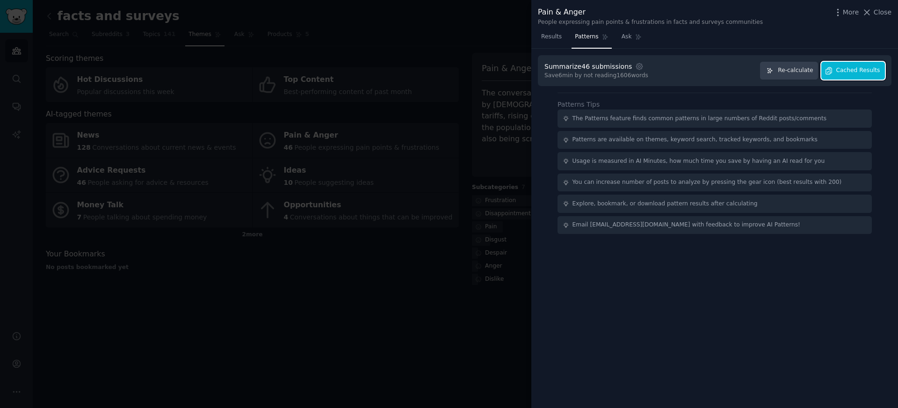
click at [846, 75] on button "Cached Results" at bounding box center [853, 71] width 64 height 18
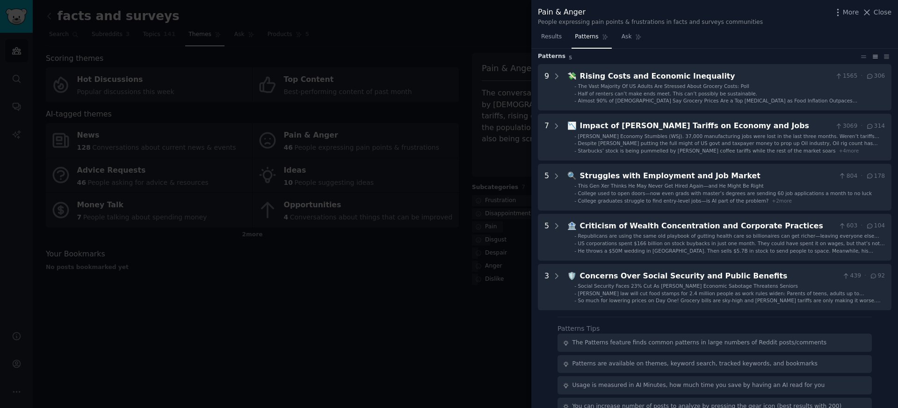
scroll to position [29, 0]
click at [884, 16] on span "Close" at bounding box center [883, 12] width 18 height 10
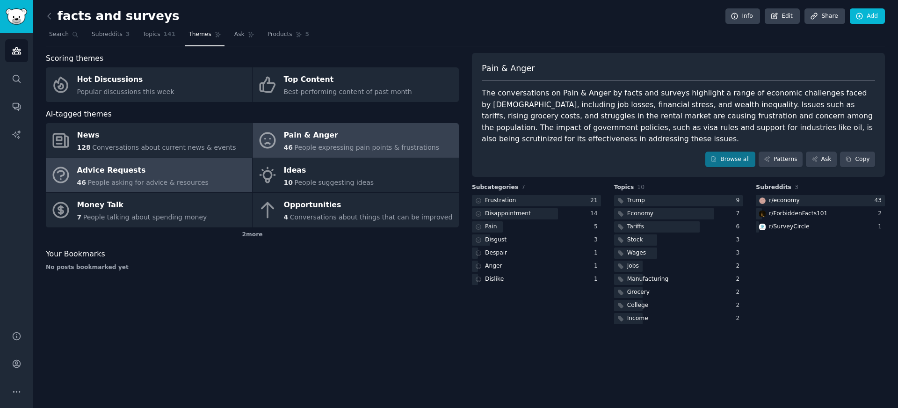
click at [174, 168] on div "Advice Requests" at bounding box center [142, 170] width 131 height 15
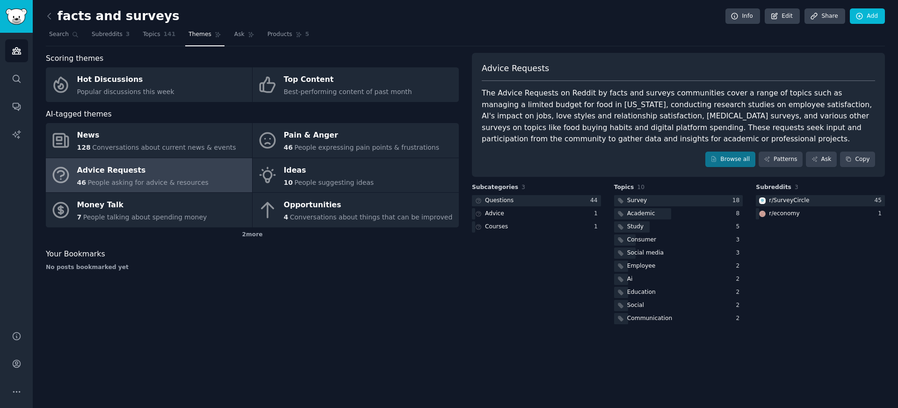
click at [779, 150] on div "Advice Requests The Advice Requests on Reddit by facts and surveys communities …" at bounding box center [678, 115] width 413 height 124
click at [778, 156] on link "Patterns" at bounding box center [781, 160] width 44 height 16
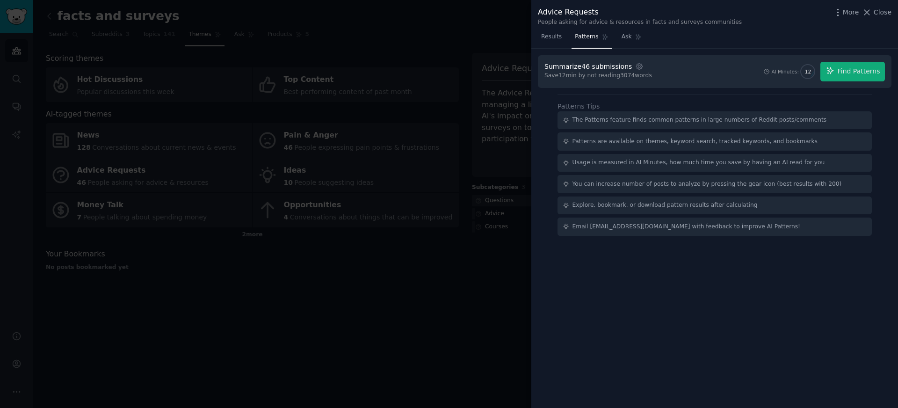
click at [866, 59] on div "Summarize 46 submissions Settings Save 12 min by not reading 3074 words AI Minu…" at bounding box center [715, 71] width 354 height 33
click at [854, 84] on div "Summarize 46 submissions Settings Save 12 min by not reading 3074 words AI Minu…" at bounding box center [715, 71] width 354 height 33
click at [850, 77] on button "Find Patterns" at bounding box center [852, 72] width 65 height 20
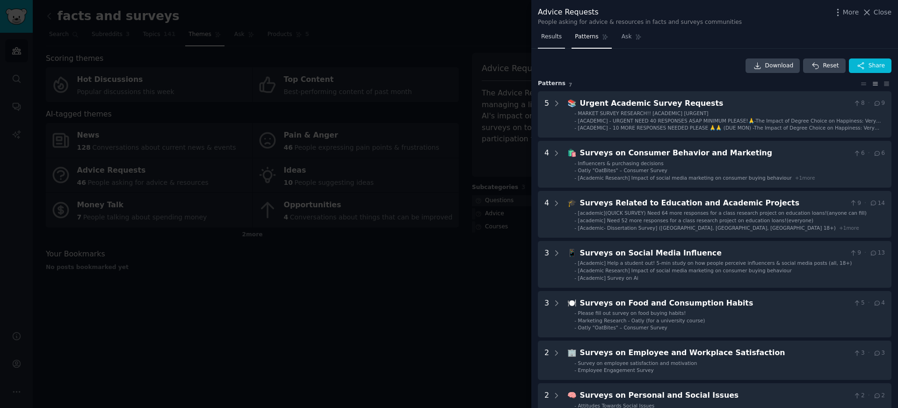
click at [549, 35] on span "Results" at bounding box center [551, 37] width 21 height 8
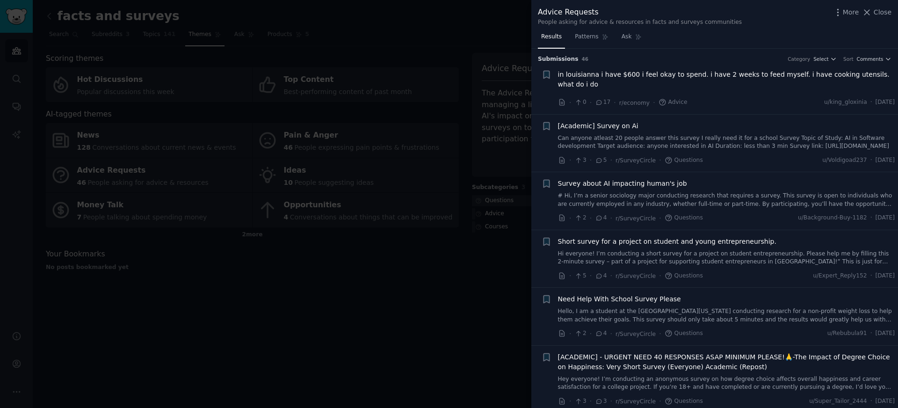
click at [442, 88] on div at bounding box center [449, 204] width 898 height 408
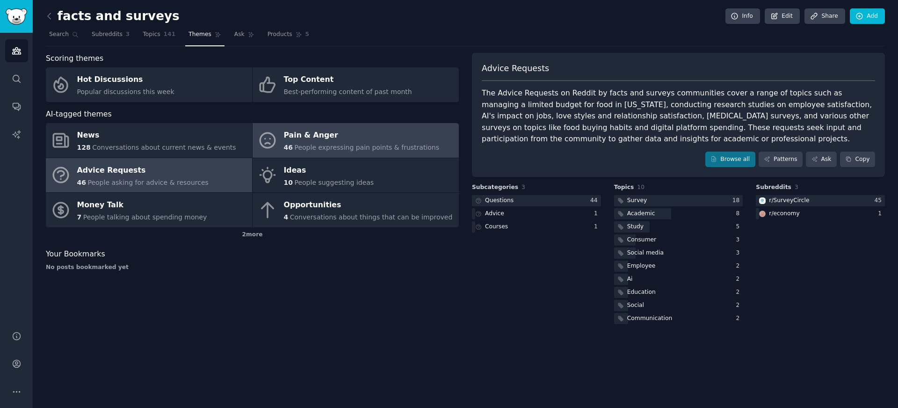
click at [335, 144] on span "People expressing pain points & frustrations" at bounding box center [366, 147] width 145 height 7
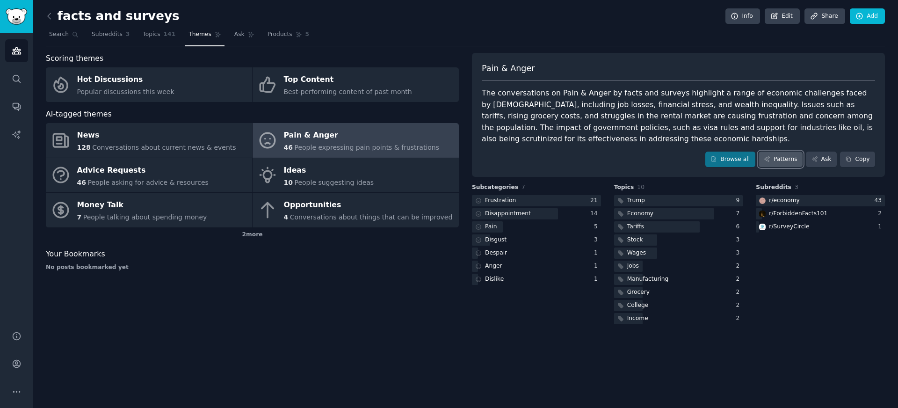
click at [777, 163] on link "Patterns" at bounding box center [781, 160] width 44 height 16
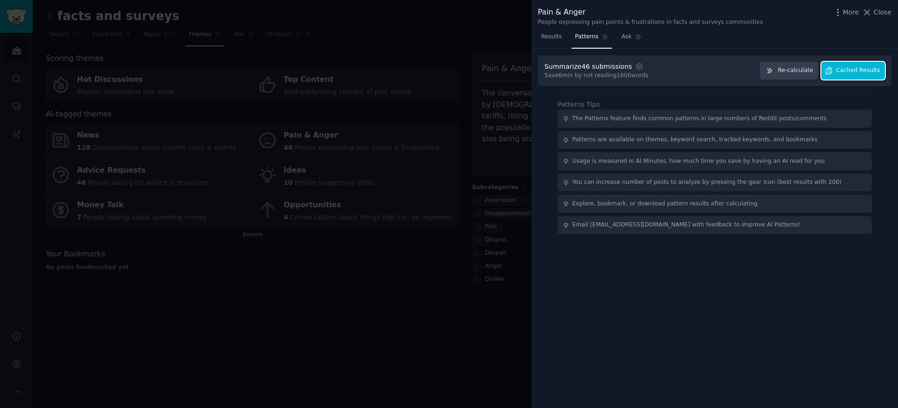
click at [859, 77] on button "Cached Results" at bounding box center [853, 71] width 64 height 18
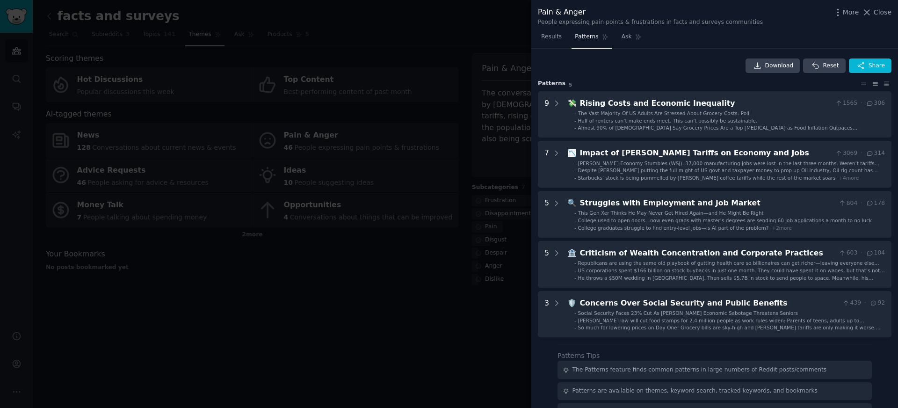
click at [878, 17] on div "More Close" at bounding box center [862, 13] width 58 height 12
click at [871, 16] on icon at bounding box center [867, 12] width 10 height 10
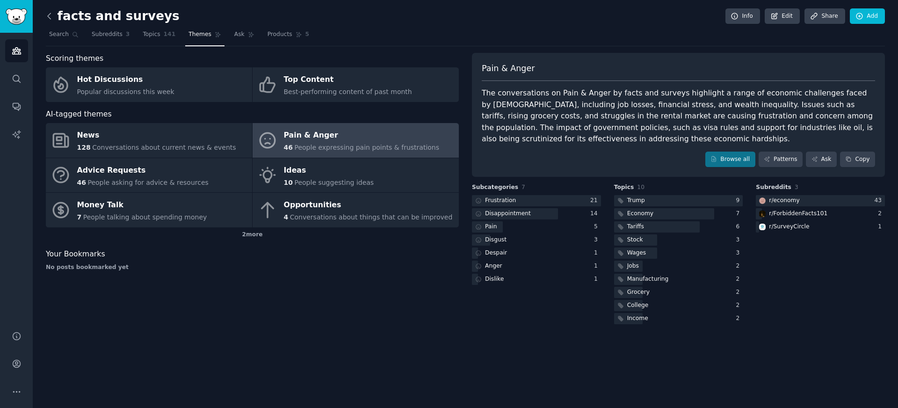
click at [52, 18] on icon at bounding box center [49, 16] width 10 height 10
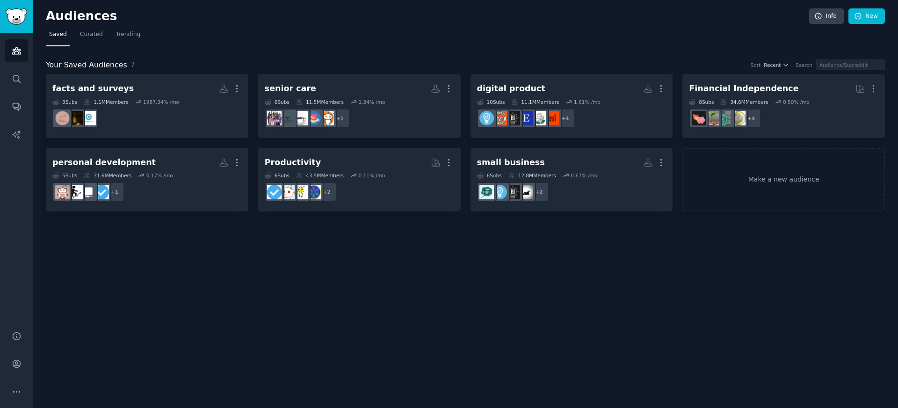
click at [285, 237] on div "Audiences Info New Saved Curated Trending Your Saved Audiences 7 Sort Recent Se…" at bounding box center [465, 204] width 865 height 408
click at [469, 248] on div "Audiences Info New Saved Curated Trending Your Saved Audiences 7 Sort Recent Se…" at bounding box center [465, 204] width 865 height 408
click at [66, 242] on div "Audiences Info New Saved Curated Trending Your Saved Audiences 7 Sort Recent Se…" at bounding box center [465, 204] width 865 height 408
click at [120, 35] on span "Trending" at bounding box center [128, 34] width 24 height 8
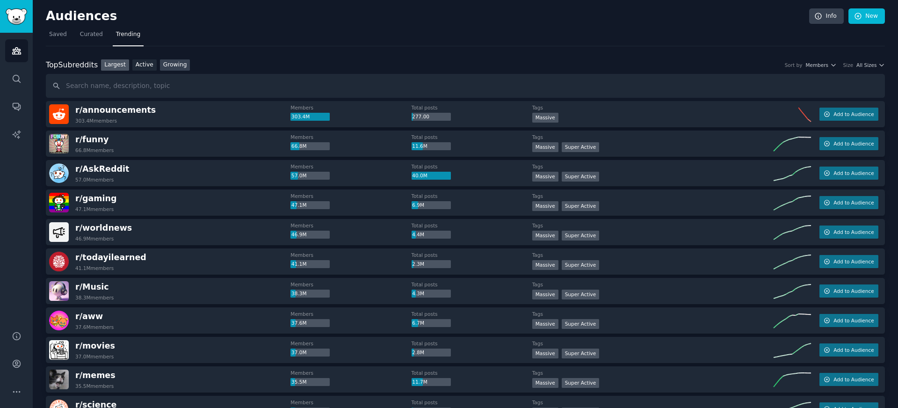
click at [174, 67] on link "Growing" at bounding box center [175, 65] width 30 height 12
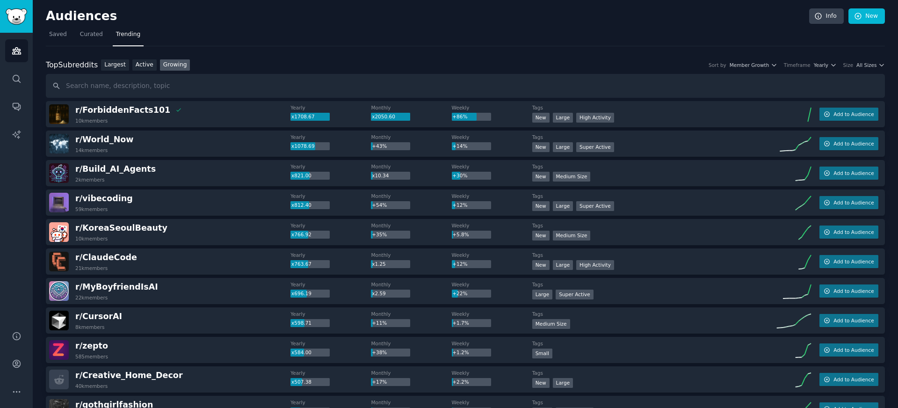
click at [863, 71] on div "Top Subreddits Top Subreddits Largest Active Growing Sort by Member Growth Time…" at bounding box center [465, 78] width 839 height 39
click at [863, 62] on span "All Sizes" at bounding box center [866, 65] width 20 height 7
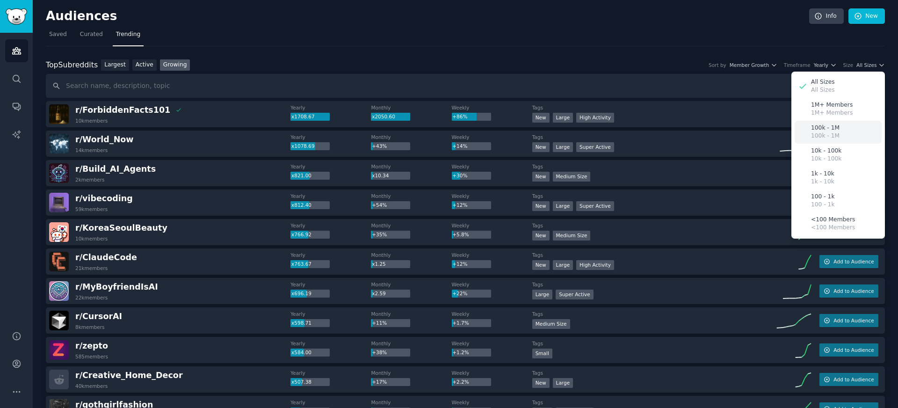
click at [821, 138] on p "100k - 1M" at bounding box center [825, 136] width 29 height 8
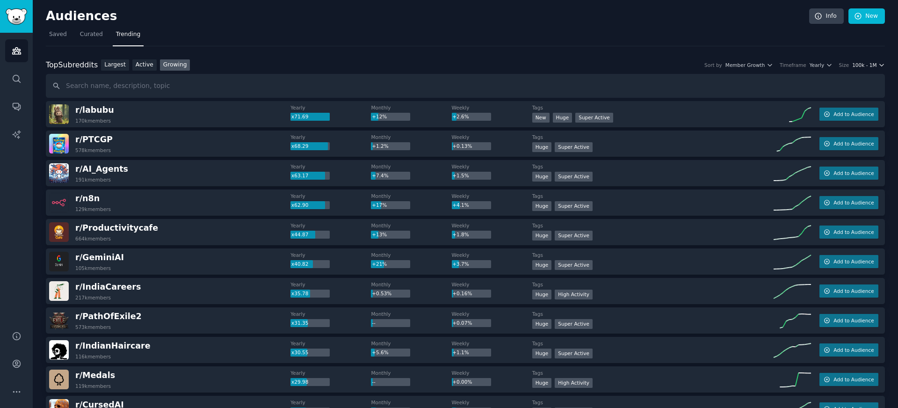
click at [863, 66] on span "100k - 1M" at bounding box center [864, 65] width 24 height 7
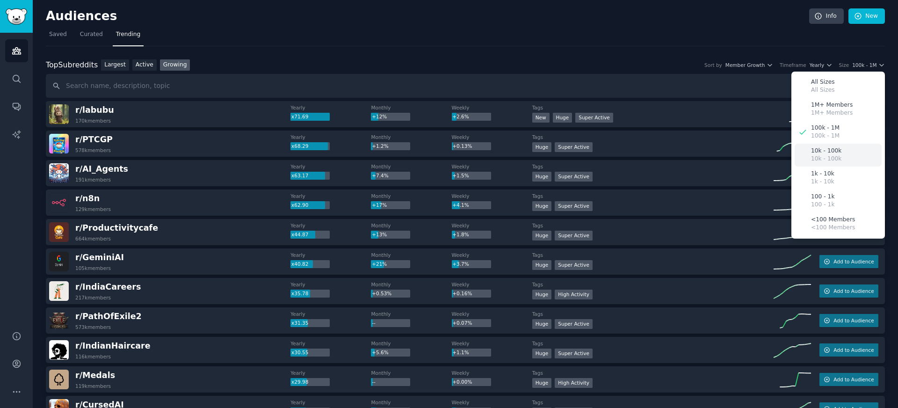
click at [821, 158] on p "10k - 100k" at bounding box center [826, 159] width 30 height 8
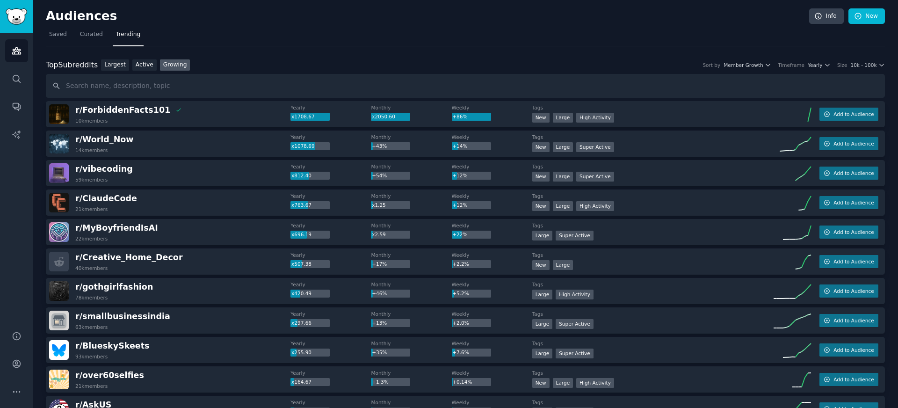
click at [825, 68] on div "Top Subreddits Top Subreddits Largest Active Growing Sort by Member Growth Time…" at bounding box center [465, 65] width 839 height 12
click at [864, 66] on span "10k - 100k" at bounding box center [863, 65] width 26 height 7
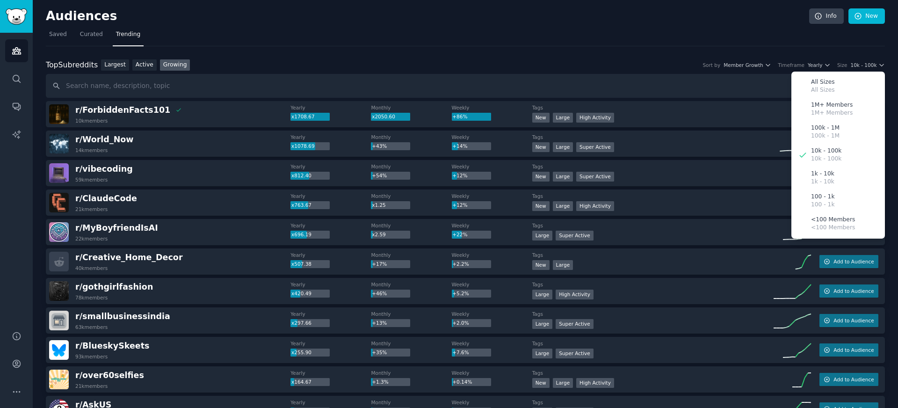
click at [813, 43] on nav "Saved Curated Trending" at bounding box center [465, 36] width 839 height 19
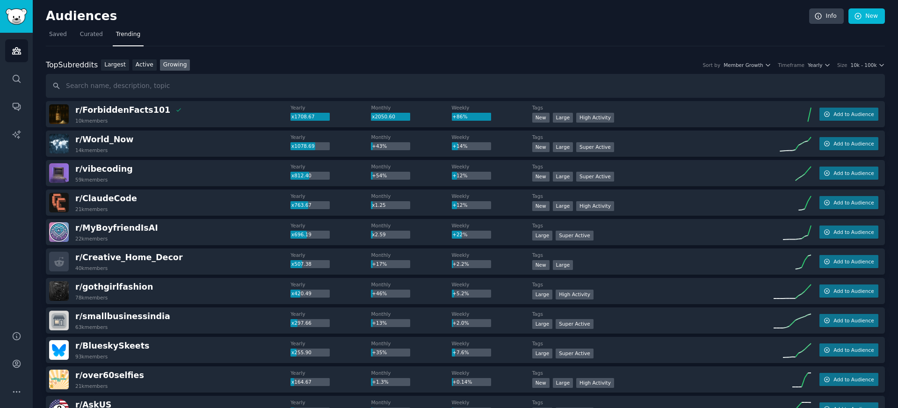
click at [816, 70] on div "Top Subreddits Top Subreddits Largest Active Growing Sort by Member Growth Time…" at bounding box center [465, 65] width 839 height 12
click at [816, 67] on span "Yearly" at bounding box center [815, 65] width 15 height 7
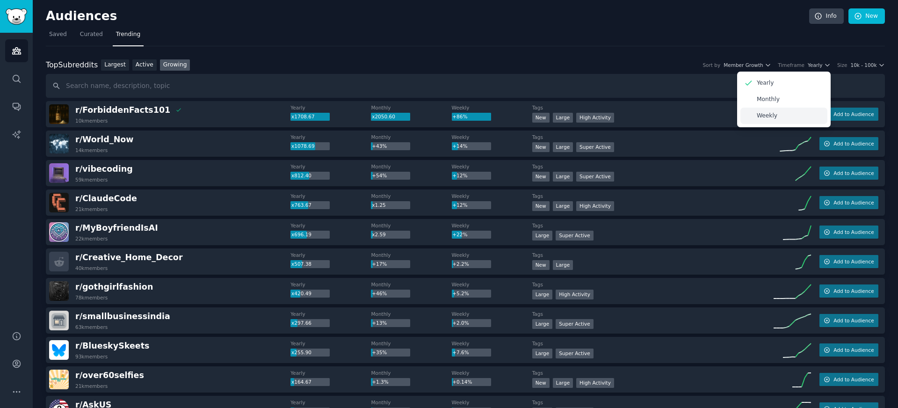
click at [791, 108] on div "Weekly" at bounding box center [783, 116] width 87 height 16
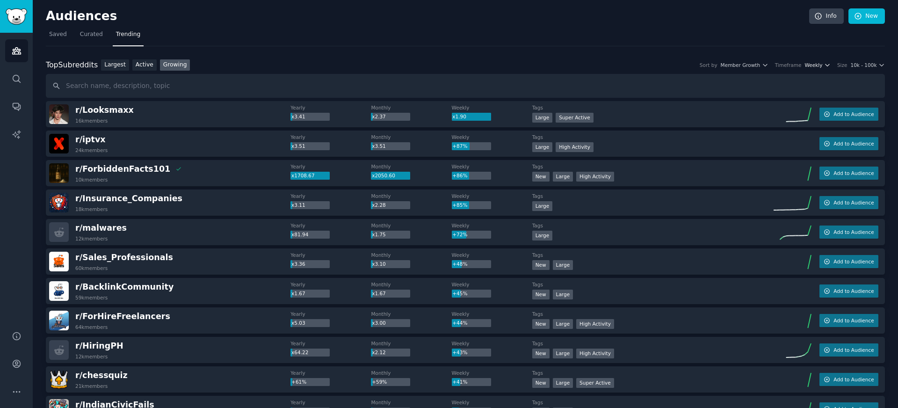
click at [819, 68] on span "Weekly" at bounding box center [814, 65] width 18 height 7
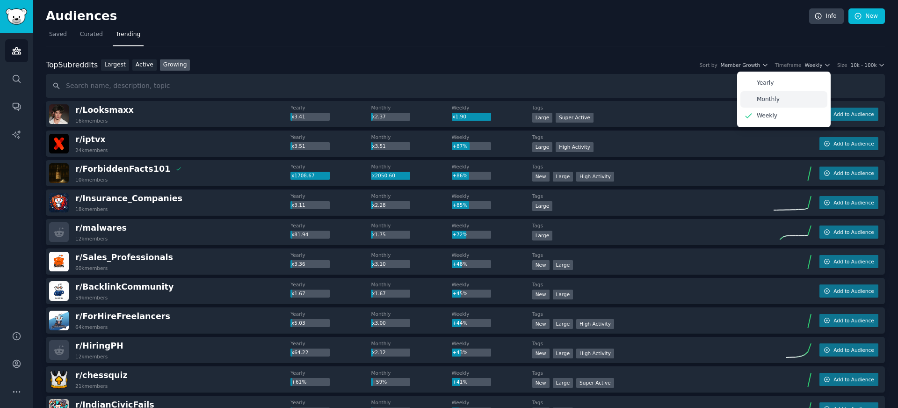
click at [783, 97] on div "Monthly" at bounding box center [783, 99] width 87 height 16
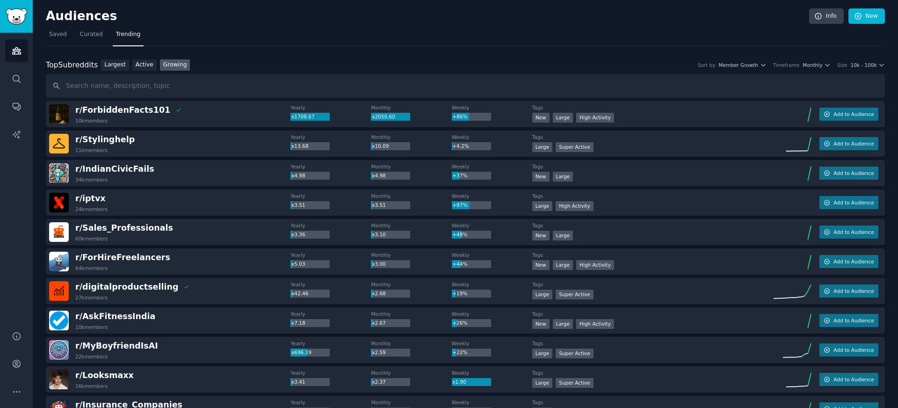
click at [822, 65] on button "Monthly" at bounding box center [817, 65] width 28 height 7
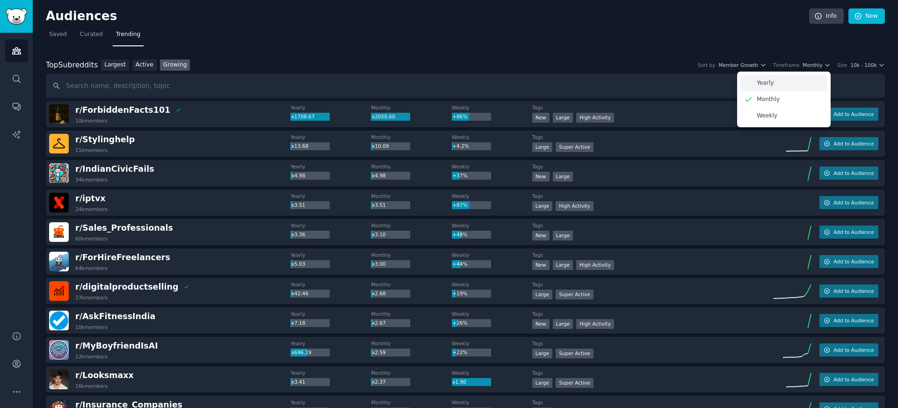
click at [797, 85] on div "Yearly" at bounding box center [783, 83] width 87 height 16
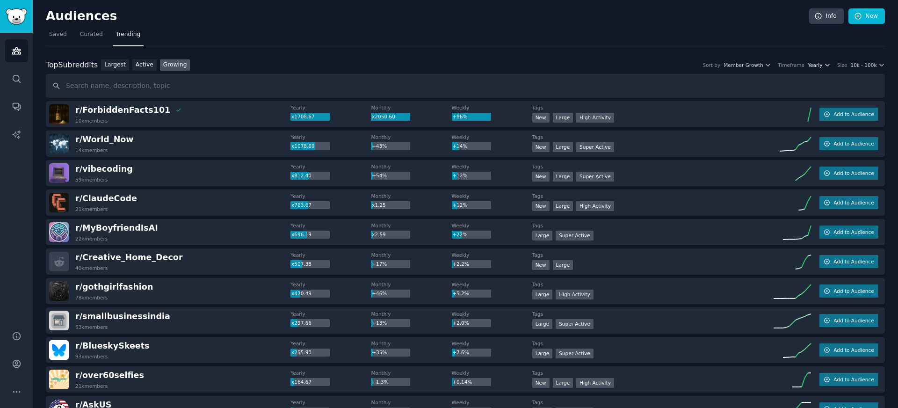
click at [815, 67] on span "Yearly" at bounding box center [815, 65] width 15 height 7
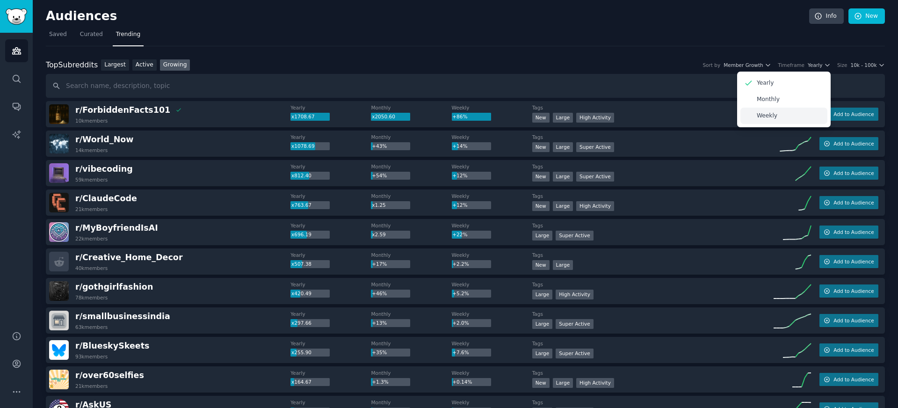
click at [771, 115] on p "Weekly" at bounding box center [767, 116] width 21 height 8
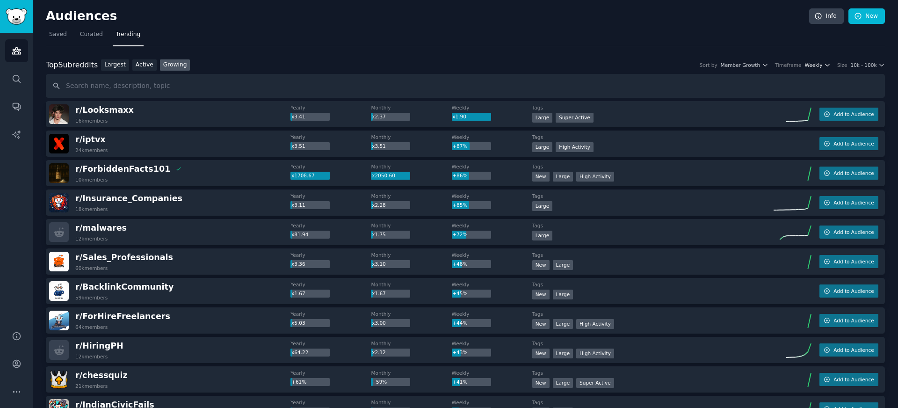
click at [820, 64] on span "Weekly" at bounding box center [814, 65] width 18 height 7
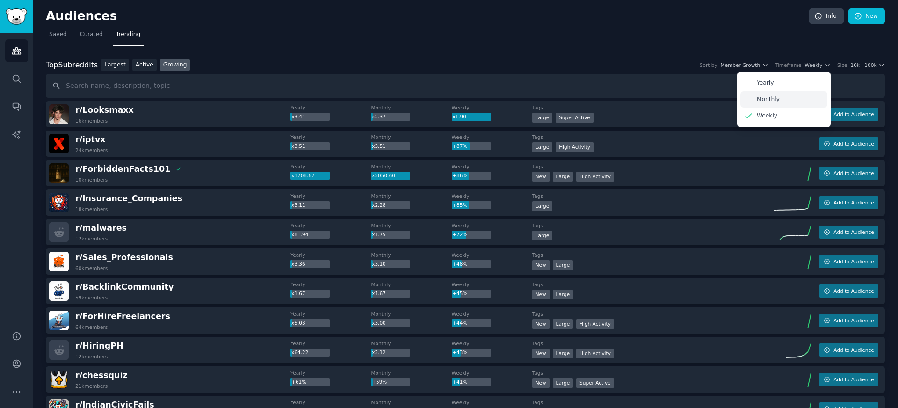
click at [781, 96] on div "Monthly" at bounding box center [783, 99] width 87 height 16
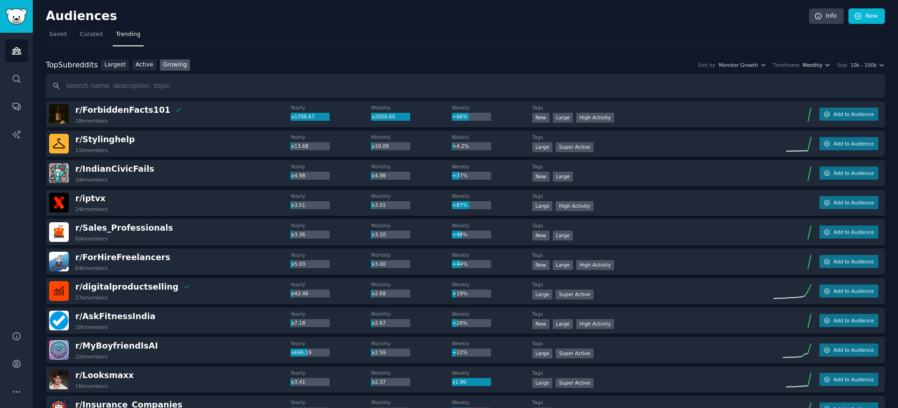
click at [816, 68] on span "Monthly" at bounding box center [813, 65] width 20 height 7
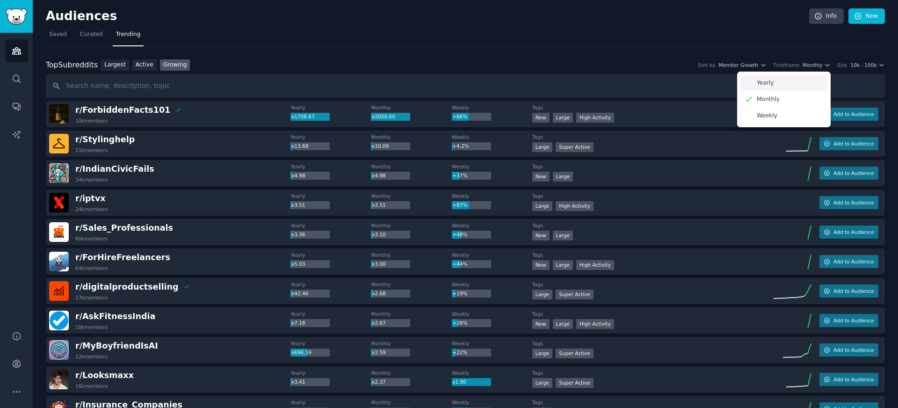
click at [770, 76] on div "Yearly" at bounding box center [783, 83] width 87 height 16
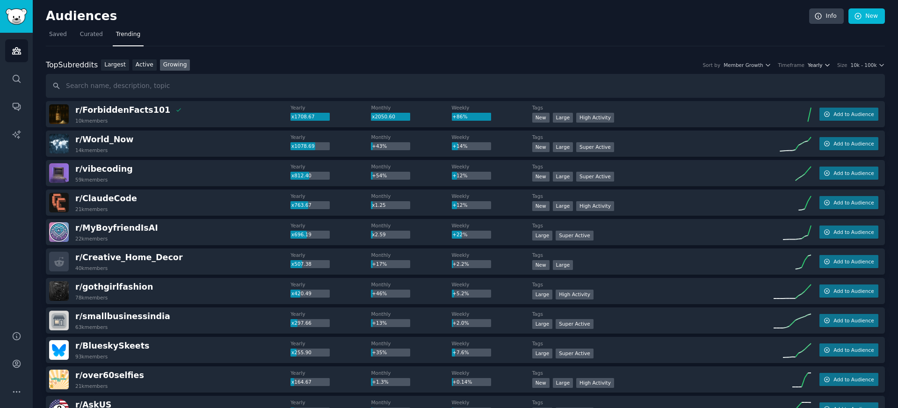
click at [820, 64] on span "Yearly" at bounding box center [815, 65] width 15 height 7
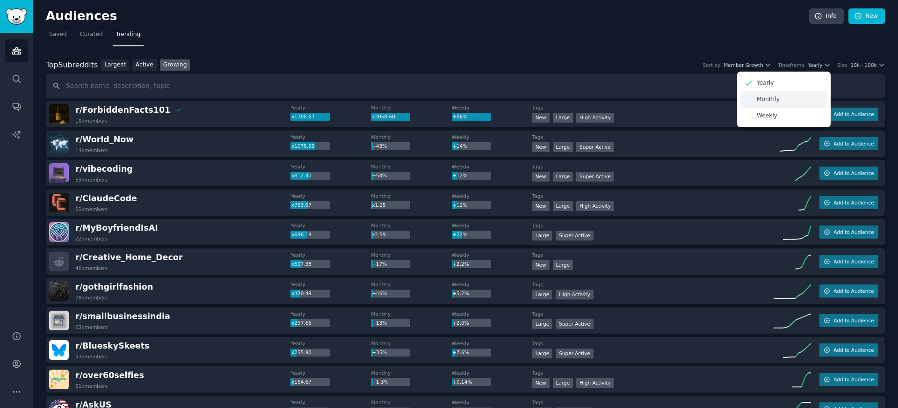
click at [770, 100] on p "Monthly" at bounding box center [768, 99] width 23 height 8
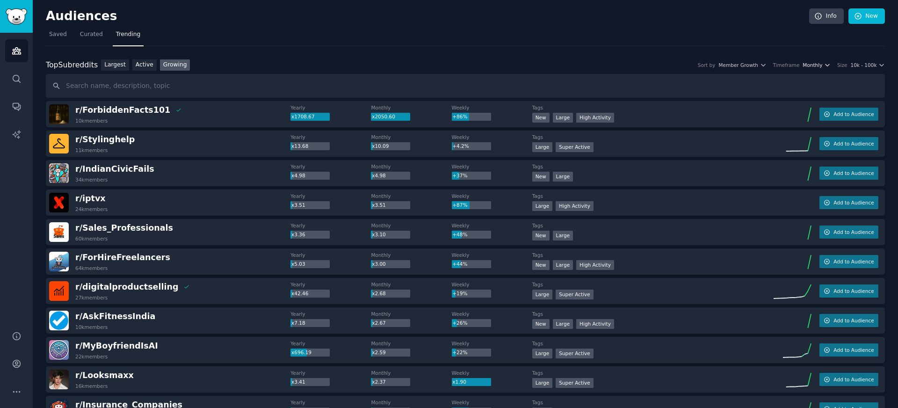
click at [803, 66] on span "Monthly" at bounding box center [813, 65] width 20 height 7
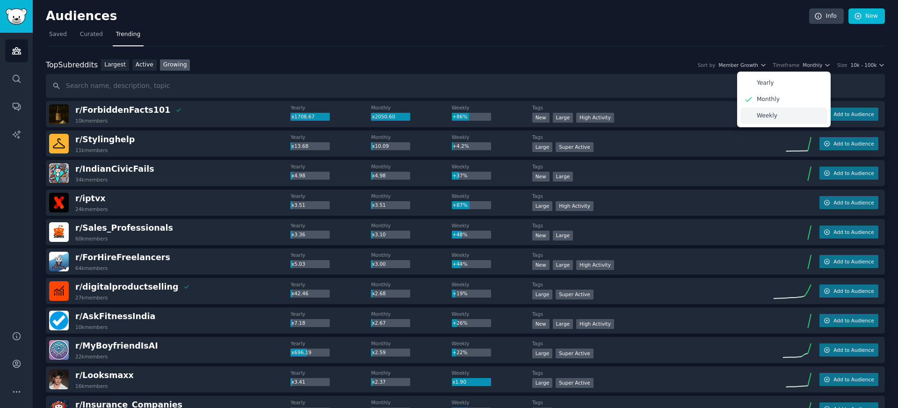
click at [762, 116] on p "Weekly" at bounding box center [767, 116] width 21 height 8
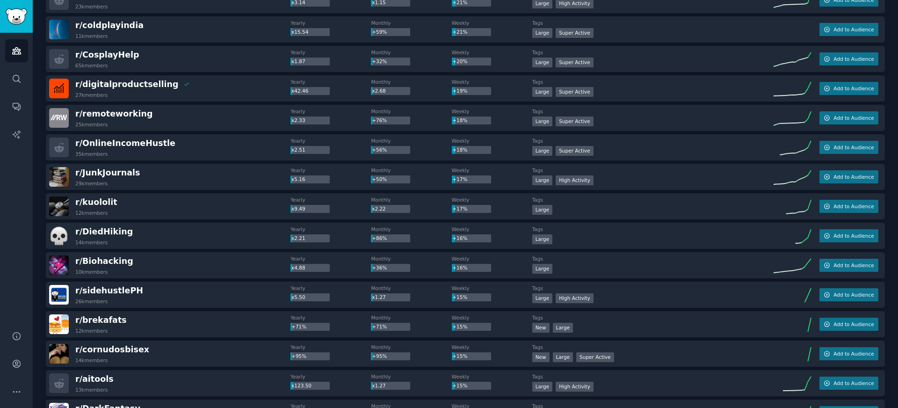
scroll to position [912, 0]
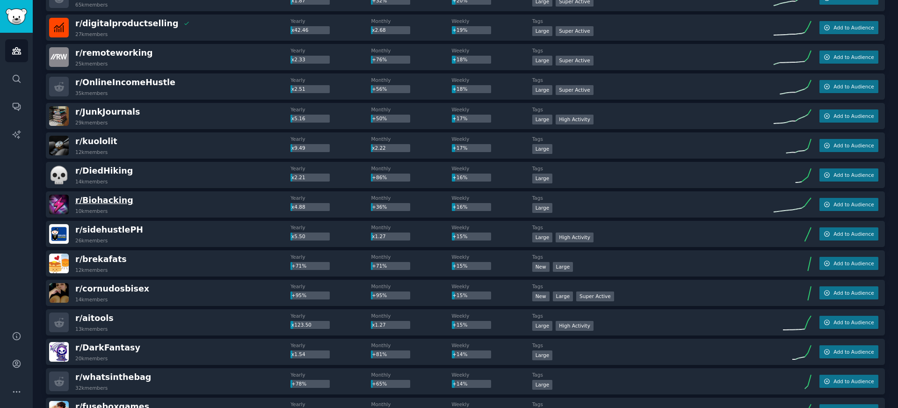
click at [113, 199] on span "r/ Biohacking" at bounding box center [104, 200] width 58 height 9
click at [111, 200] on span "r/ Biohacking" at bounding box center [104, 200] width 58 height 9
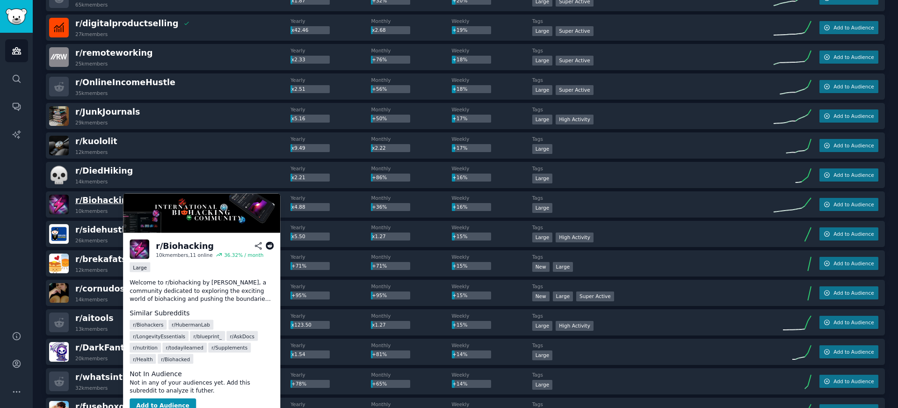
click at [111, 200] on span "r/ Biohacking" at bounding box center [104, 200] width 58 height 9
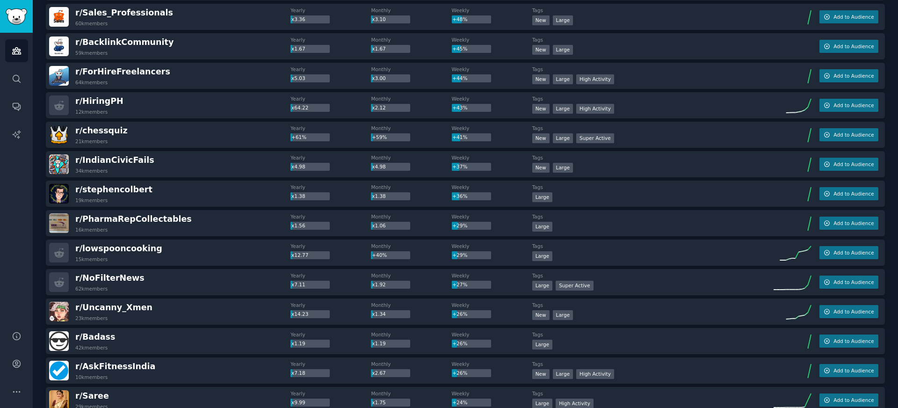
scroll to position [0, 0]
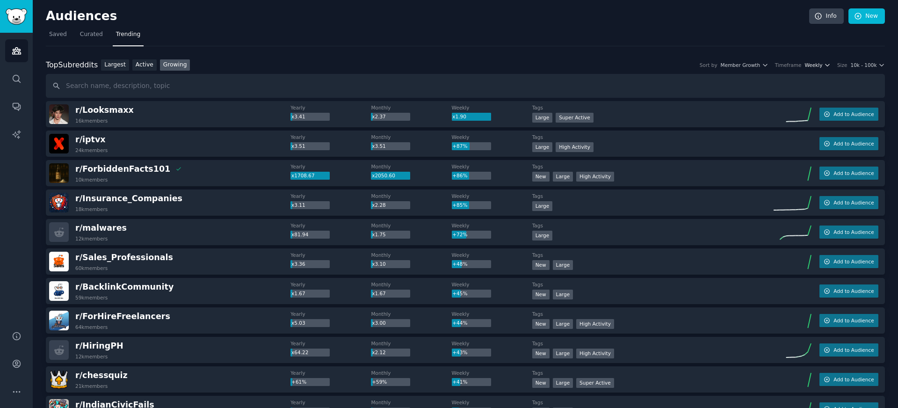
click at [815, 68] on span "Weekly" at bounding box center [814, 65] width 18 height 7
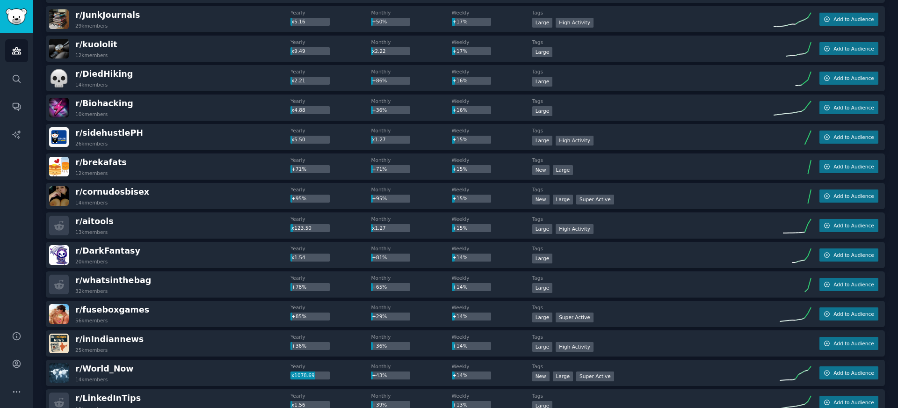
scroll to position [950, 0]
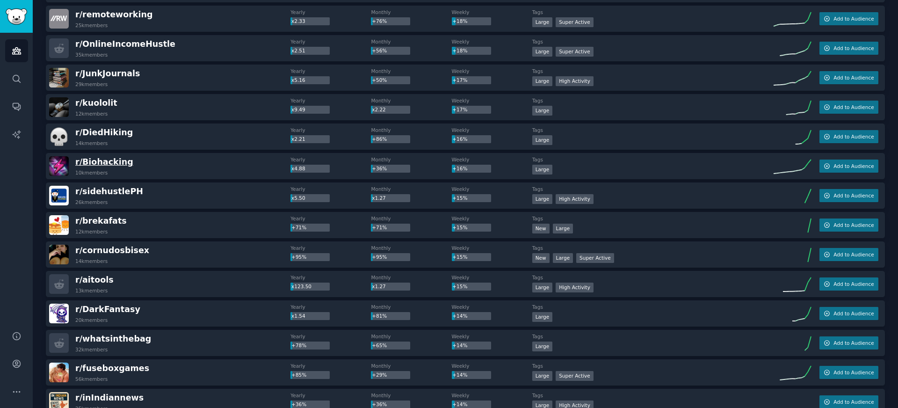
click at [110, 163] on span "r/ Biohacking" at bounding box center [104, 161] width 58 height 9
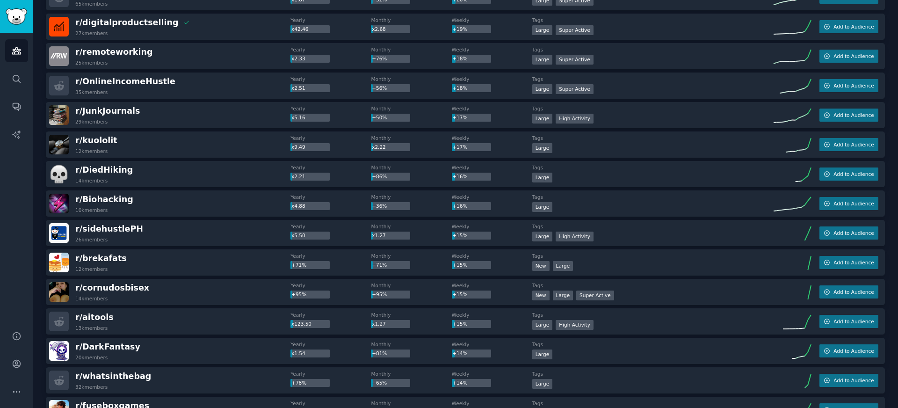
scroll to position [929, 0]
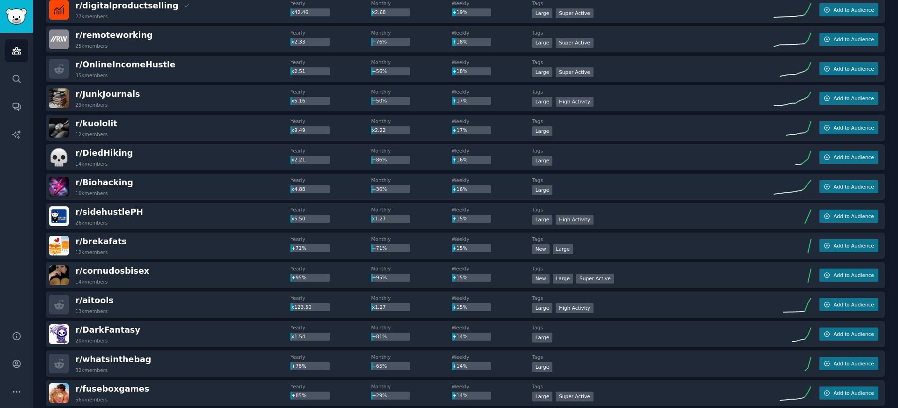
click at [108, 178] on span "r/ Biohacking" at bounding box center [104, 182] width 58 height 9
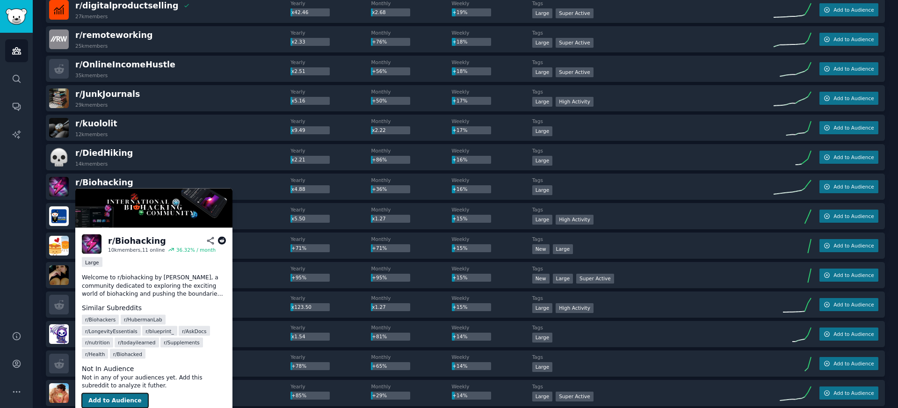
click at [111, 393] on button "Add to Audience" at bounding box center [115, 400] width 66 height 15
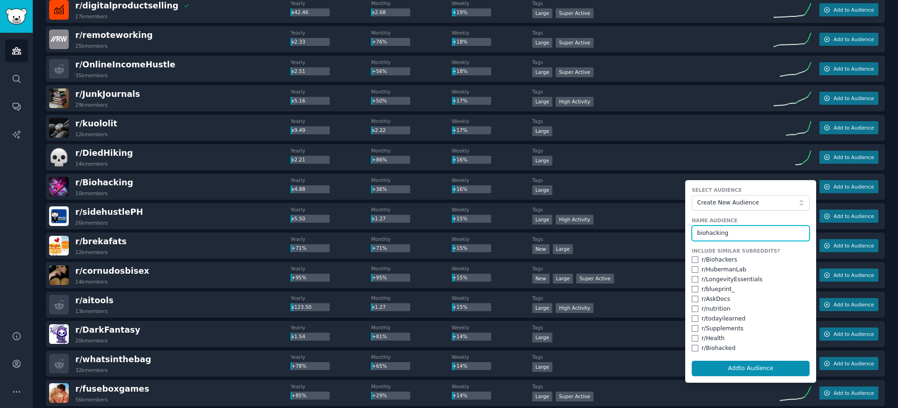
type input "biohacking"
click at [715, 262] on div "r/ Biohackers" at bounding box center [720, 260] width 36 height 8
click at [694, 264] on div "Include Similar Subreddits? r/ Biohackers r/ HubermanLab r/ LongevityEssentials…" at bounding box center [751, 299] width 118 height 105
click at [695, 262] on input "checkbox" at bounding box center [695, 259] width 7 height 7
checkbox input "true"
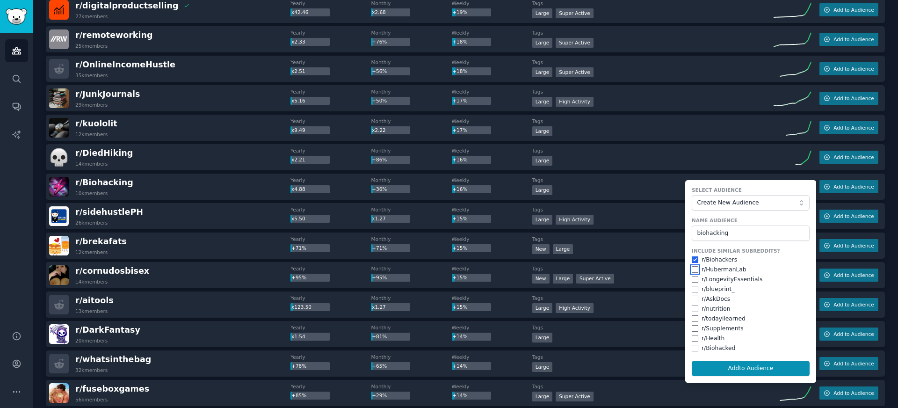
click at [695, 269] on input "checkbox" at bounding box center [695, 269] width 7 height 7
checkbox input "true"
click at [695, 279] on input "checkbox" at bounding box center [695, 279] width 7 height 7
checkbox input "true"
click at [693, 298] on input "checkbox" at bounding box center [695, 299] width 7 height 7
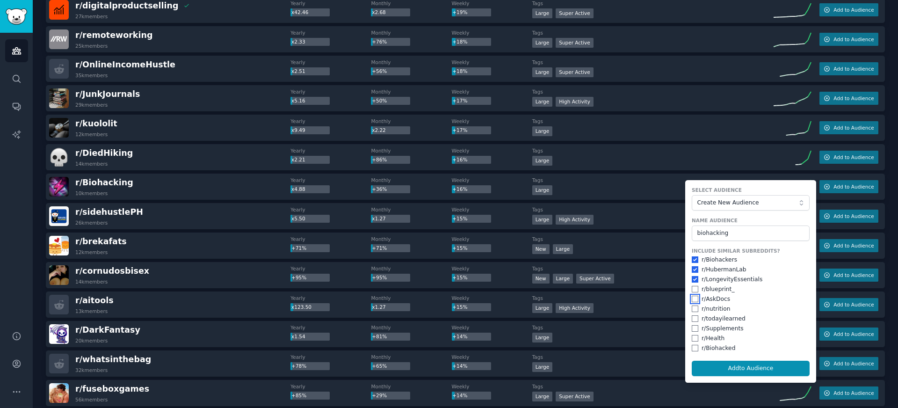
checkbox input "true"
click at [692, 311] on input "checkbox" at bounding box center [695, 308] width 7 height 7
checkbox input "true"
click at [695, 325] on input "checkbox" at bounding box center [695, 328] width 7 height 7
checkbox input "true"
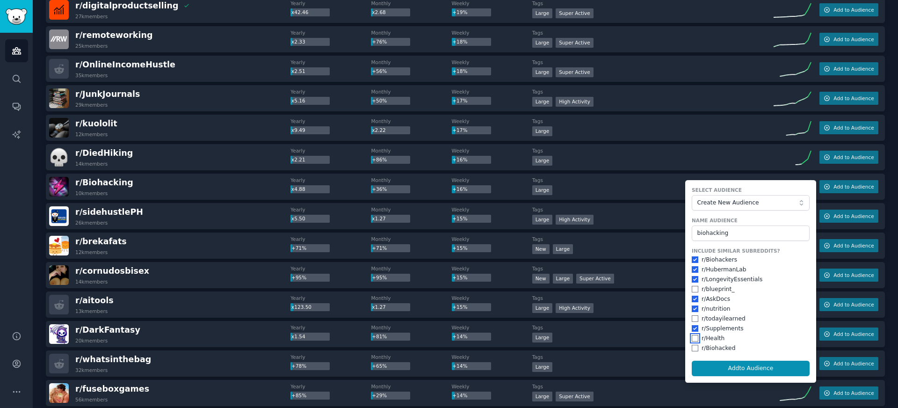
click at [692, 336] on input "checkbox" at bounding box center [695, 338] width 7 height 7
checkbox input "true"
click at [692, 347] on input "checkbox" at bounding box center [695, 348] width 7 height 7
checkbox input "true"
click at [748, 370] on button "Add to Audience" at bounding box center [751, 369] width 118 height 16
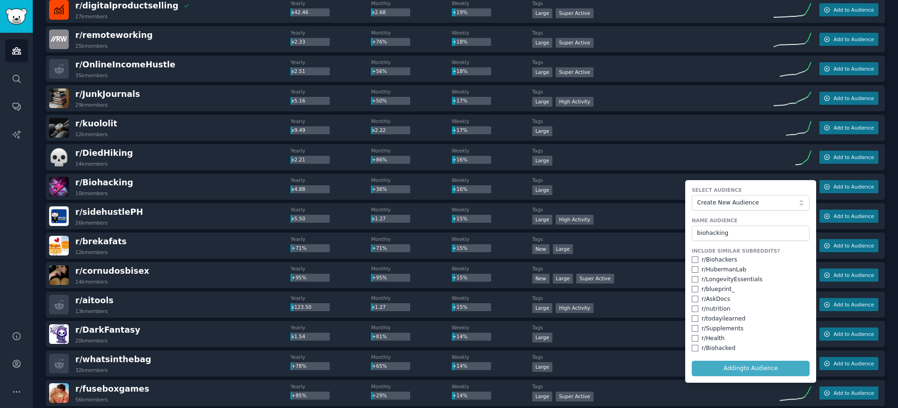
checkbox input "false"
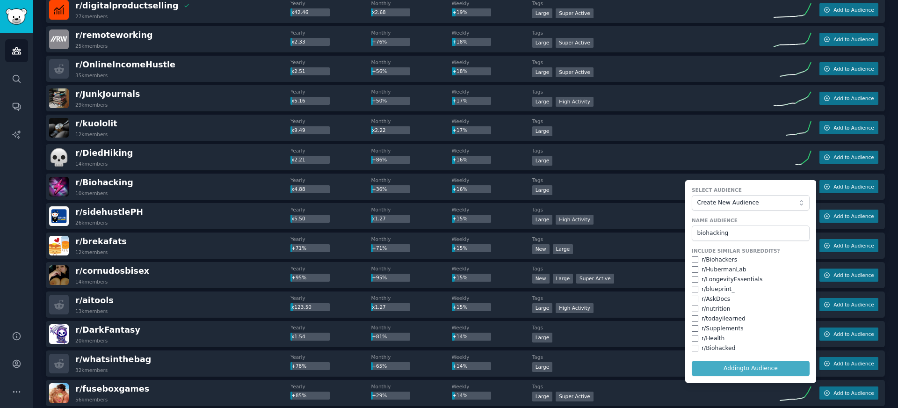
checkbox input "false"
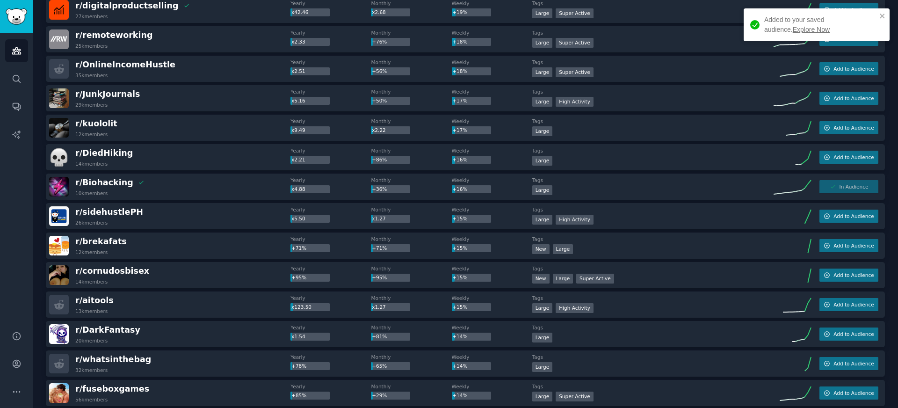
scroll to position [918, 0]
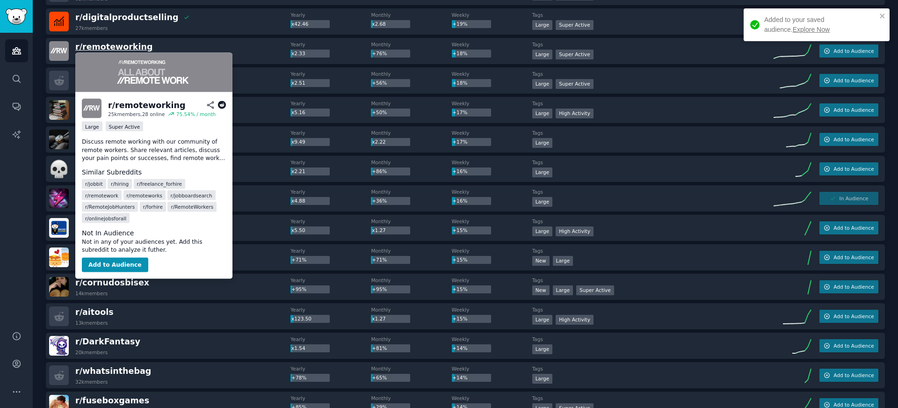
click at [83, 45] on span "r/ remoteworking" at bounding box center [113, 46] width 77 height 9
click at [111, 261] on button "Add to Audience" at bounding box center [115, 264] width 66 height 15
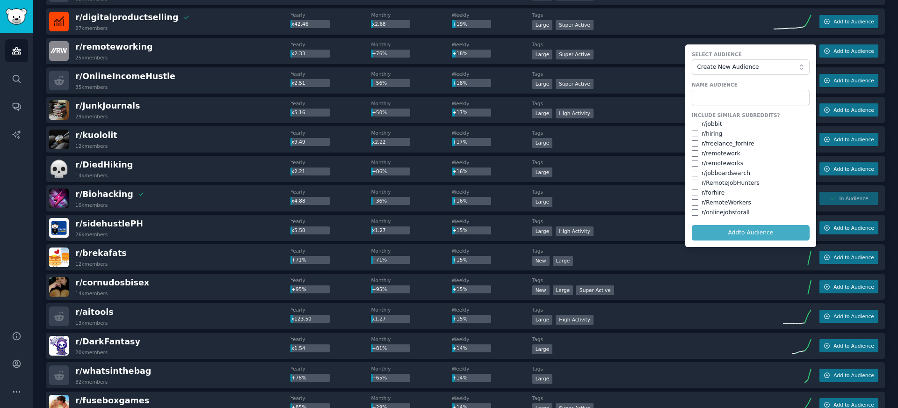
click at [704, 120] on div "r/ jobbit" at bounding box center [712, 124] width 21 height 8
click at [694, 126] on input "checkbox" at bounding box center [695, 124] width 7 height 7
checkbox input "true"
click at [694, 144] on input "checkbox" at bounding box center [695, 143] width 7 height 7
checkbox input "true"
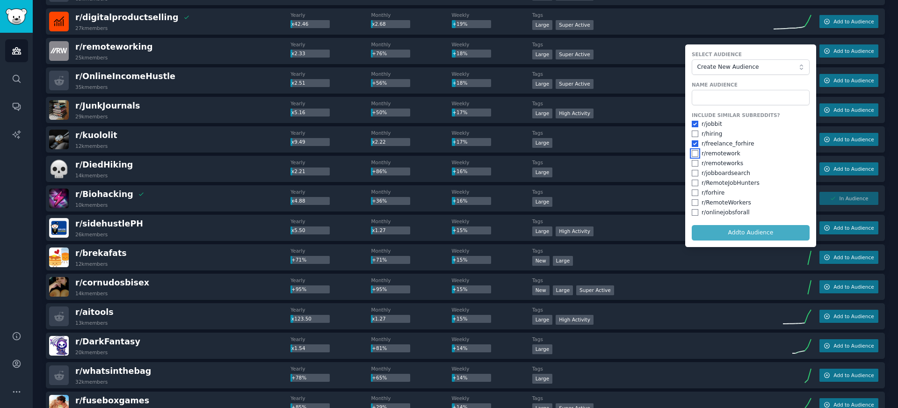
click at [695, 152] on input "checkbox" at bounding box center [695, 153] width 7 height 7
checkbox input "true"
click at [692, 163] on input "checkbox" at bounding box center [695, 163] width 7 height 7
checkbox input "true"
click at [692, 182] on input "checkbox" at bounding box center [695, 183] width 7 height 7
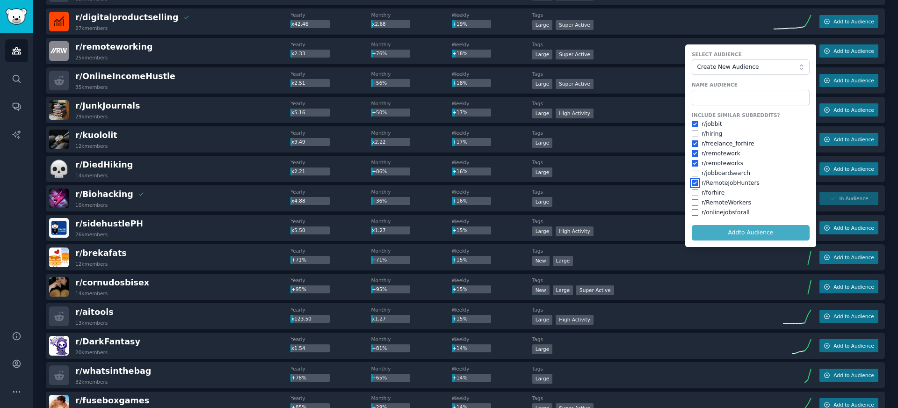
checkbox input "true"
click at [695, 204] on input "checkbox" at bounding box center [695, 202] width 7 height 7
checkbox input "true"
click at [702, 209] on div "r/ onlinejobsforall" at bounding box center [726, 213] width 48 height 8
click at [695, 212] on input "checkbox" at bounding box center [695, 212] width 7 height 7
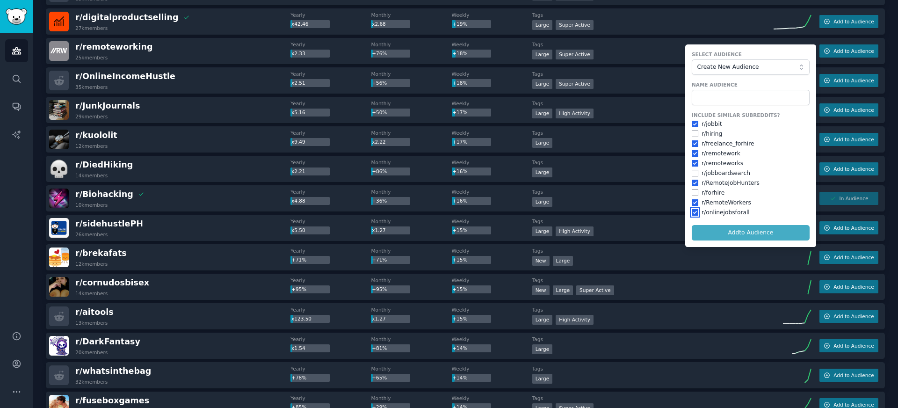
checkbox input "true"
click at [722, 95] on input "text" at bounding box center [751, 98] width 118 height 16
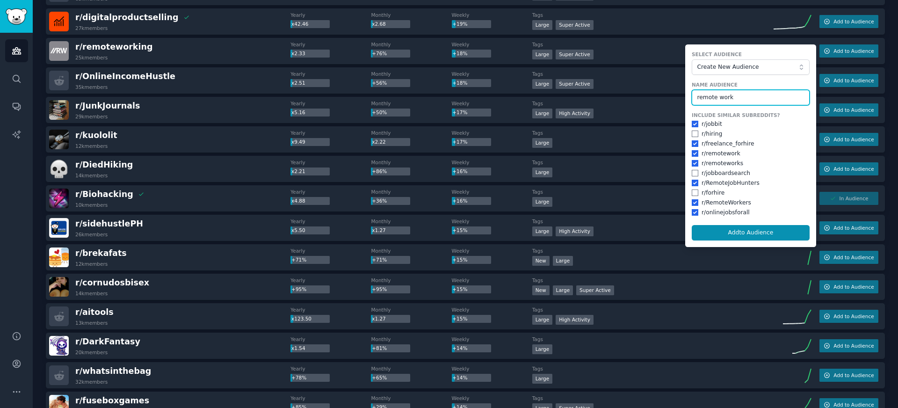
type input "remote work"
click at [692, 225] on button "Add to Audience" at bounding box center [751, 233] width 118 height 16
checkbox input "false"
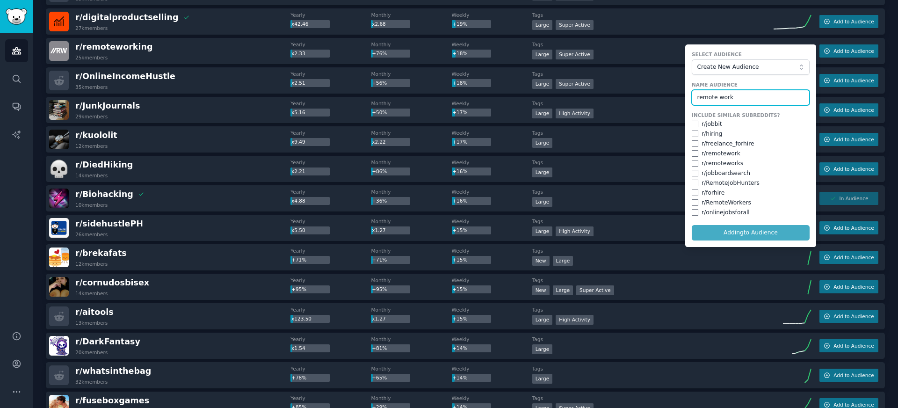
checkbox input "false"
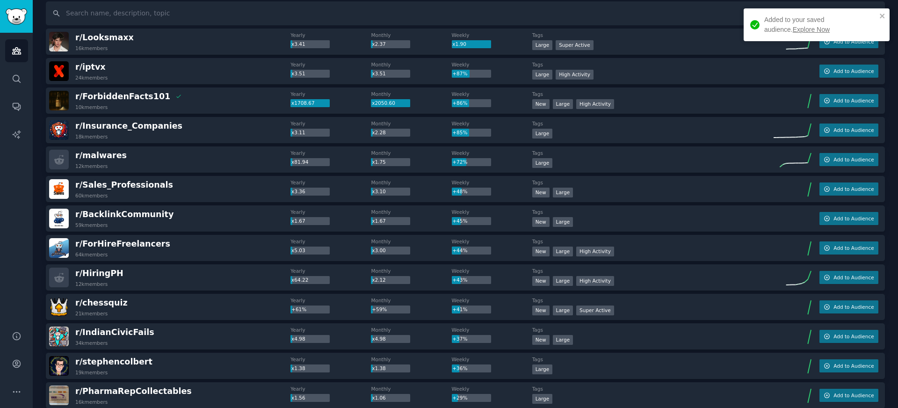
scroll to position [0, 0]
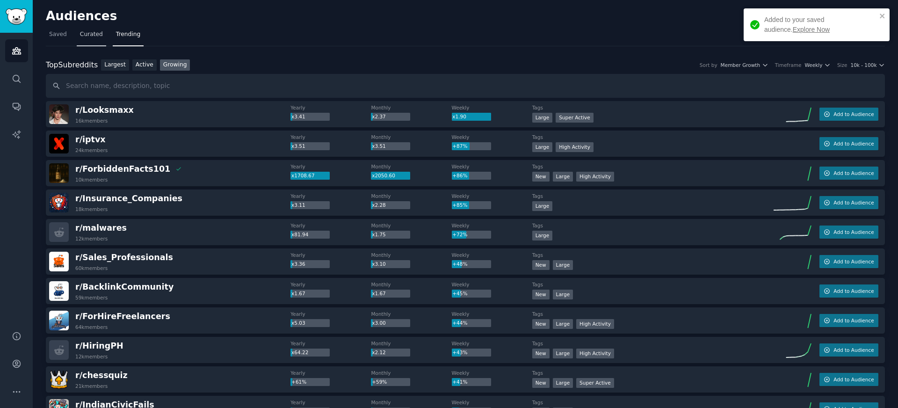
click at [77, 39] on link "Curated" at bounding box center [91, 36] width 29 height 19
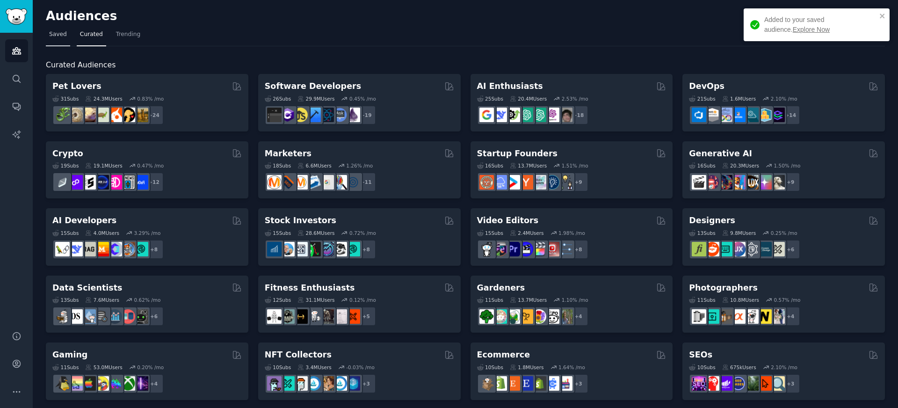
click at [58, 39] on link "Saved" at bounding box center [58, 36] width 24 height 19
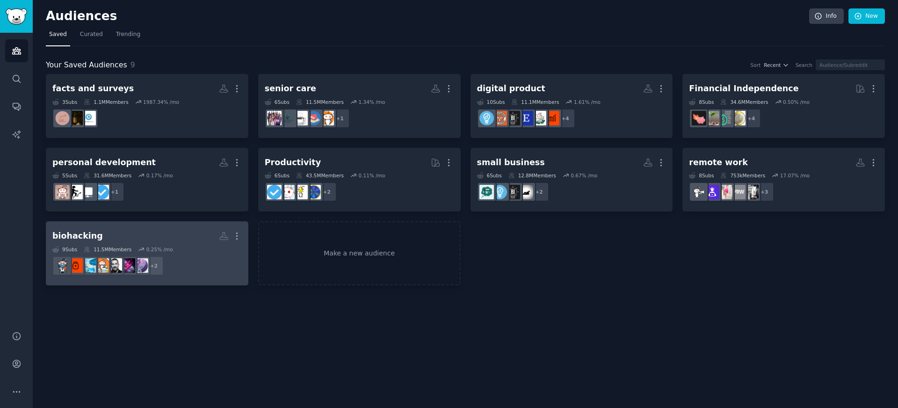
click at [180, 235] on h2 "biohacking More" at bounding box center [146, 236] width 189 height 16
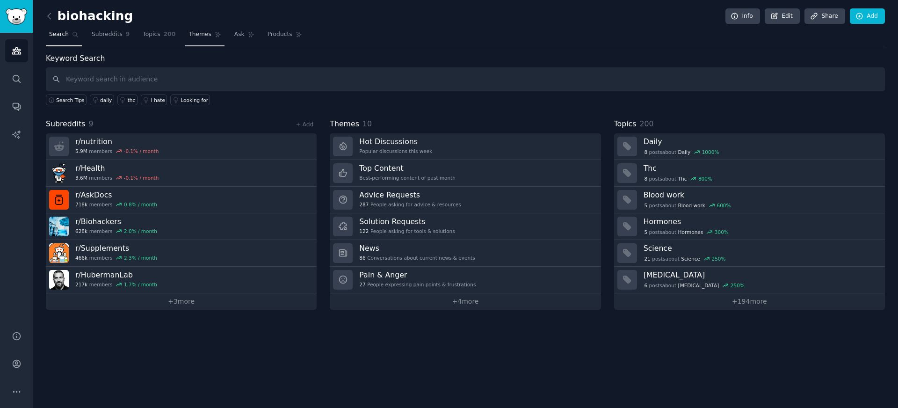
click at [191, 39] on link "Themes" at bounding box center [204, 36] width 39 height 19
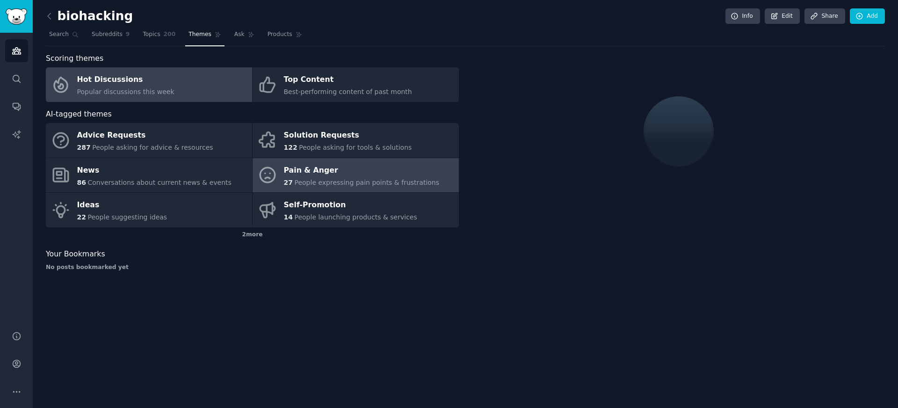
click at [308, 165] on div "Pain & Anger" at bounding box center [362, 170] width 156 height 15
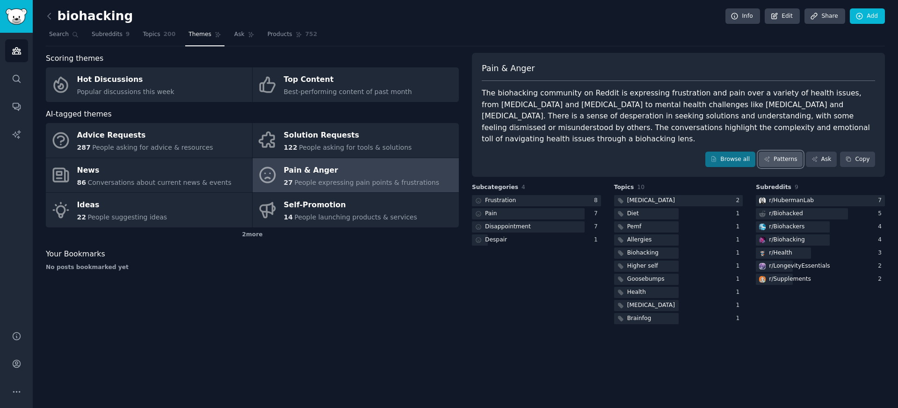
click at [774, 153] on link "Patterns" at bounding box center [781, 160] width 44 height 16
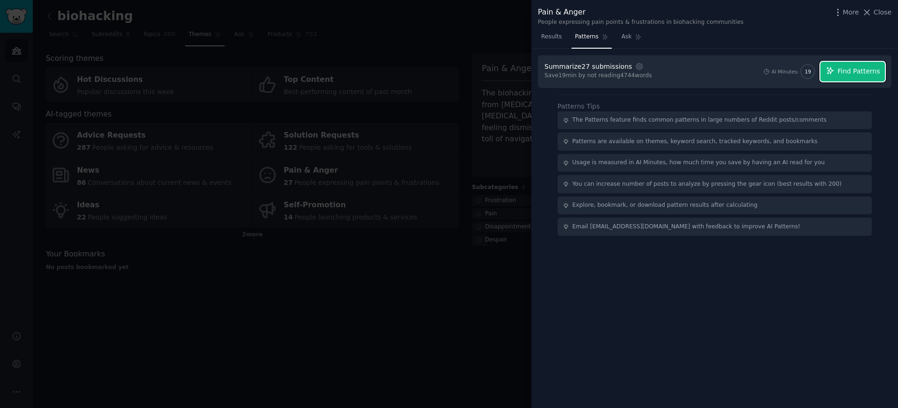
click at [847, 75] on span "Find Patterns" at bounding box center [859, 71] width 43 height 10
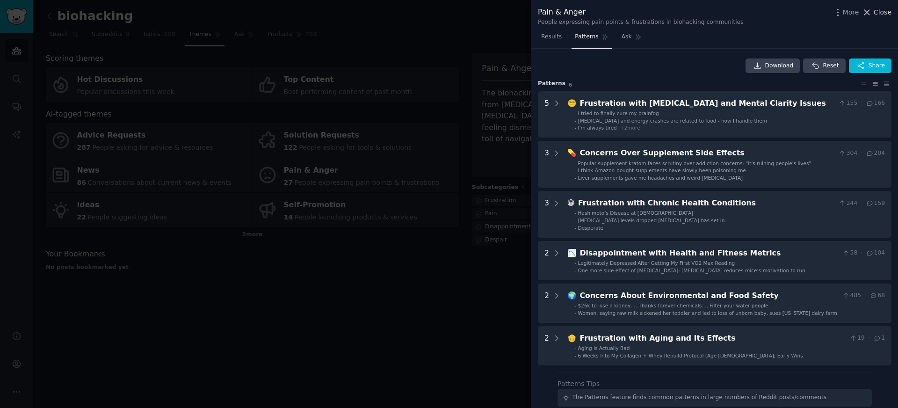
click at [871, 11] on icon at bounding box center [867, 12] width 10 height 10
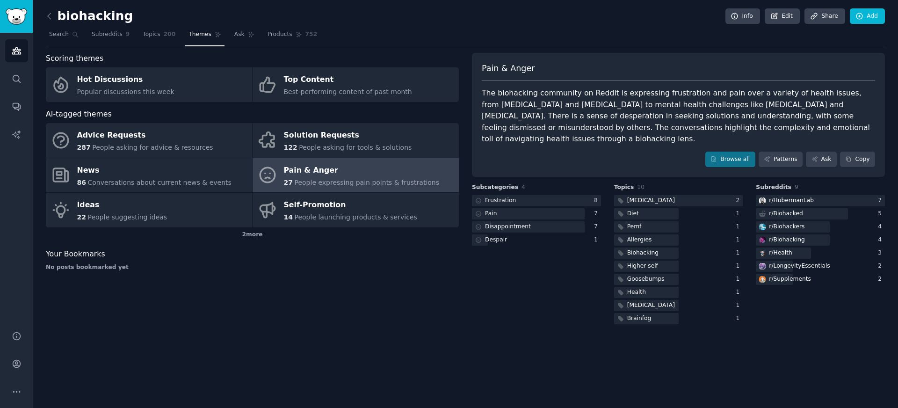
click at [194, 269] on div "No posts bookmarked yet" at bounding box center [252, 267] width 413 height 8
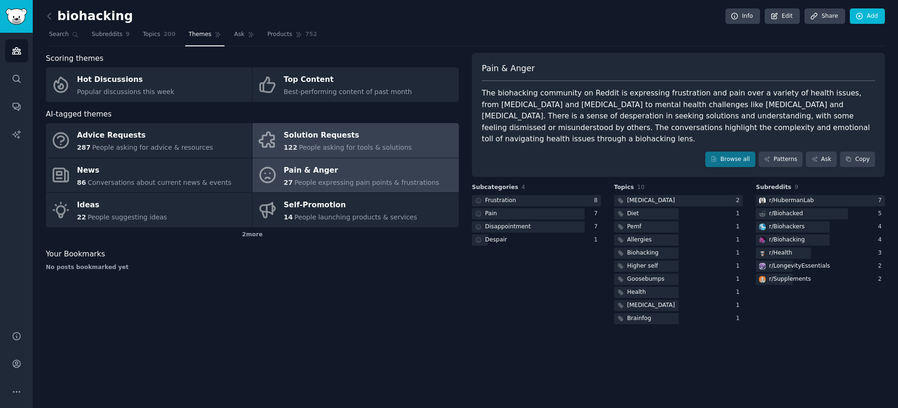
click at [306, 140] on div "Solution Requests" at bounding box center [348, 135] width 128 height 15
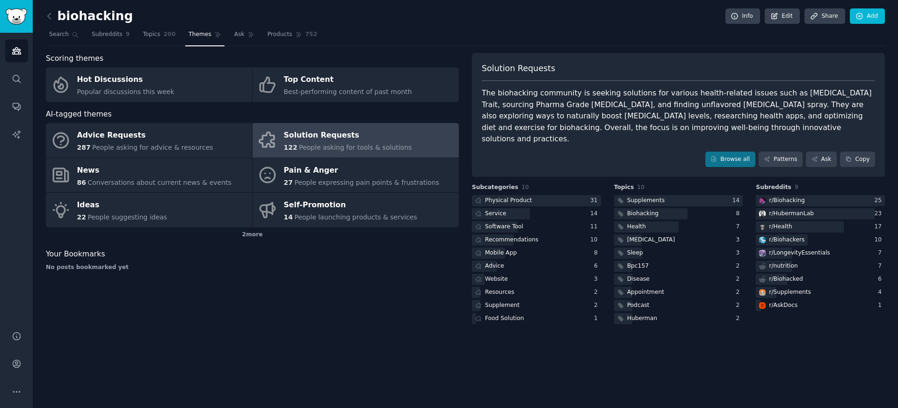
click at [785, 156] on div "Solution Requests The biohacking community is seeking solutions for various hea…" at bounding box center [678, 115] width 413 height 124
click at [784, 152] on link "Patterns" at bounding box center [781, 160] width 44 height 16
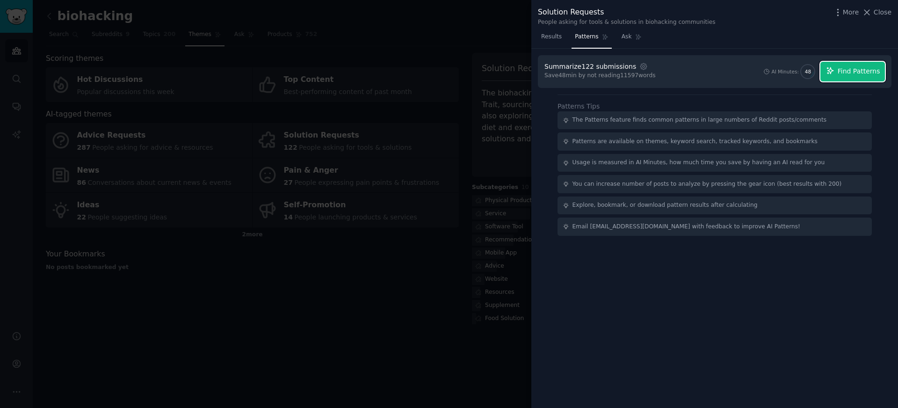
click at [848, 77] on button "Find Patterns" at bounding box center [852, 72] width 65 height 20
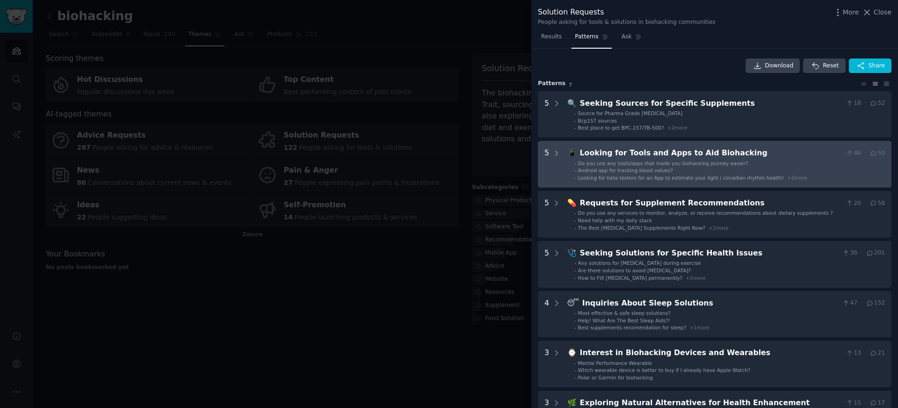
scroll to position [6, 0]
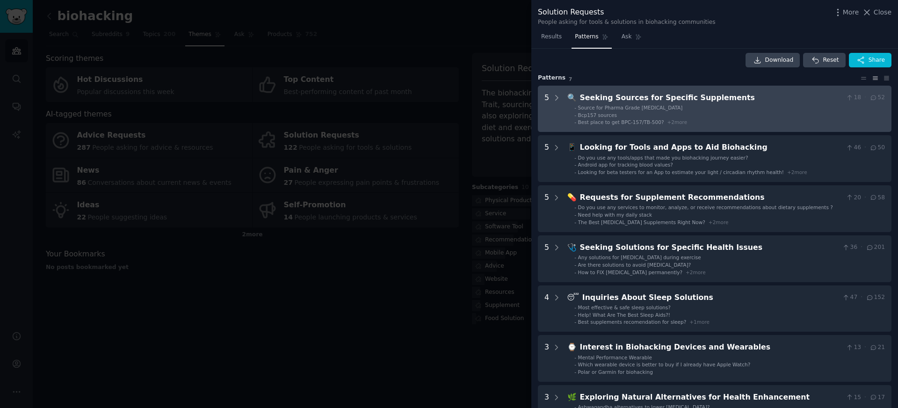
click at [695, 117] on li "- Bcp157 sources" at bounding box center [729, 115] width 311 height 7
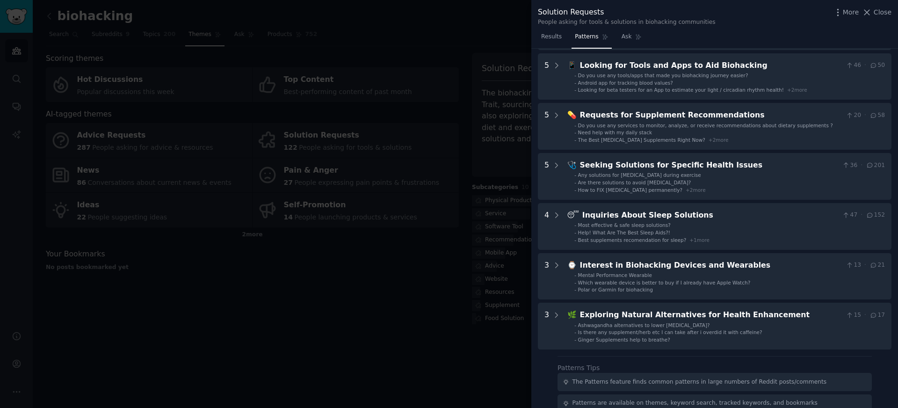
scroll to position [282, 0]
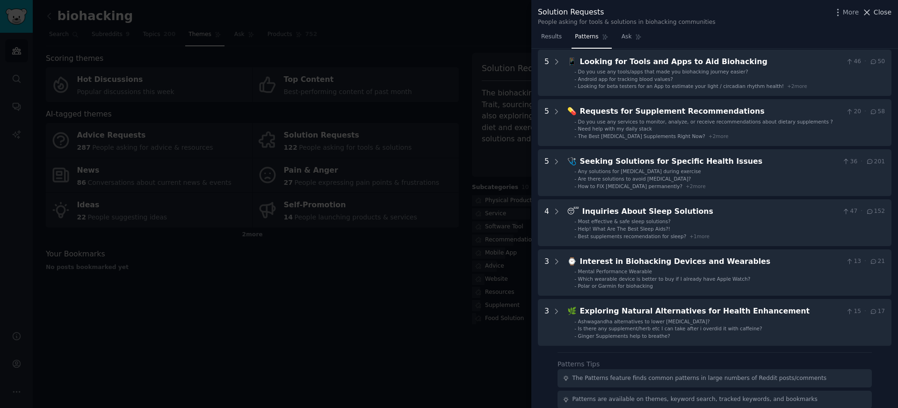
click at [879, 8] on span "Close" at bounding box center [883, 12] width 18 height 10
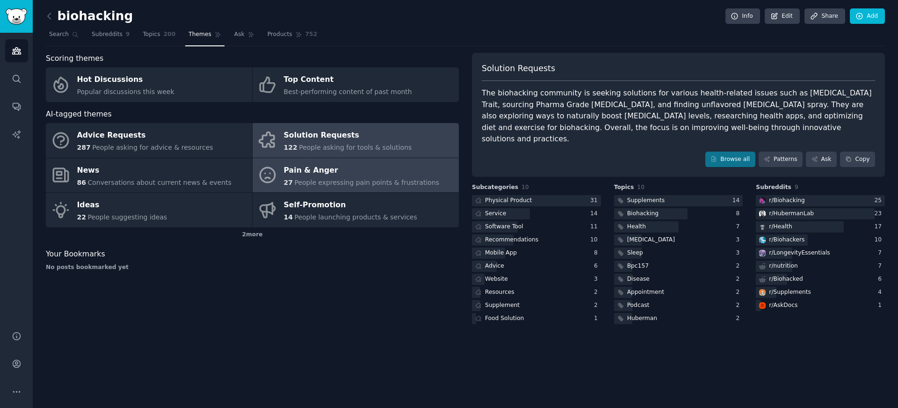
click at [341, 186] on span "People expressing pain points & frustrations" at bounding box center [366, 182] width 145 height 7
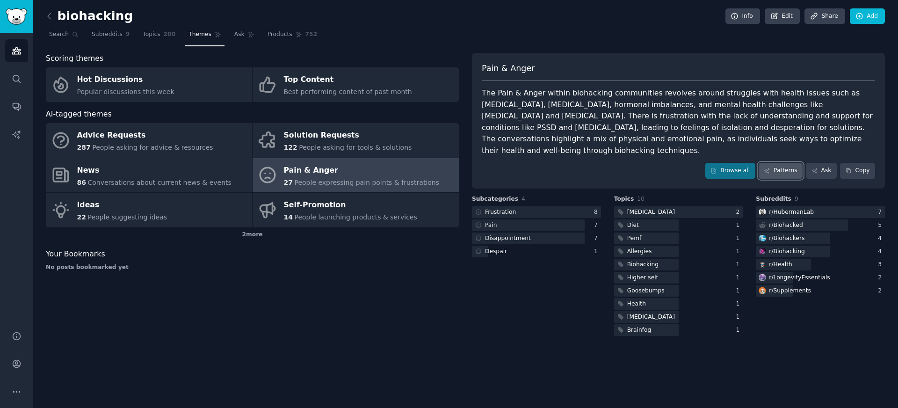
click at [769, 167] on icon at bounding box center [767, 170] width 7 height 7
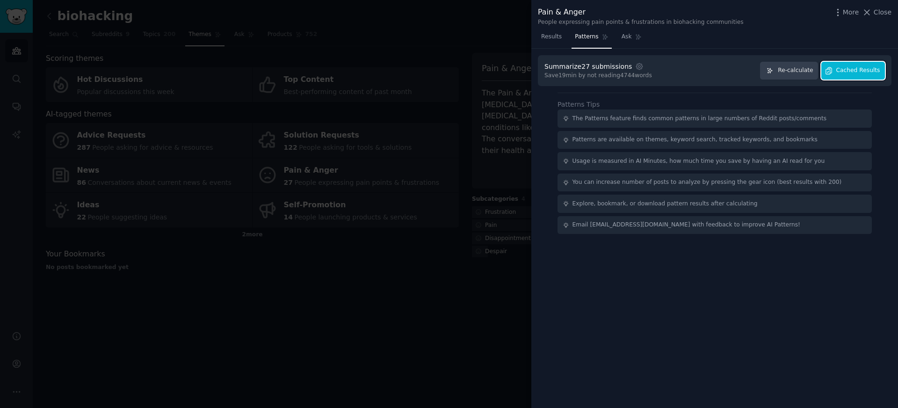
click at [861, 77] on button "Cached Results" at bounding box center [853, 71] width 64 height 18
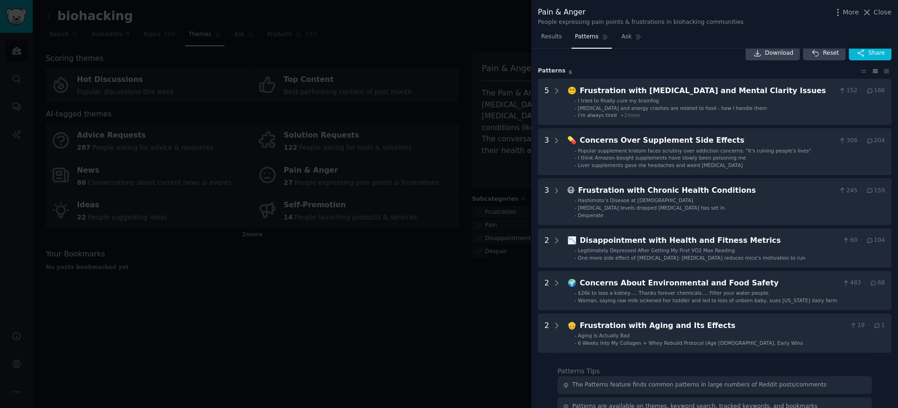
scroll to position [13, 0]
click at [874, 14] on span "Close" at bounding box center [883, 12] width 18 height 10
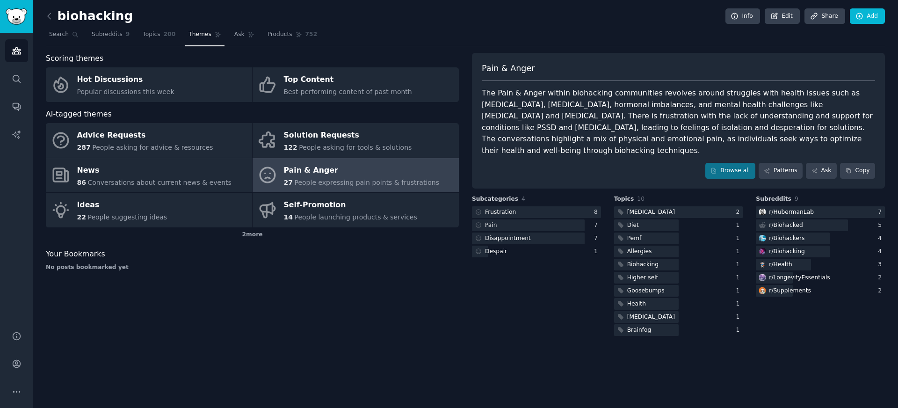
click at [54, 12] on link at bounding box center [52, 16] width 12 height 15
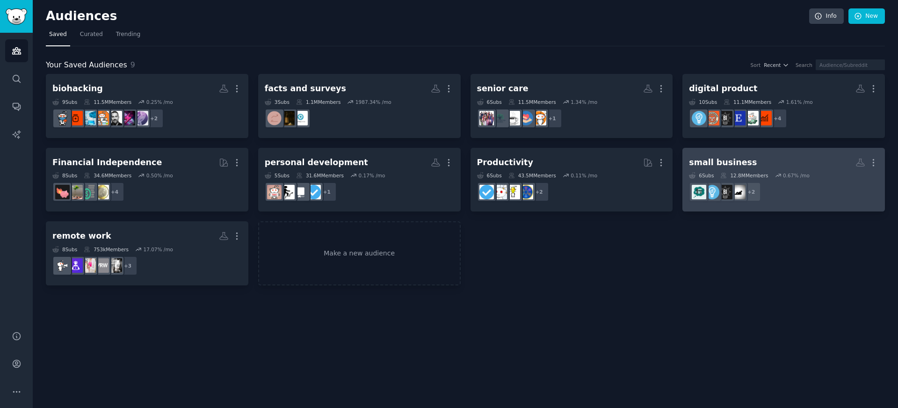
click at [761, 159] on h2 "small business More" at bounding box center [783, 162] width 189 height 16
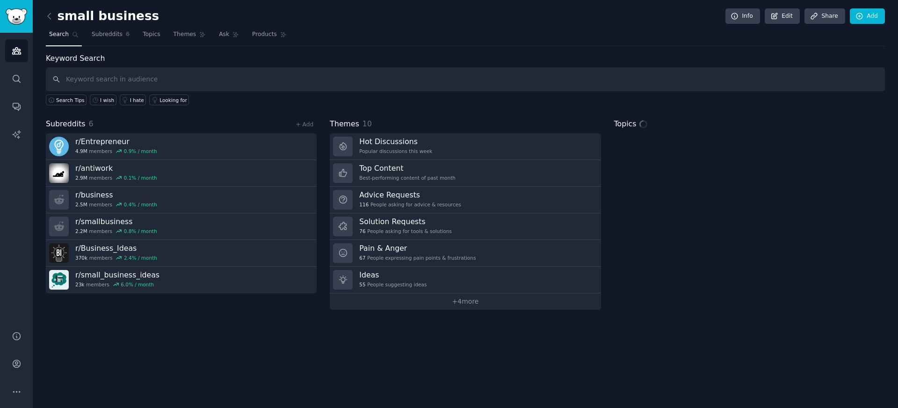
click at [54, 17] on link at bounding box center [52, 16] width 12 height 15
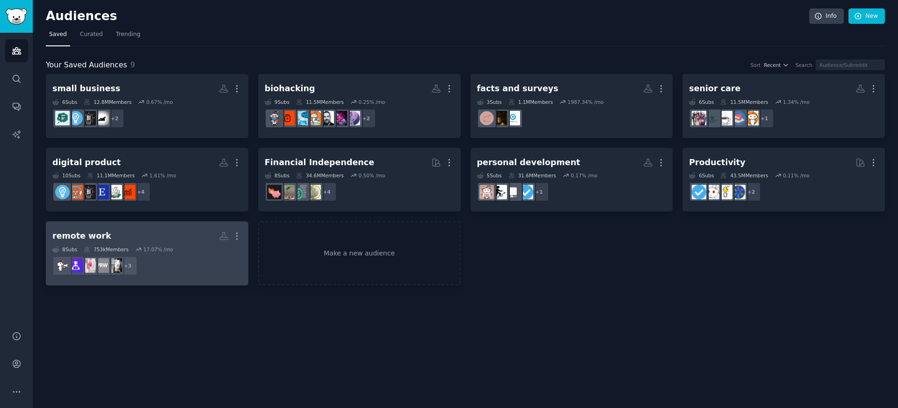
click at [138, 224] on link "remote work More 8 Sub s 753k Members 17.07 % /mo + 3" at bounding box center [147, 253] width 203 height 64
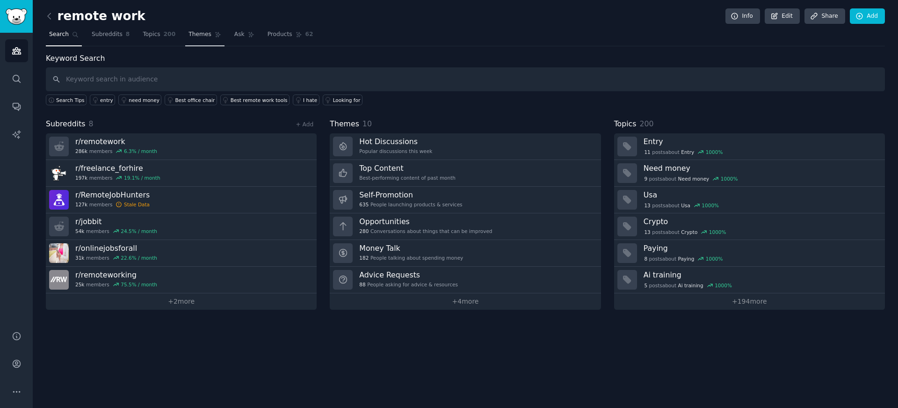
click at [189, 38] on span "Themes" at bounding box center [200, 34] width 23 height 8
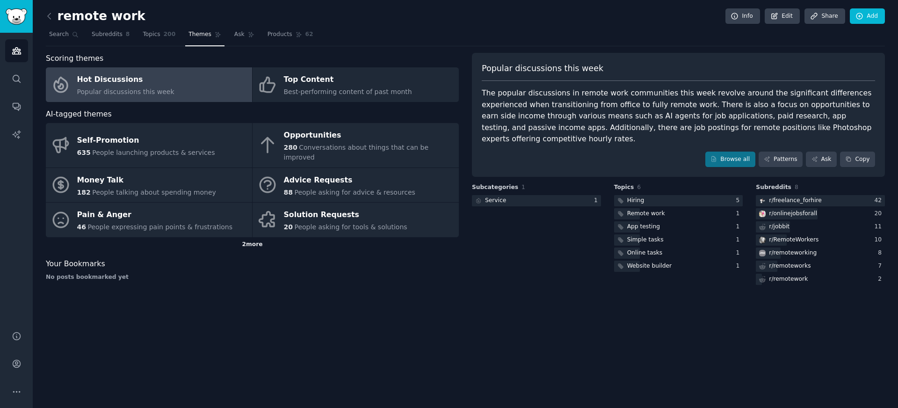
click at [256, 237] on div "2 more" at bounding box center [252, 244] width 413 height 15
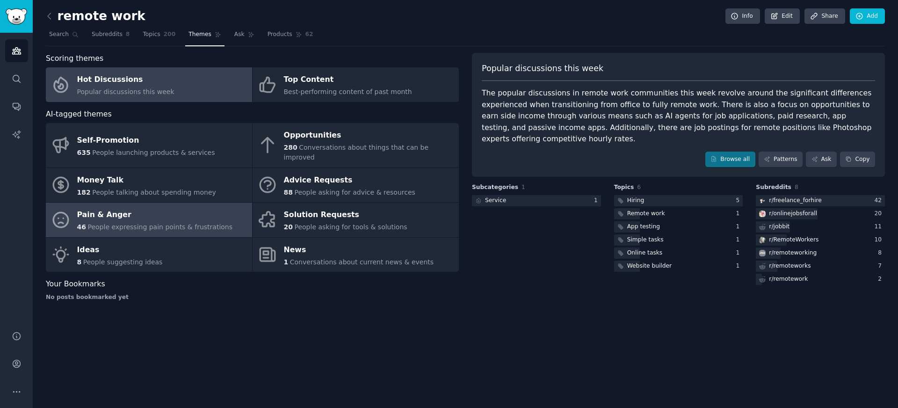
click at [170, 209] on div "Pain & Anger" at bounding box center [155, 215] width 156 height 15
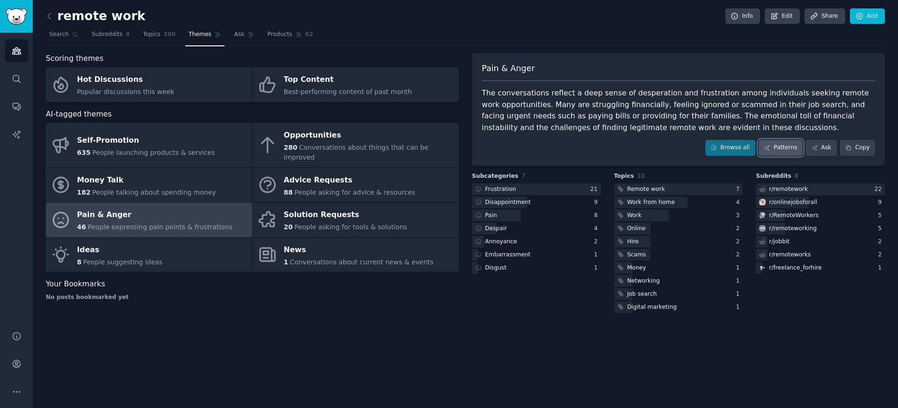
click at [776, 145] on link "Patterns" at bounding box center [781, 148] width 44 height 16
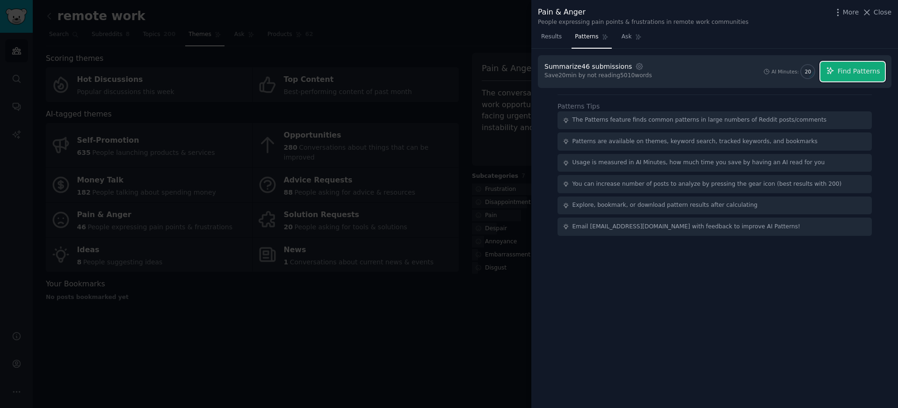
click at [870, 70] on span "Find Patterns" at bounding box center [859, 71] width 43 height 10
